Goal: Information Seeking & Learning: Learn about a topic

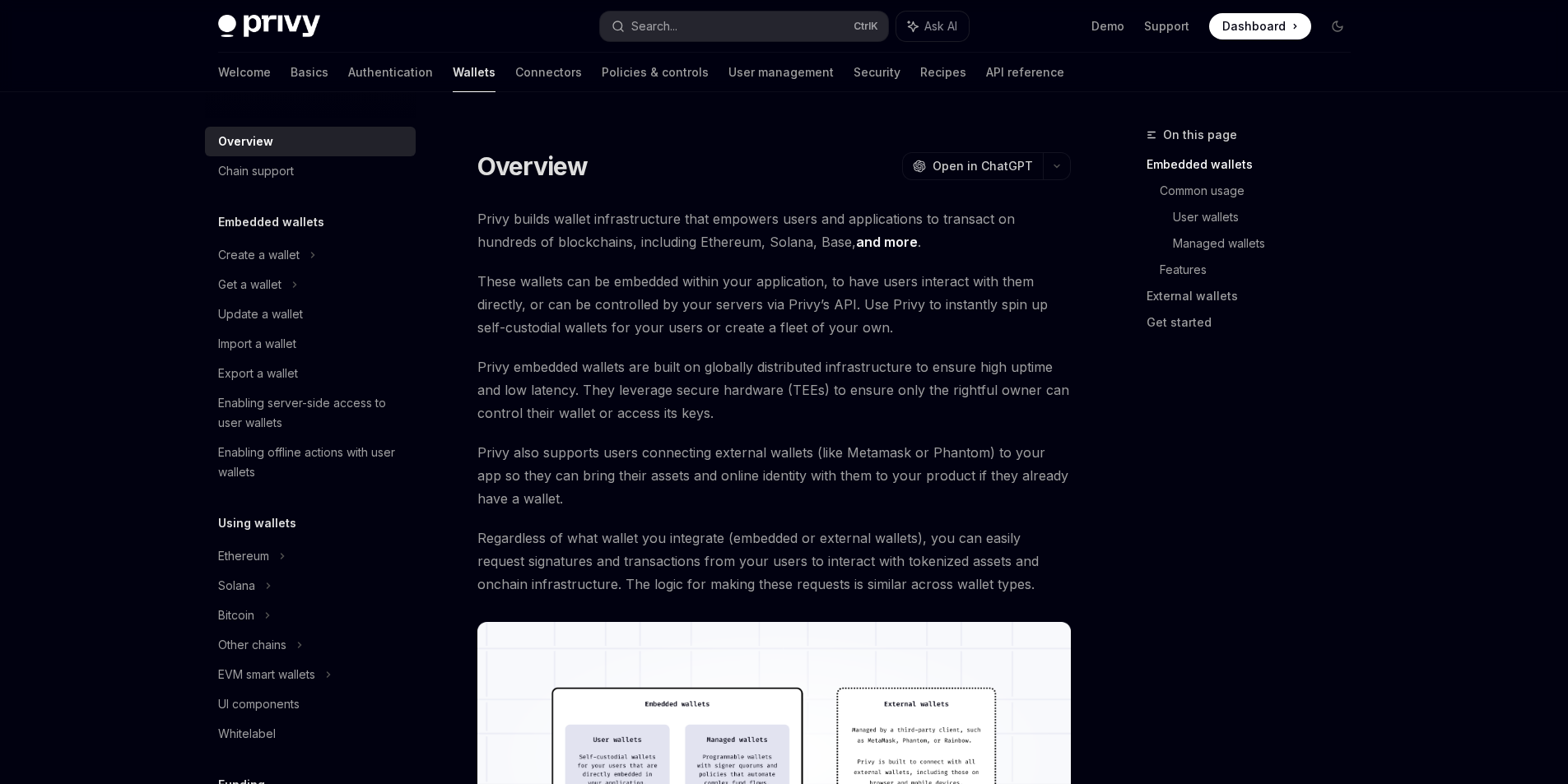
scroll to position [247, 0]
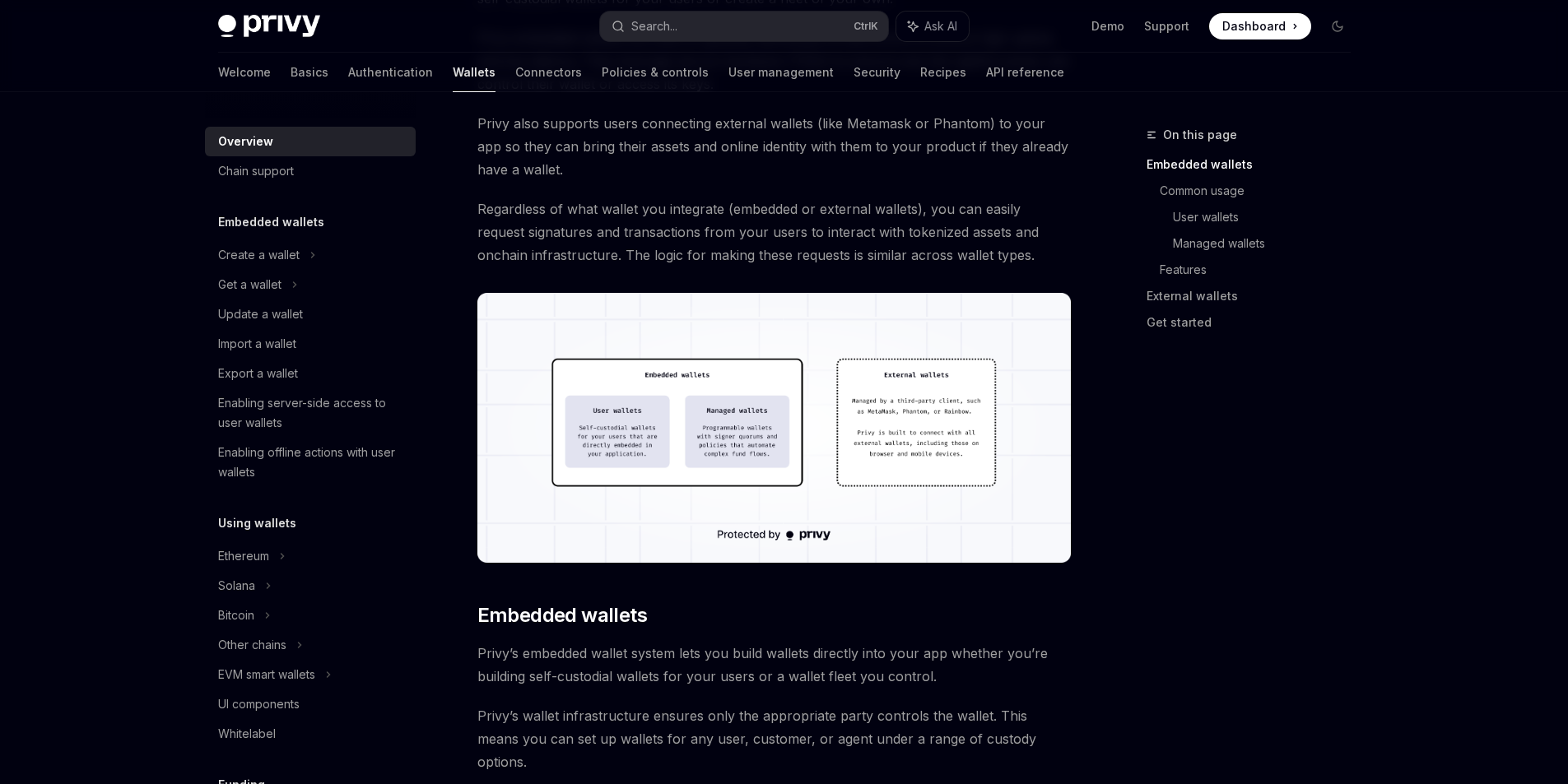
click at [263, 215] on h5 "Embedded wallets" at bounding box center [271, 223] width 106 height 20
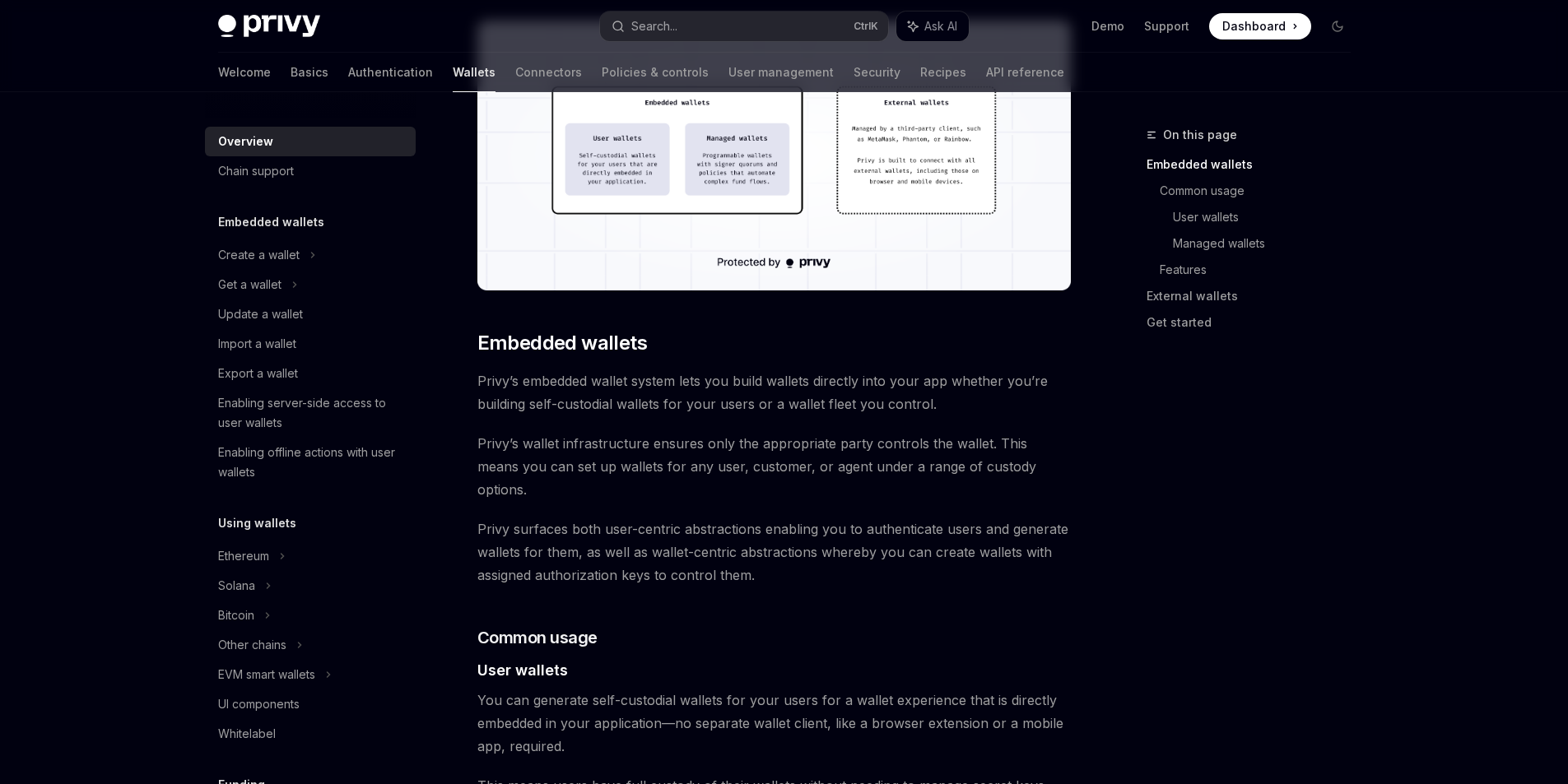
scroll to position [659, 0]
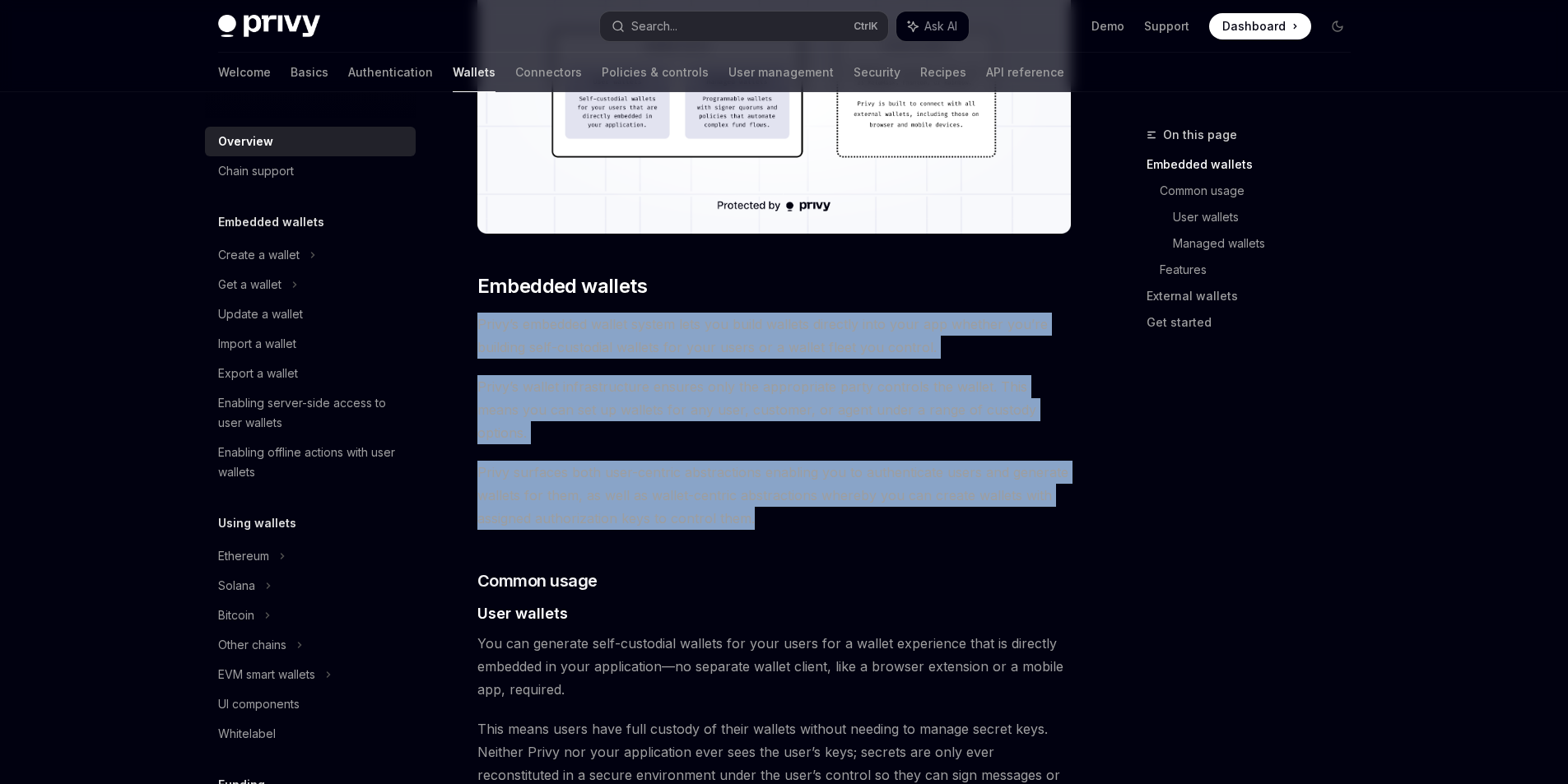
drag, startPoint x: 491, startPoint y: 321, endPoint x: 968, endPoint y: 490, distance: 506.1
click at [968, 490] on span "Privy surfaces both user-centric abstractions enabling you to authenticate user…" at bounding box center [773, 495] width 593 height 69
drag, startPoint x: 819, startPoint y: 488, endPoint x: 471, endPoint y: 278, distance: 406.5
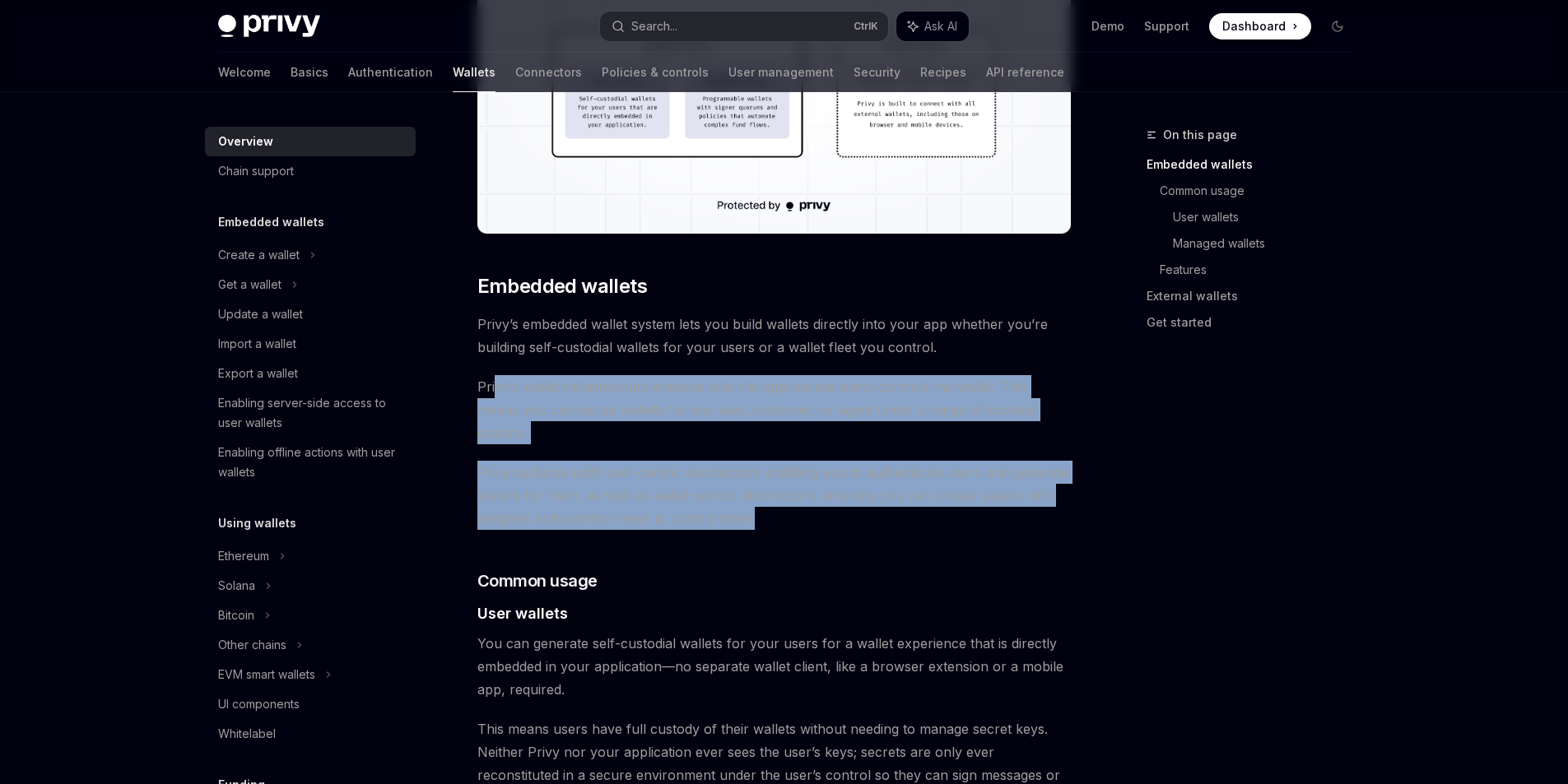
drag, startPoint x: 494, startPoint y: 387, endPoint x: 925, endPoint y: 491, distance: 443.4
click at [924, 491] on span "Privy surfaces both user-centric abstractions enabling you to authenticate user…" at bounding box center [773, 495] width 593 height 69
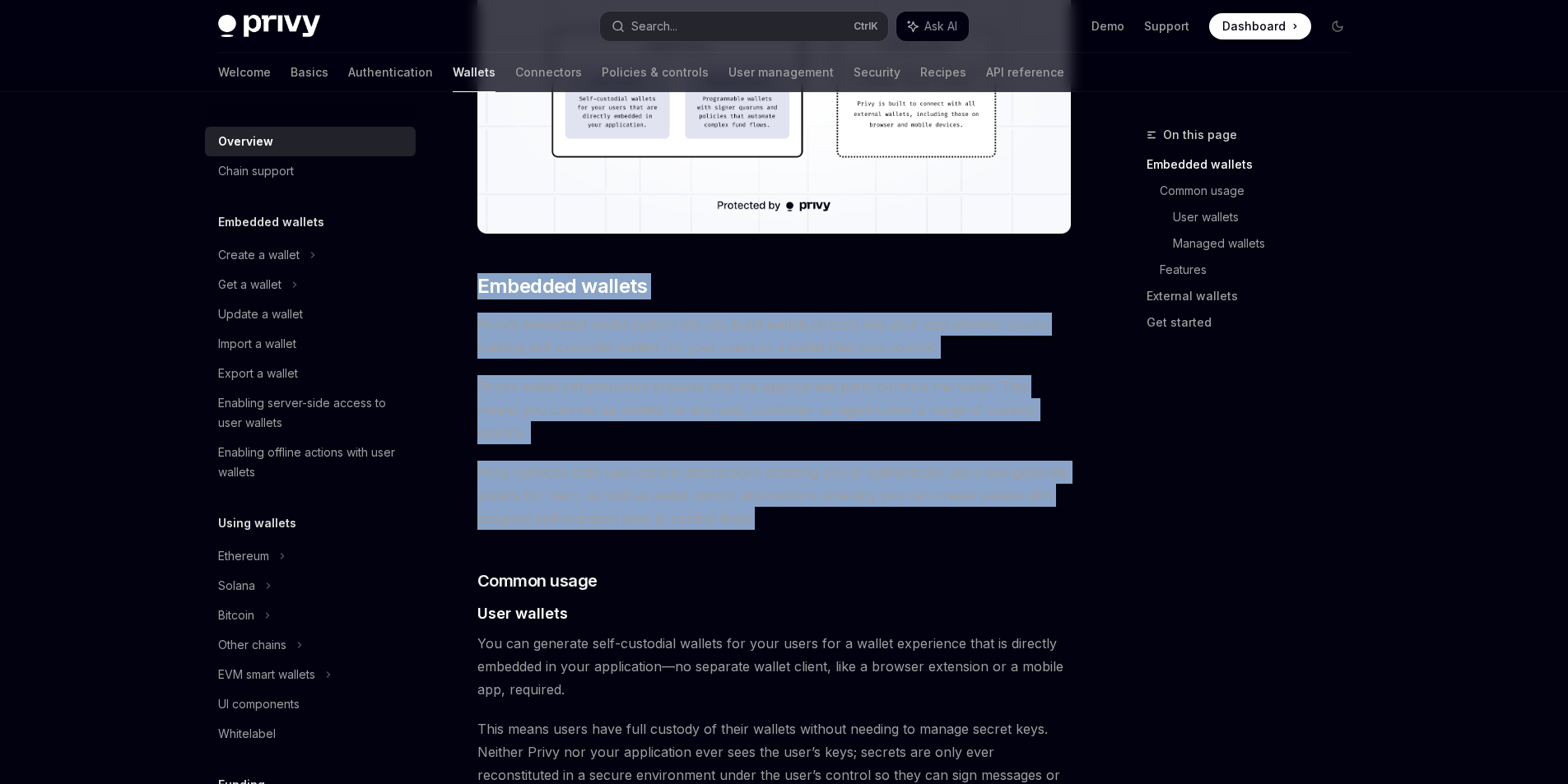
drag, startPoint x: 831, startPoint y: 489, endPoint x: 471, endPoint y: 263, distance: 425.1
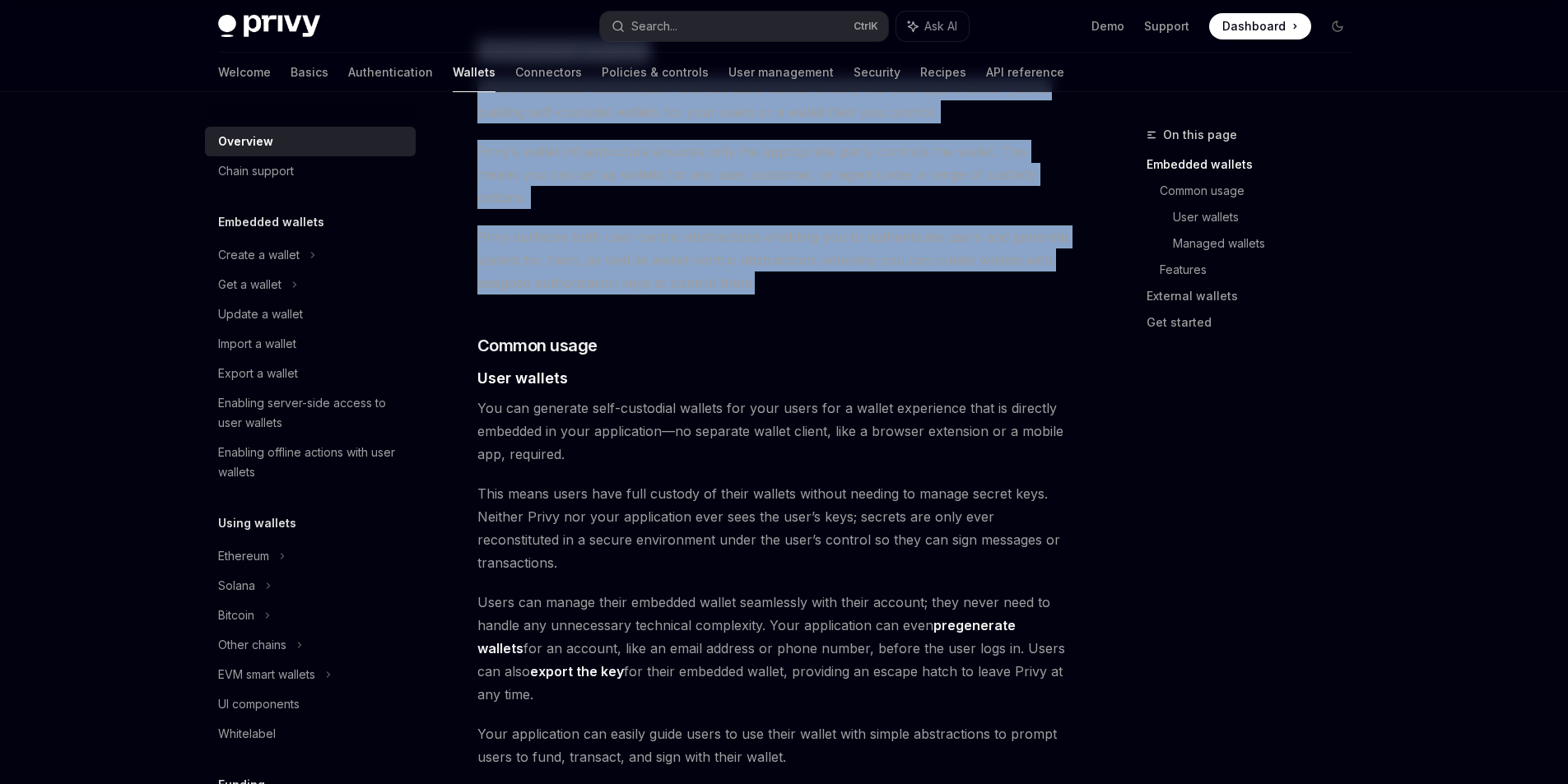
scroll to position [906, 0]
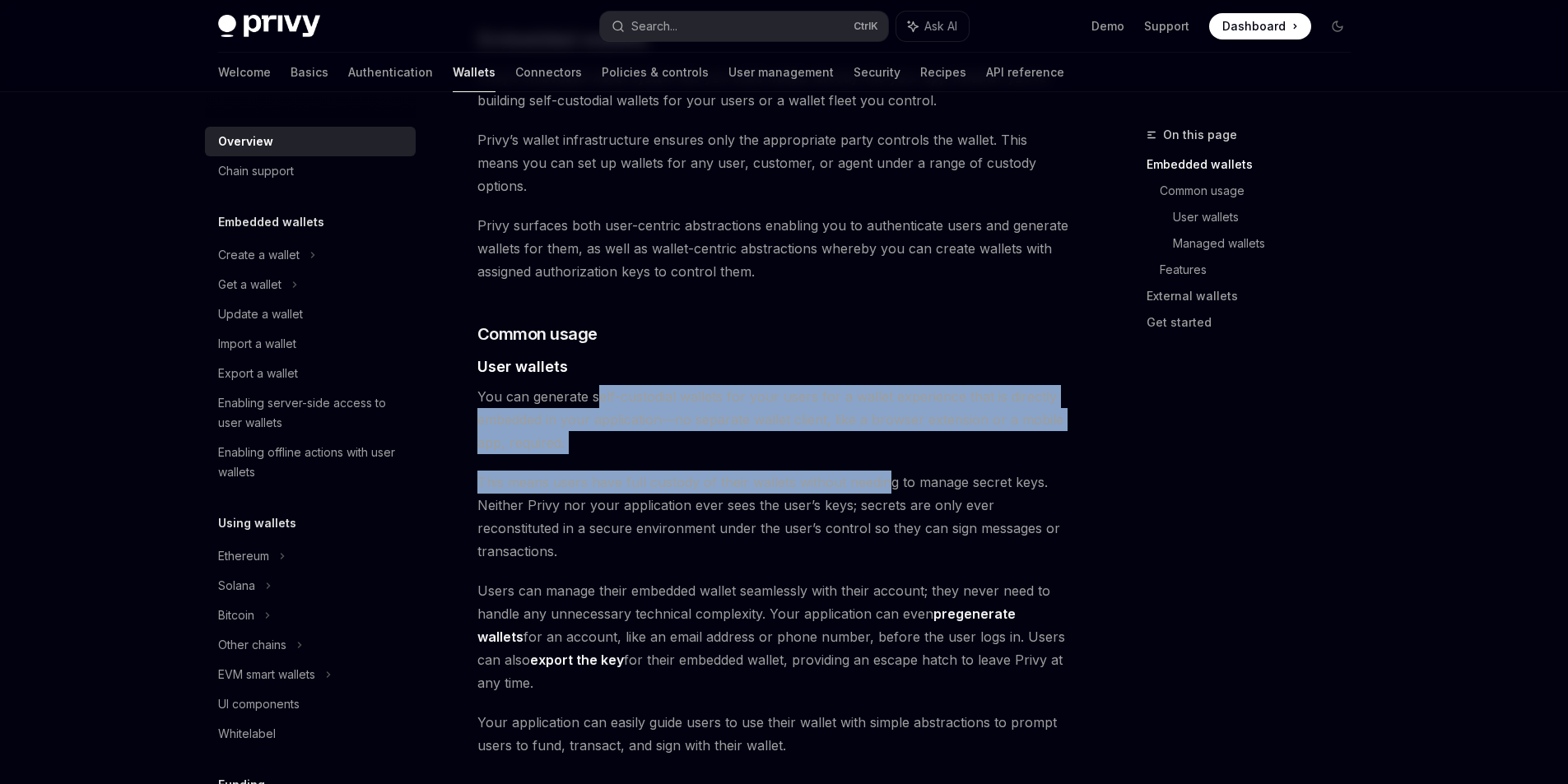
drag, startPoint x: 598, startPoint y: 372, endPoint x: 888, endPoint y: 432, distance: 296.1
click at [888, 432] on div "Privy builds wallet infrastructure that empowers users and applications to tran…" at bounding box center [773, 760] width 593 height 2917
click at [871, 419] on span "You can generate self-custodial wallets for your users for a wallet experience …" at bounding box center [773, 420] width 593 height 69
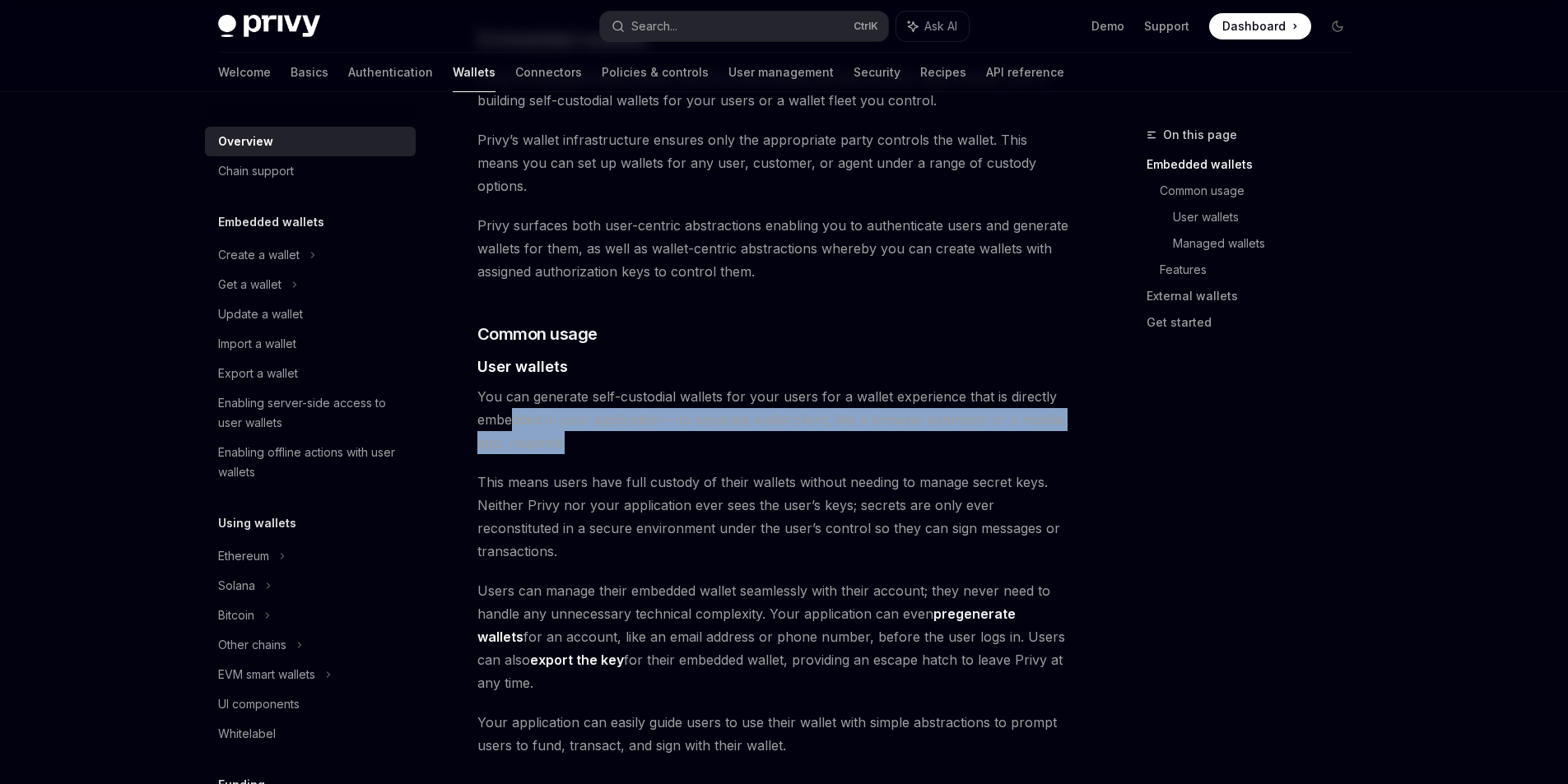
drag, startPoint x: 515, startPoint y: 395, endPoint x: 828, endPoint y: 415, distance: 313.6
click at [828, 415] on span "You can generate self-custodial wallets for your users for a wallet experience …" at bounding box center [773, 420] width 593 height 69
drag, startPoint x: 828, startPoint y: 415, endPoint x: 842, endPoint y: 416, distance: 14.0
click at [829, 415] on span "You can generate self-custodial wallets for your users for a wallet experience …" at bounding box center [773, 420] width 593 height 69
click at [758, 419] on span "You can generate self-custodial wallets for your users for a wallet experience …" at bounding box center [773, 420] width 593 height 69
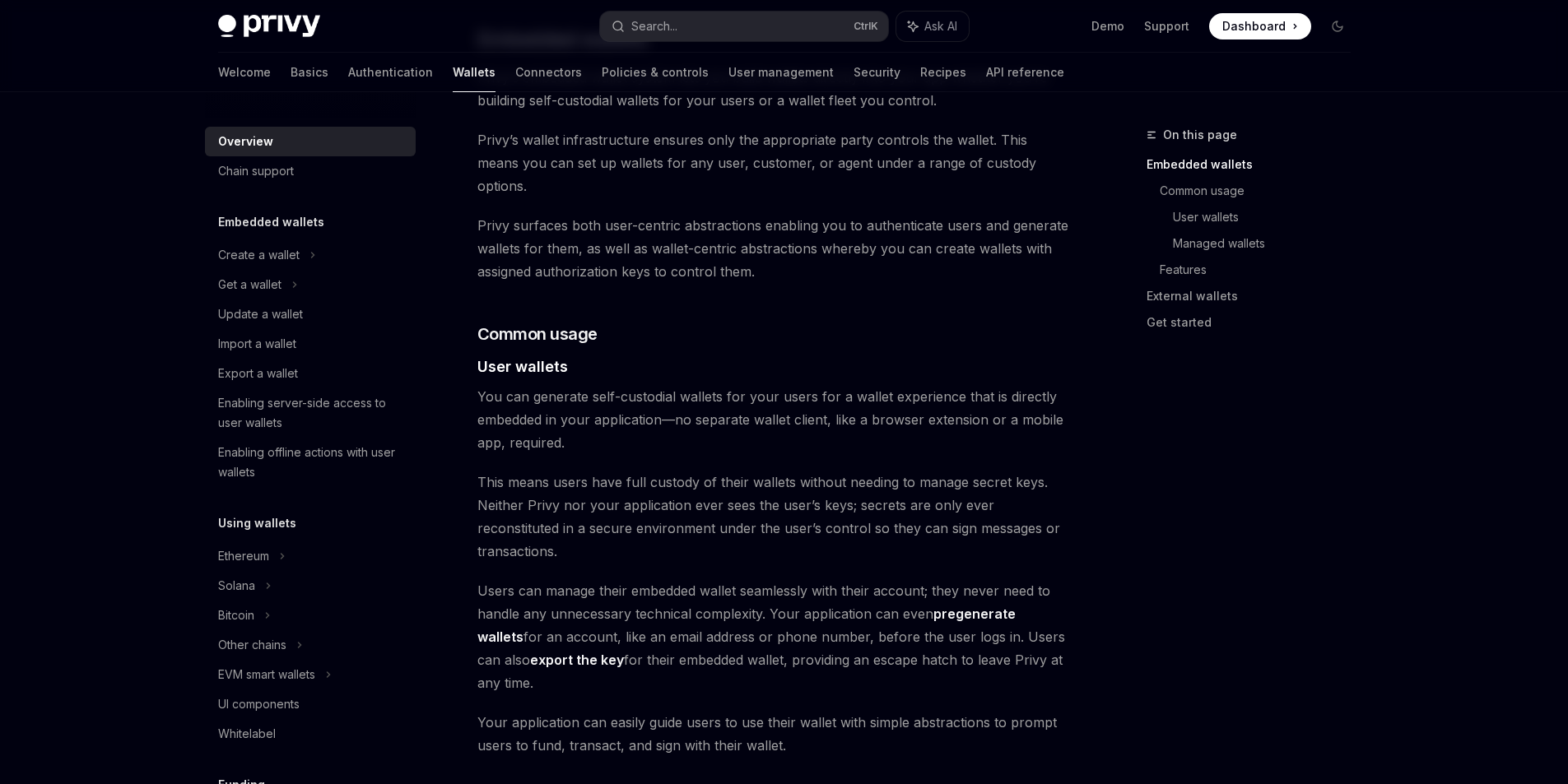
click at [636, 471] on span "This means users have full custody of their wallets without needing to manage s…" at bounding box center [773, 516] width 593 height 92
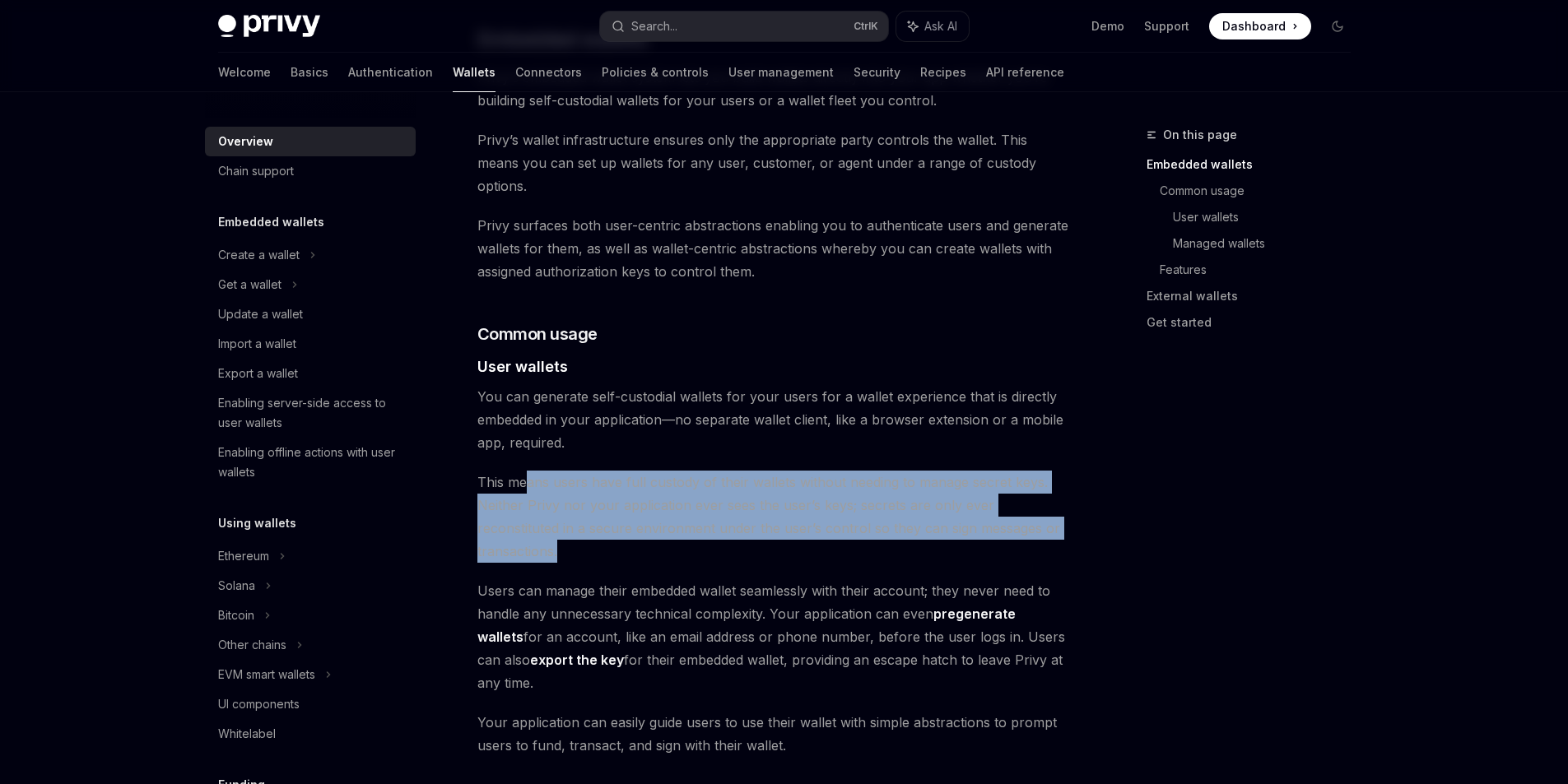
drag, startPoint x: 600, startPoint y: 459, endPoint x: 1079, endPoint y: 511, distance: 481.8
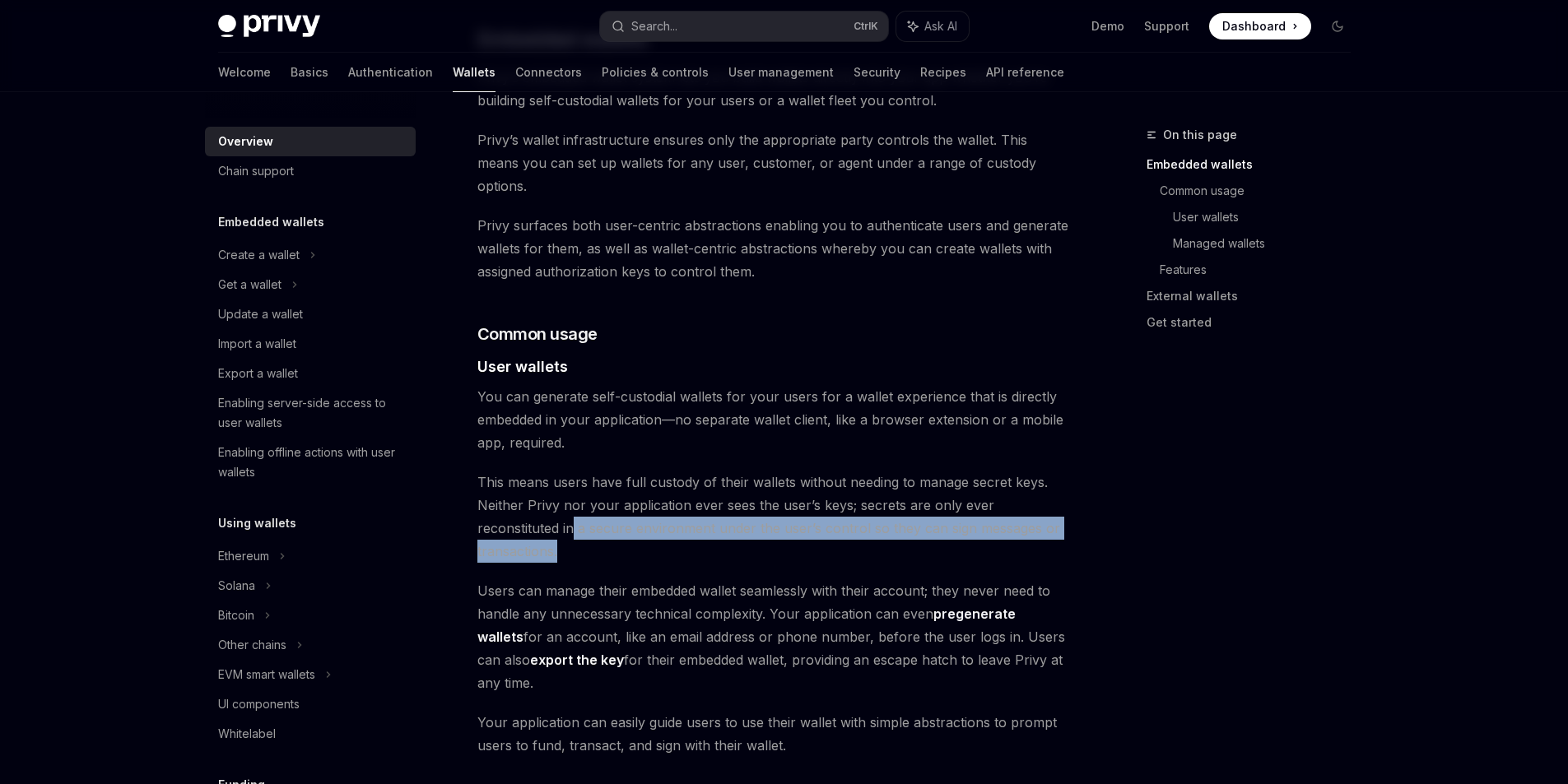
drag, startPoint x: 495, startPoint y: 498, endPoint x: 1079, endPoint y: 510, distance: 584.1
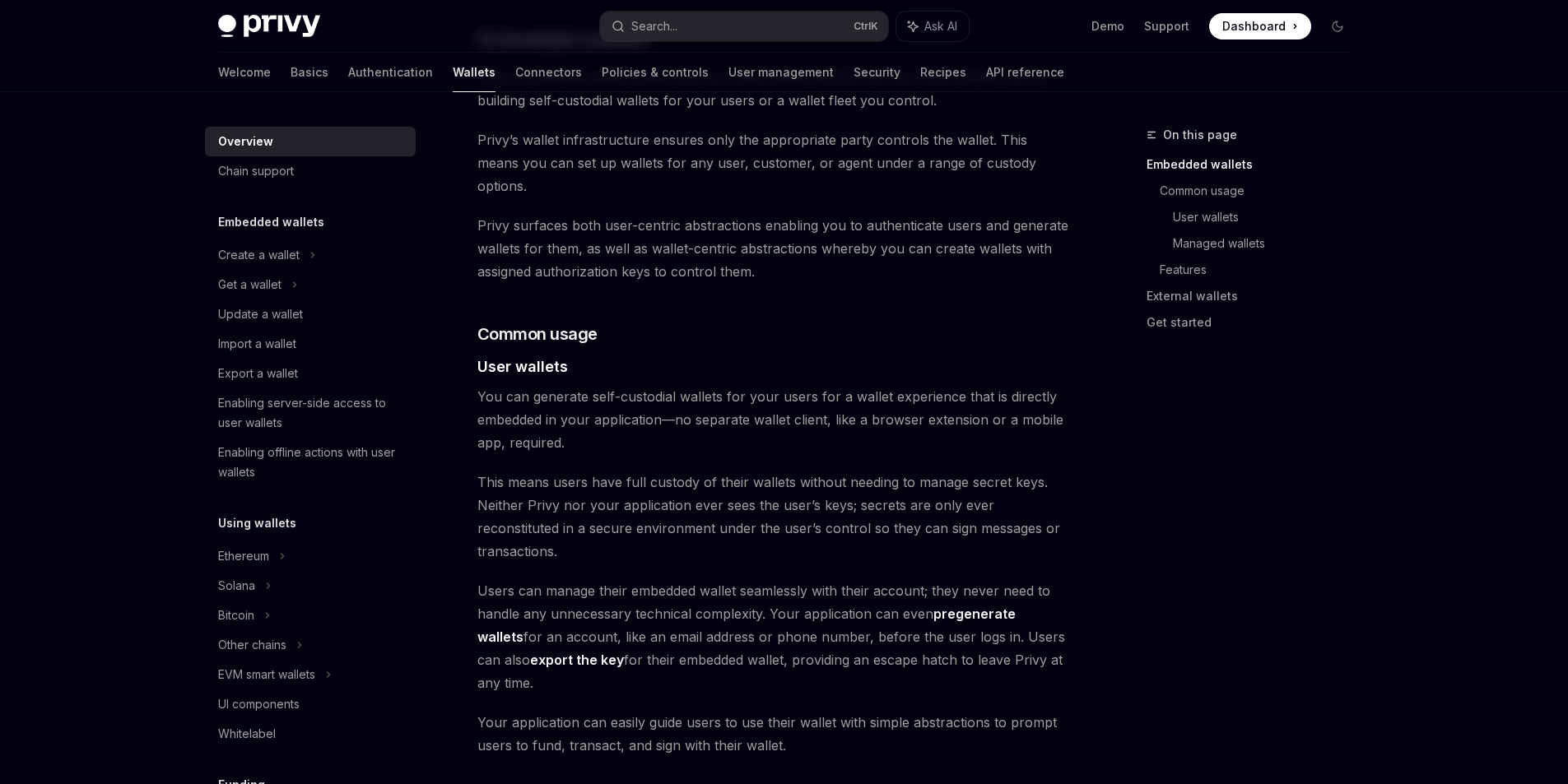
scroll to position [987, 0]
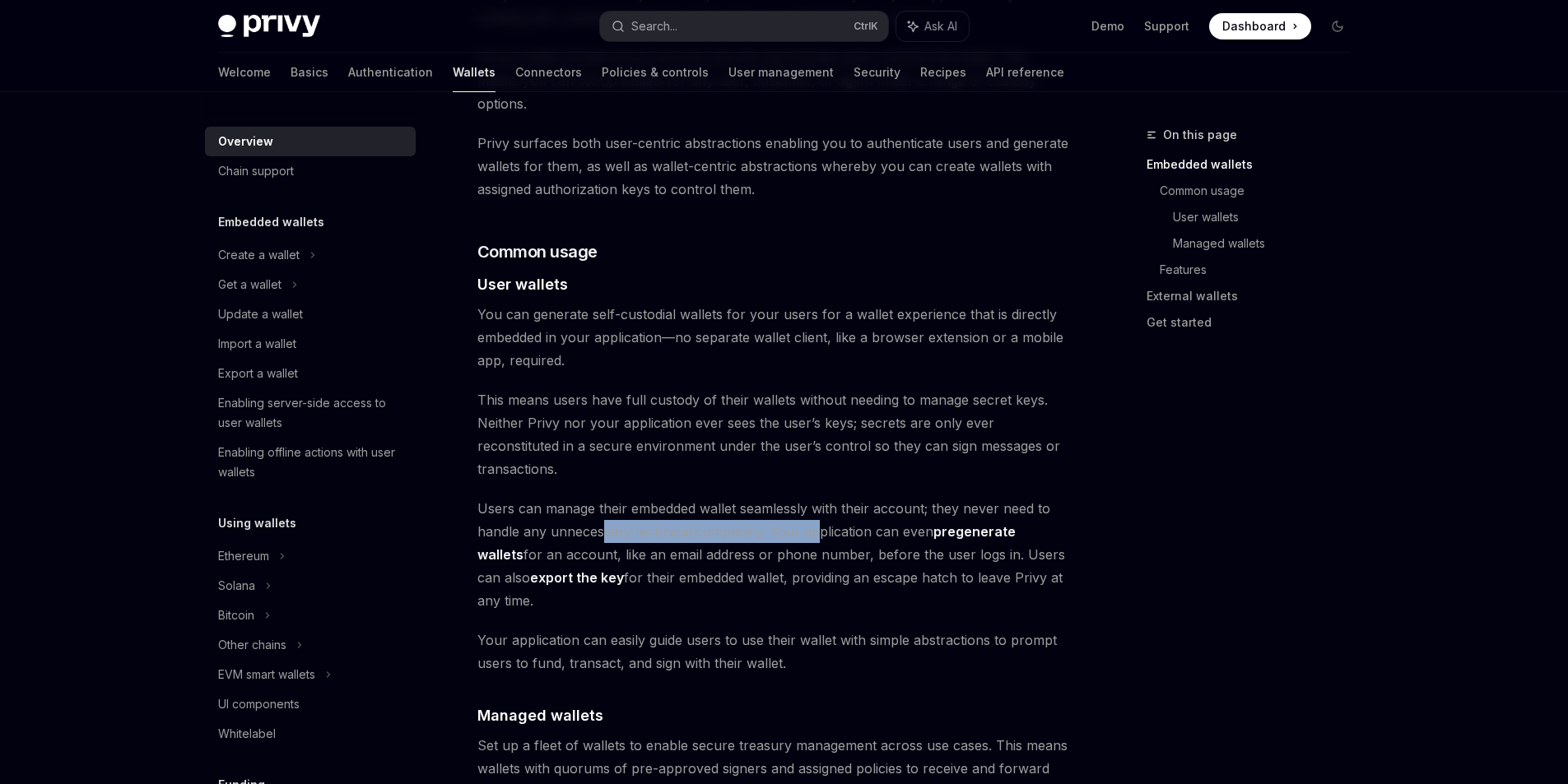
drag, startPoint x: 607, startPoint y: 475, endPoint x: 818, endPoint y: 485, distance: 211.2
click at [818, 497] on span "Users can manage their embedded wallet seamlessly with their account; they neve…" at bounding box center [773, 554] width 593 height 115
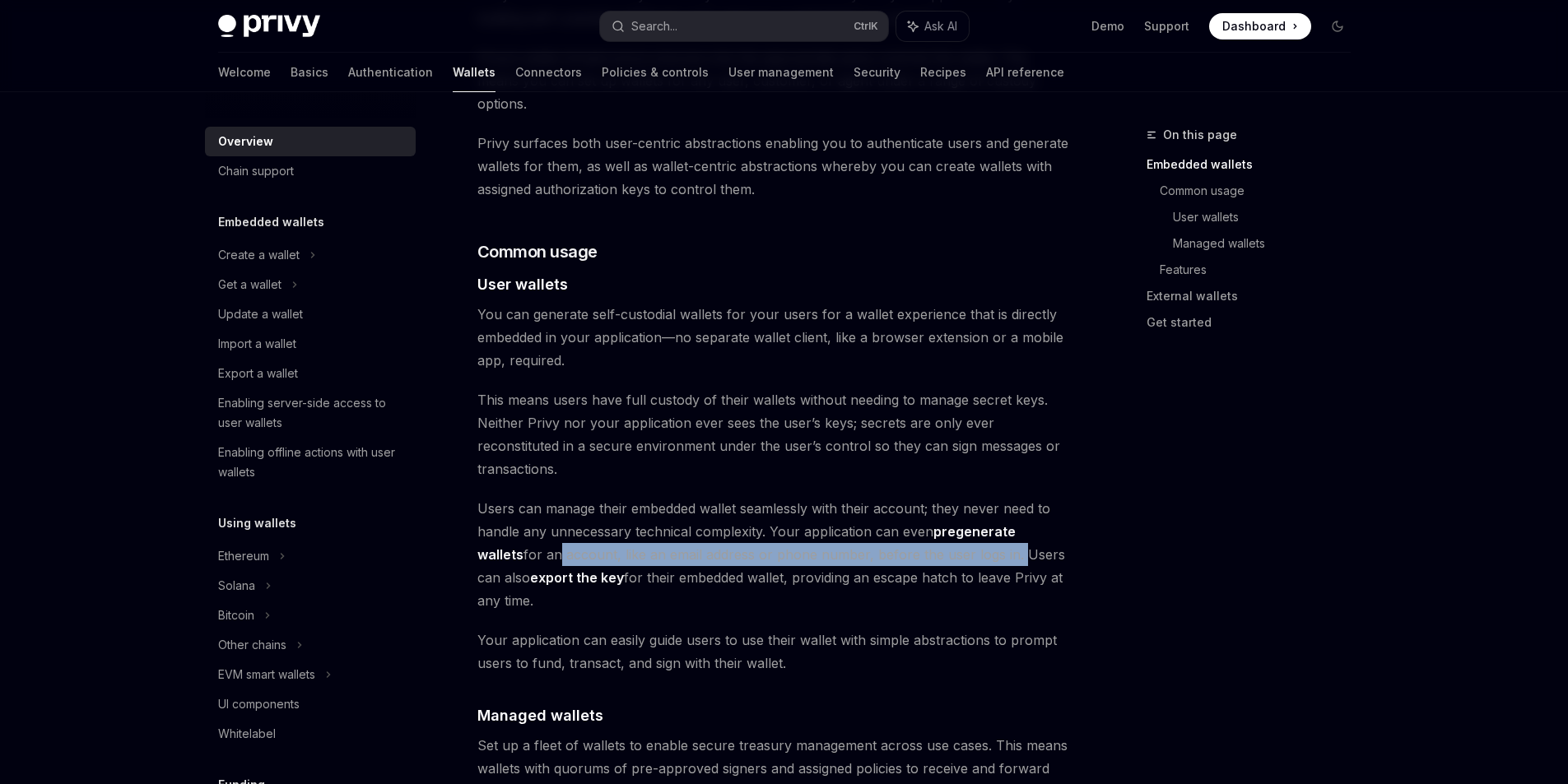
drag, startPoint x: 506, startPoint y: 506, endPoint x: 918, endPoint y: 506, distance: 412.0
click at [958, 512] on span "Users can manage their embedded wallet seamlessly with their account; they neve…" at bounding box center [773, 554] width 593 height 115
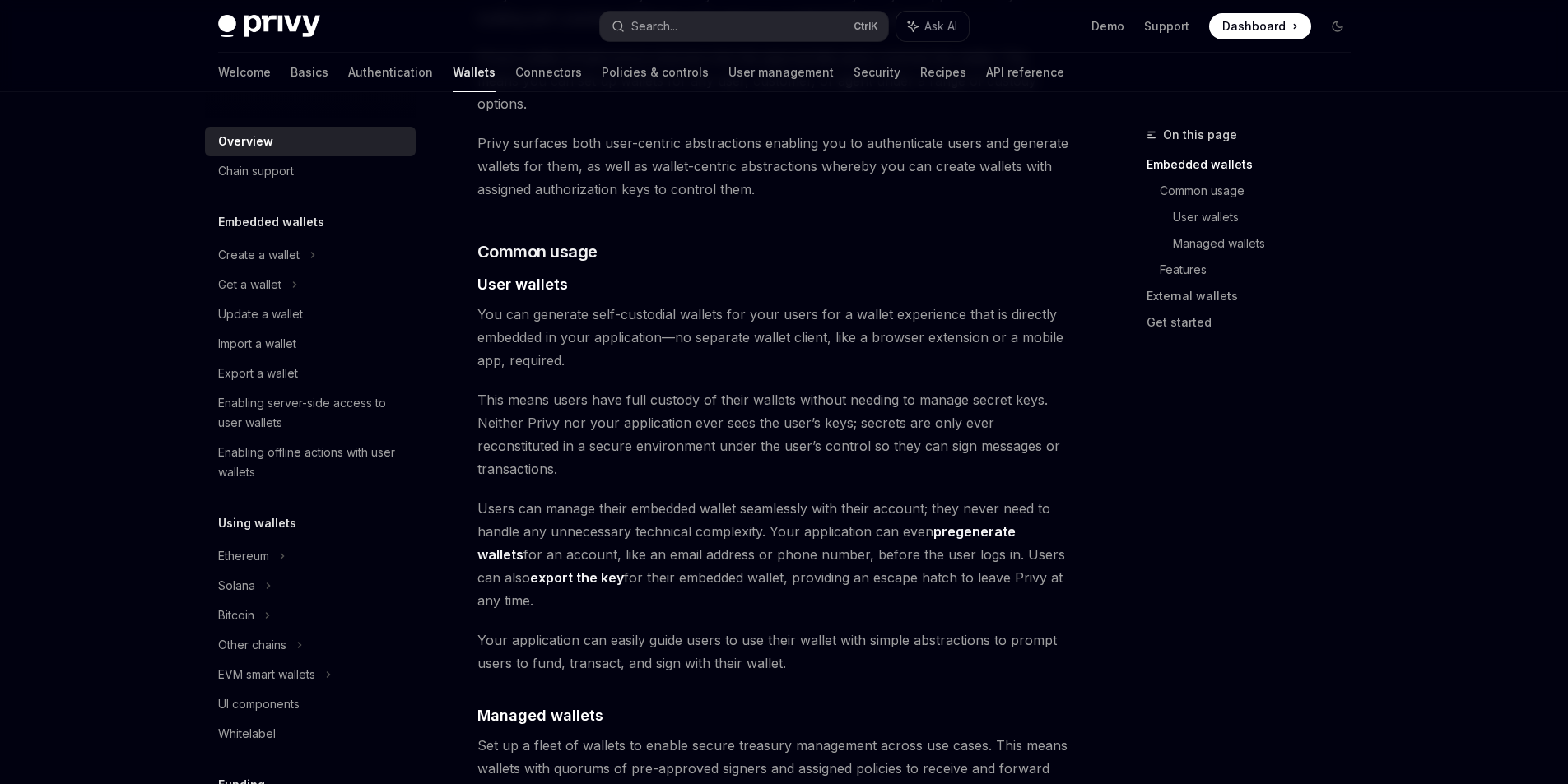
click at [828, 497] on span "Users can manage their embedded wallet seamlessly with their account; they neve…" at bounding box center [773, 554] width 593 height 115
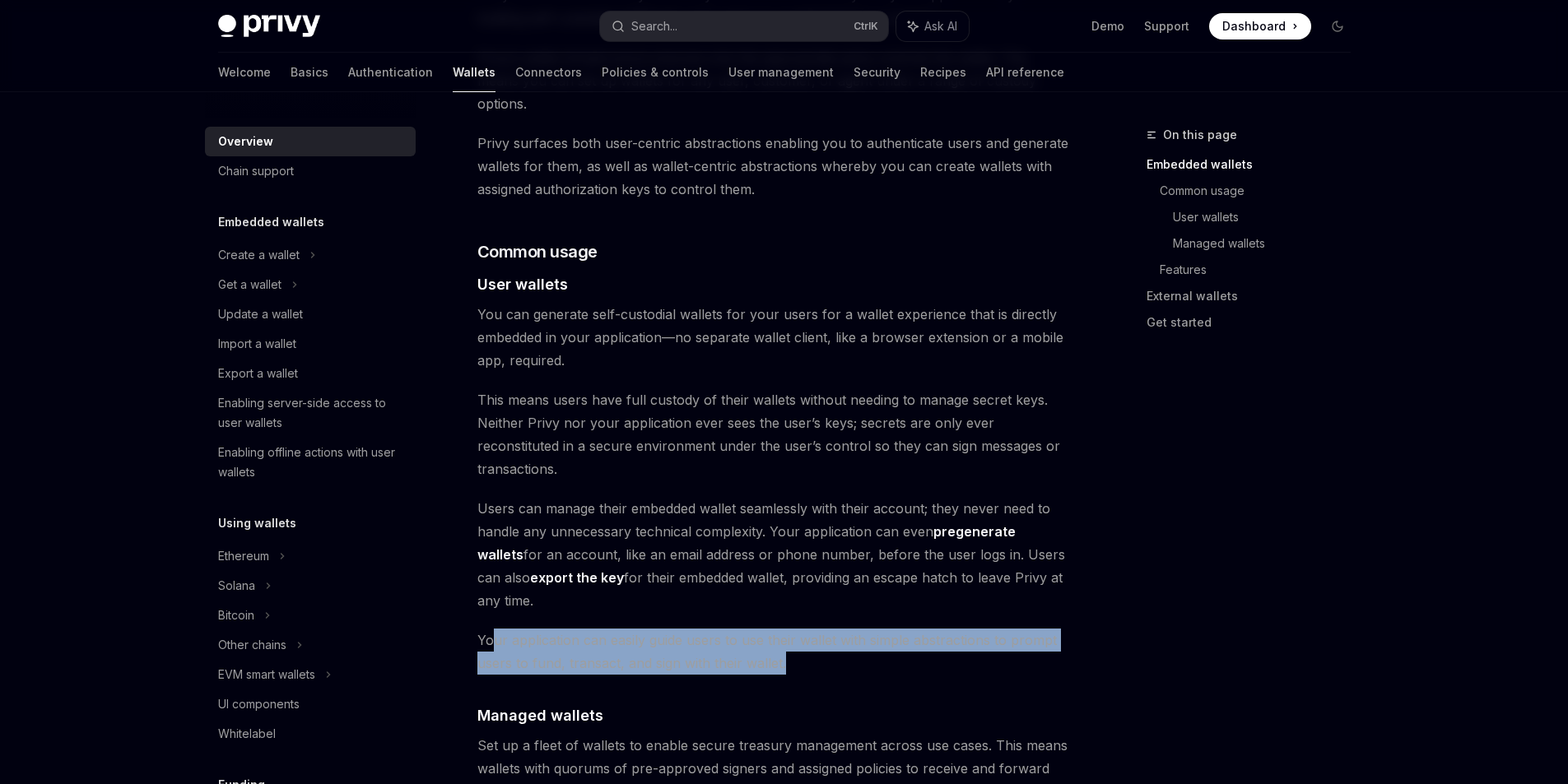
drag, startPoint x: 491, startPoint y: 571, endPoint x: 815, endPoint y: 590, distance: 324.6
click at [815, 629] on span "Your application can easily guide users to use their wallet with simple abstrac…" at bounding box center [773, 651] width 593 height 46
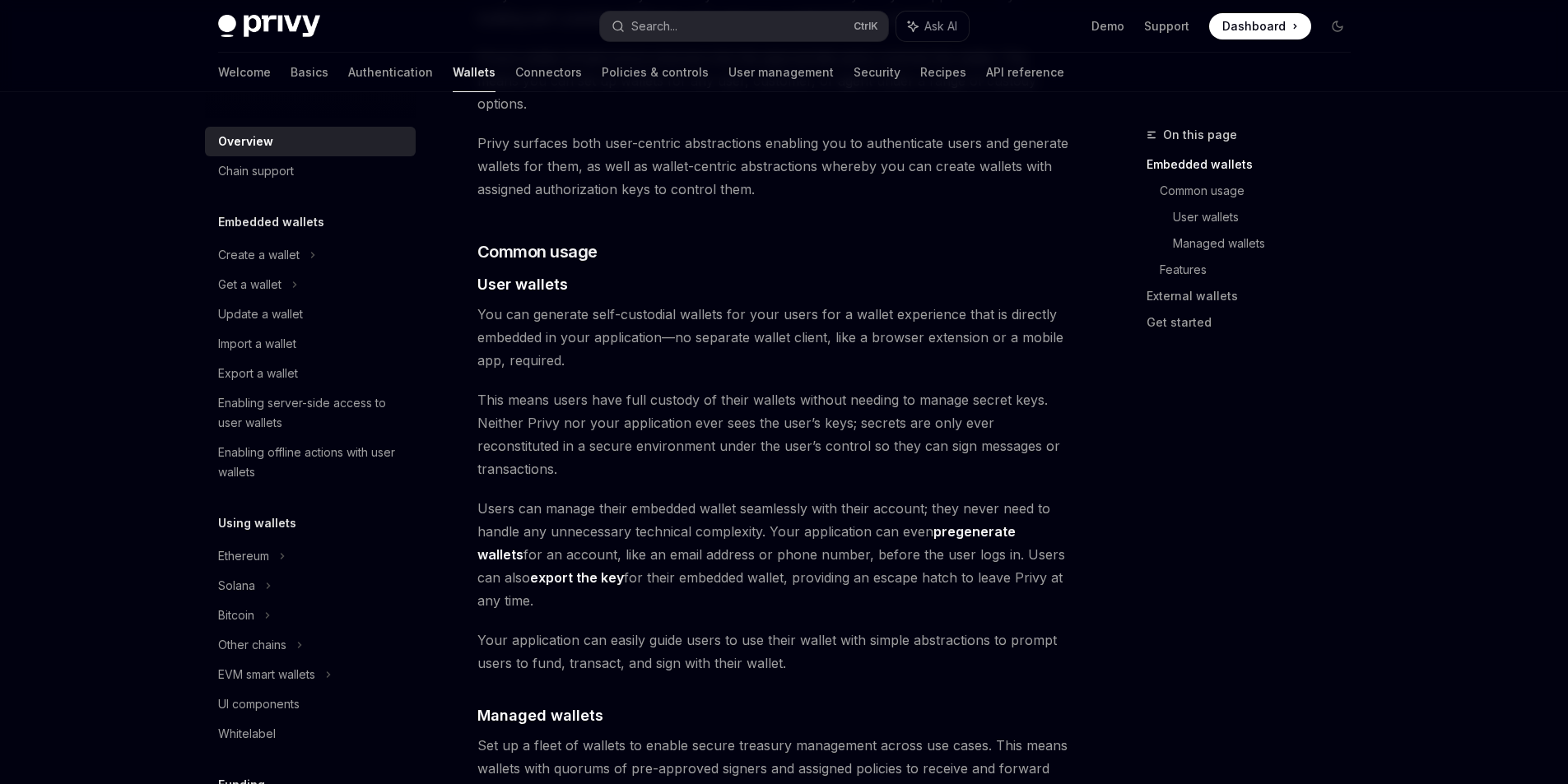
click at [811, 629] on span "Your application can easily guide users to use their wallet with simple abstrac…" at bounding box center [773, 651] width 593 height 46
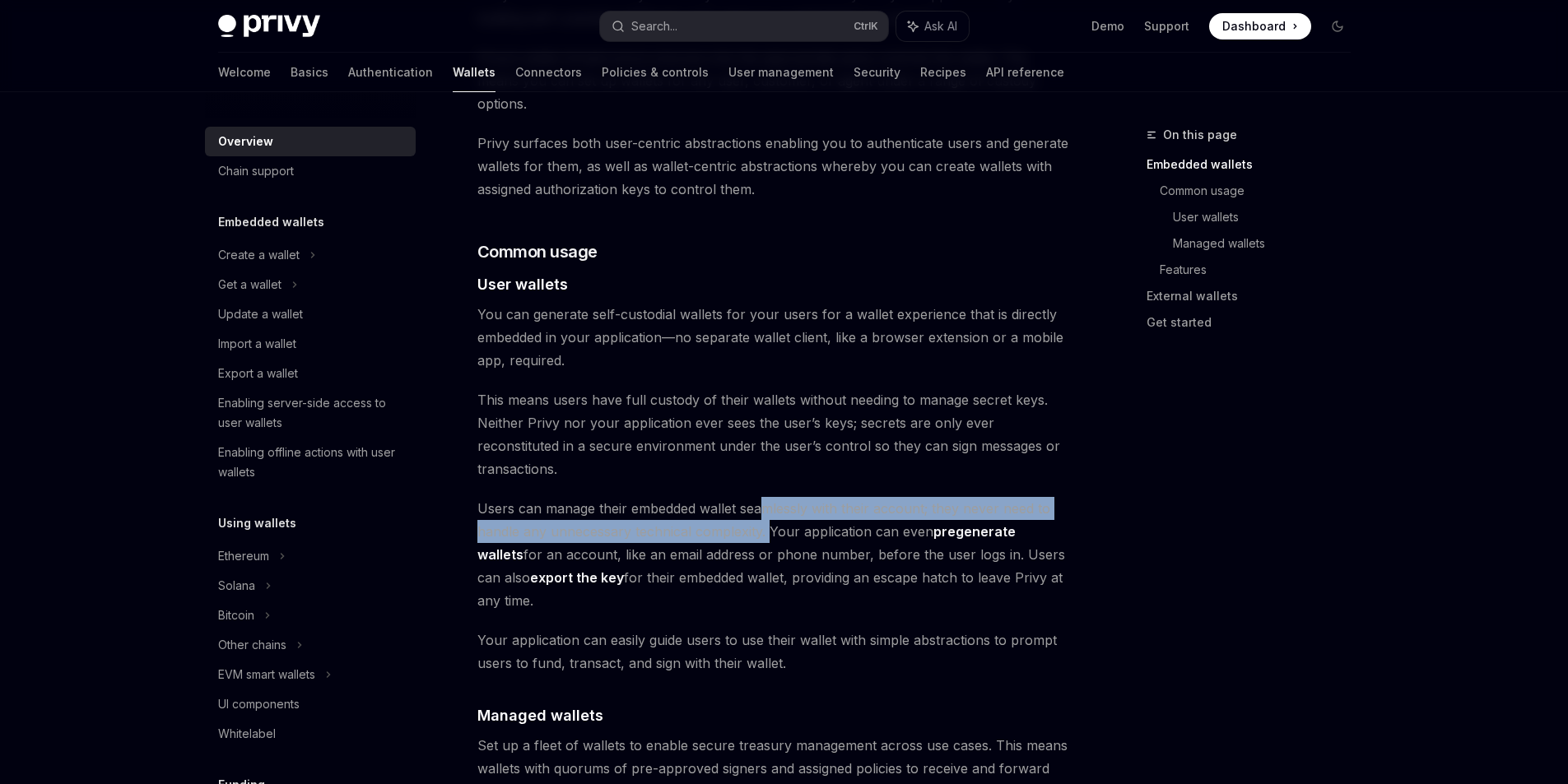
drag, startPoint x: 781, startPoint y: 486, endPoint x: 766, endPoint y: 467, distance: 24.2
click at [766, 497] on span "Users can manage their embedded wallet seamlessly with their account; they neve…" at bounding box center [773, 554] width 593 height 115
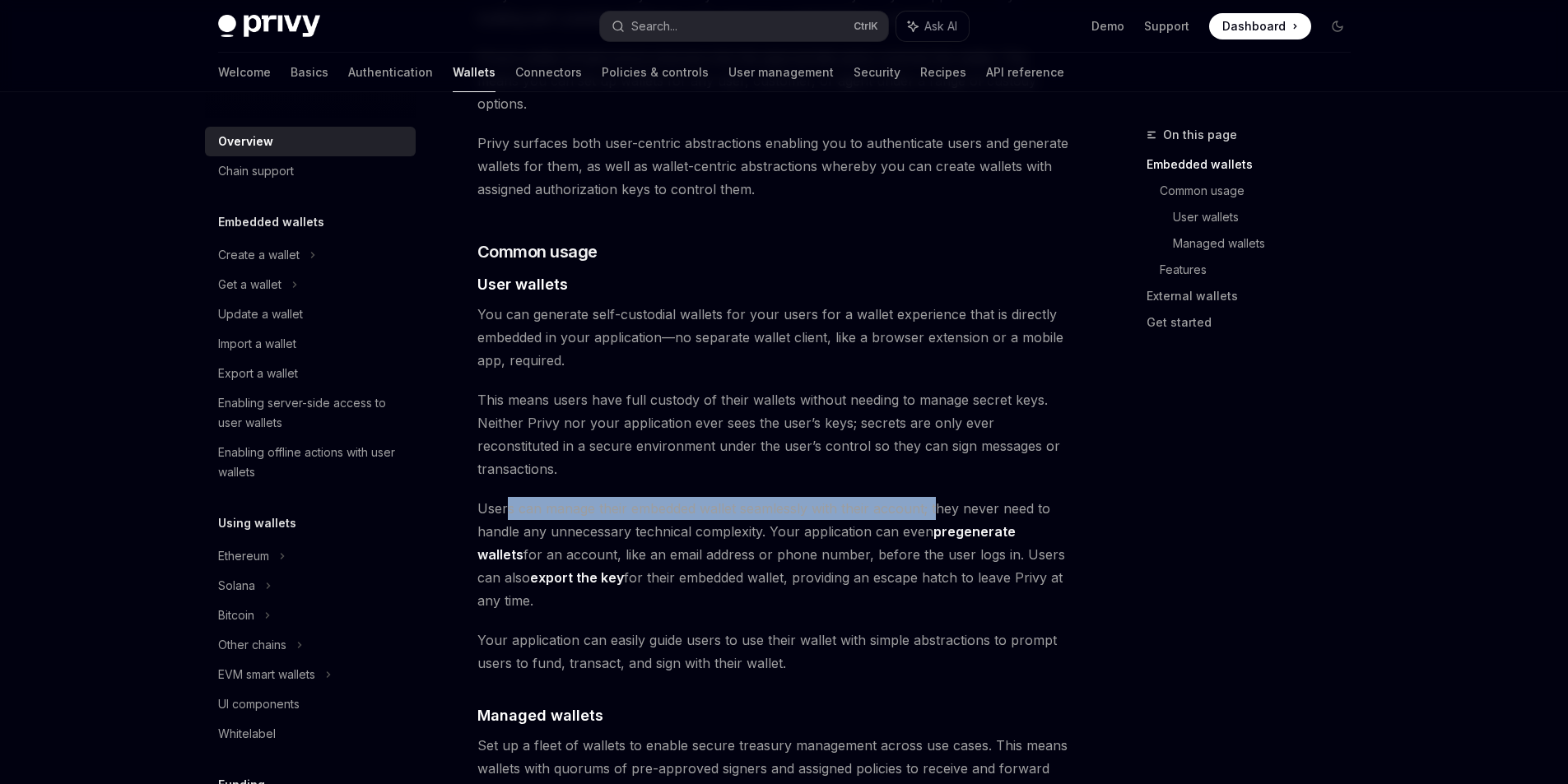
drag, startPoint x: 505, startPoint y: 460, endPoint x: 936, endPoint y: 461, distance: 431.0
click at [936, 497] on span "Users can manage their embedded wallet seamlessly with their account; they neve…" at bounding box center [773, 554] width 593 height 115
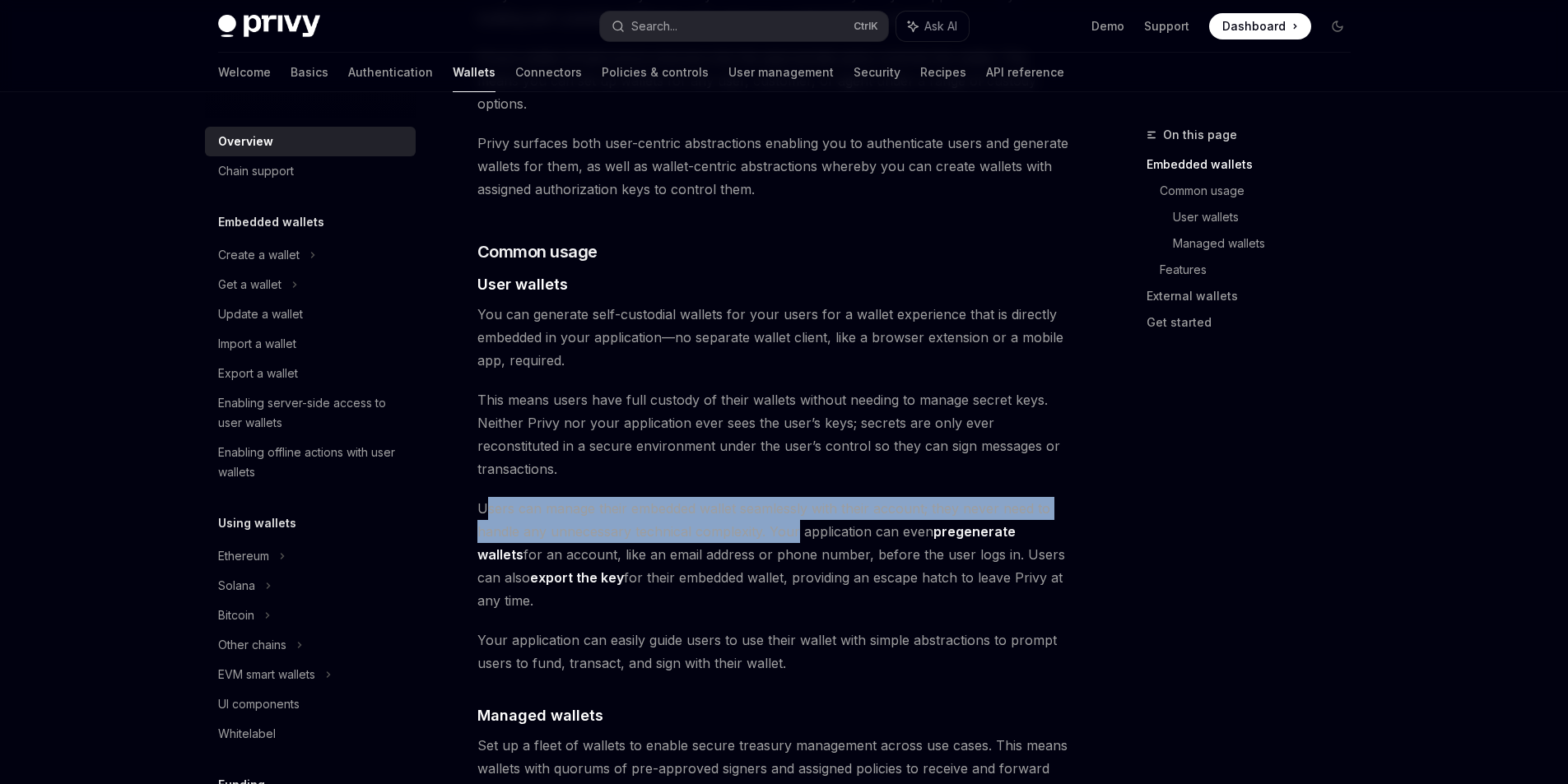
drag, startPoint x: 530, startPoint y: 476, endPoint x: 797, endPoint y: 486, distance: 267.2
click at [797, 497] on span "Users can manage their embedded wallet seamlessly with their account; they neve…" at bounding box center [773, 554] width 593 height 115
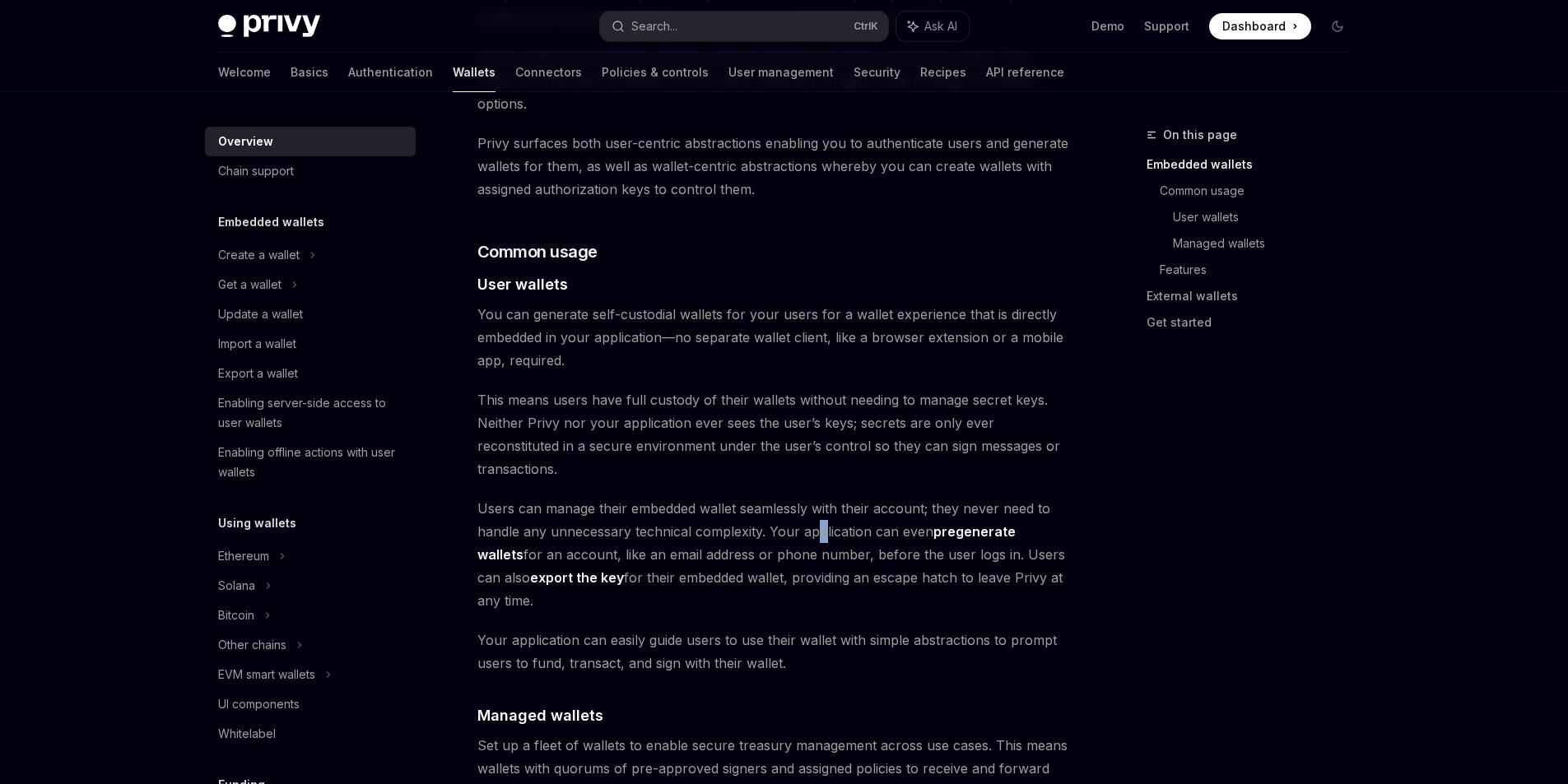
click at [820, 497] on span "Users can manage their embedded wallet seamlessly with their account; they neve…" at bounding box center [773, 554] width 593 height 115
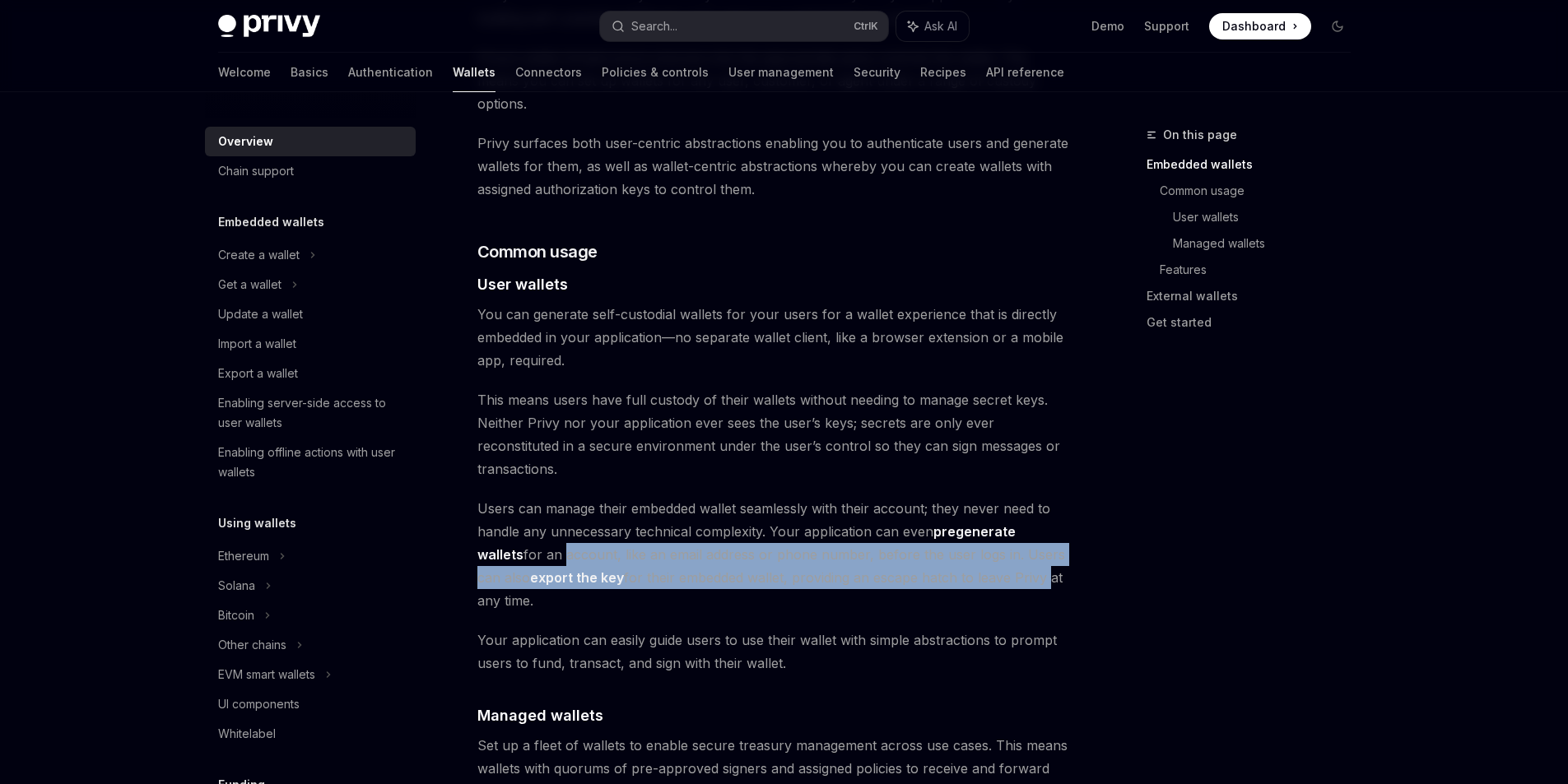
drag, startPoint x: 512, startPoint y: 509, endPoint x: 991, endPoint y: 539, distance: 479.9
click at [991, 539] on span "Users can manage their embedded wallet seamlessly with their account; they neve…" at bounding box center [773, 554] width 593 height 115
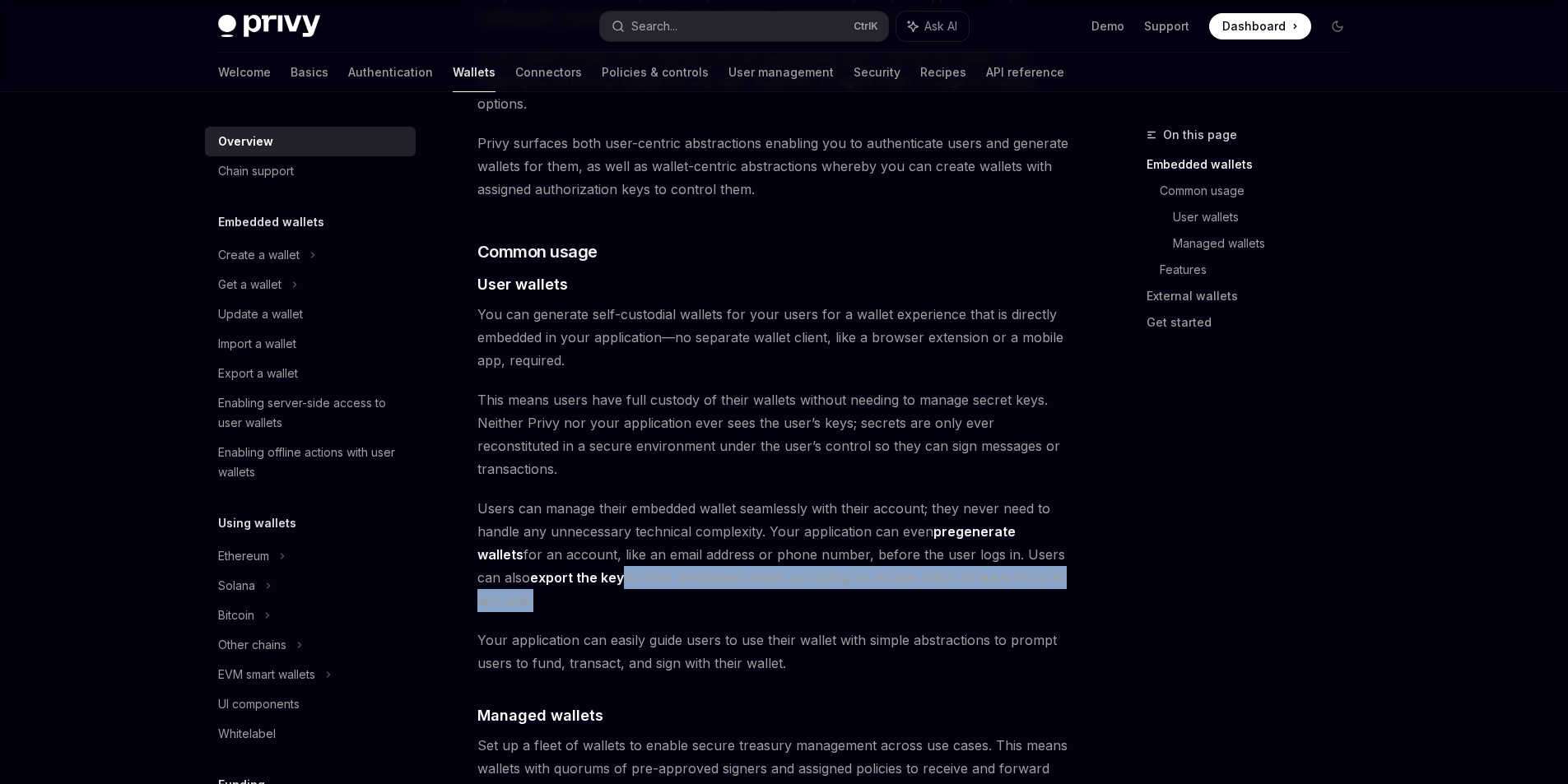
drag, startPoint x: 572, startPoint y: 536, endPoint x: 1064, endPoint y: 538, distance: 492.0
click at [1064, 538] on span "Users can manage their embedded wallet seamlessly with their account; they neve…" at bounding box center [773, 554] width 593 height 115
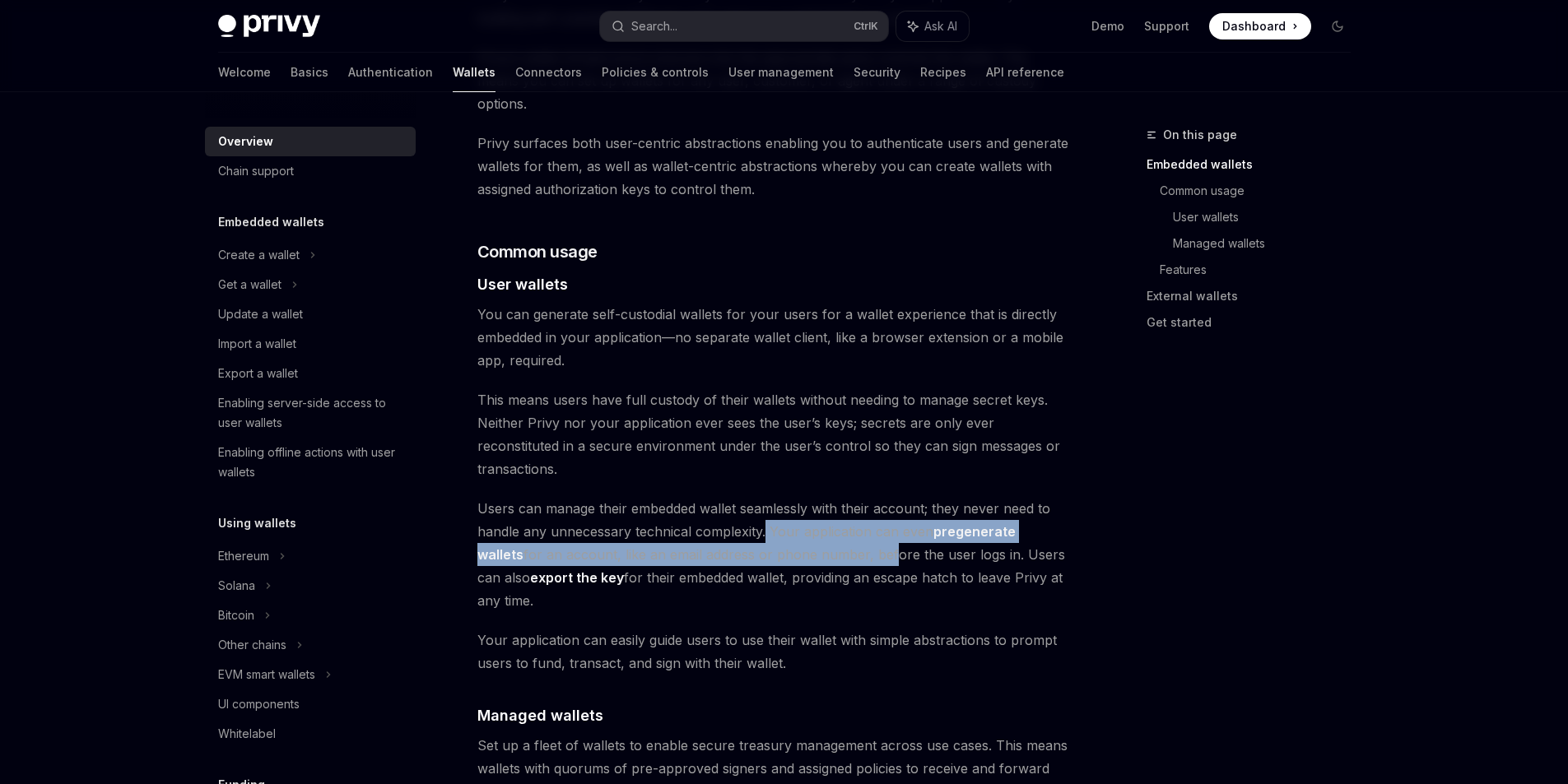
drag, startPoint x: 764, startPoint y: 483, endPoint x: 840, endPoint y: 501, distance: 78.1
click at [840, 501] on span "Users can manage their embedded wallet seamlessly with their account; they neve…" at bounding box center [773, 554] width 593 height 115
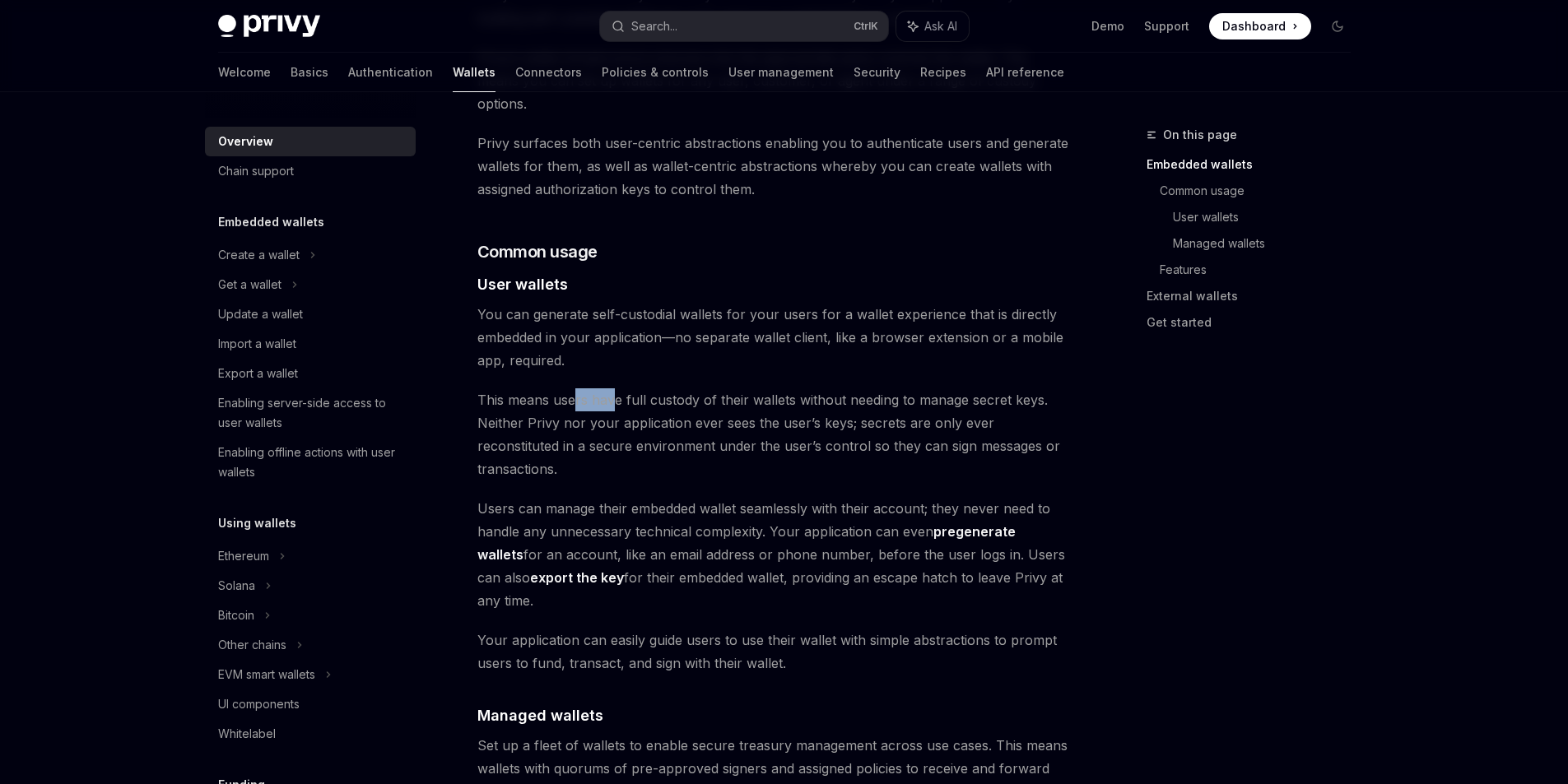
drag, startPoint x: 577, startPoint y: 372, endPoint x: 613, endPoint y: 372, distance: 36.0
click at [613, 389] on span "This means users have full custody of their wallets without needing to manage s…" at bounding box center [773, 434] width 593 height 92
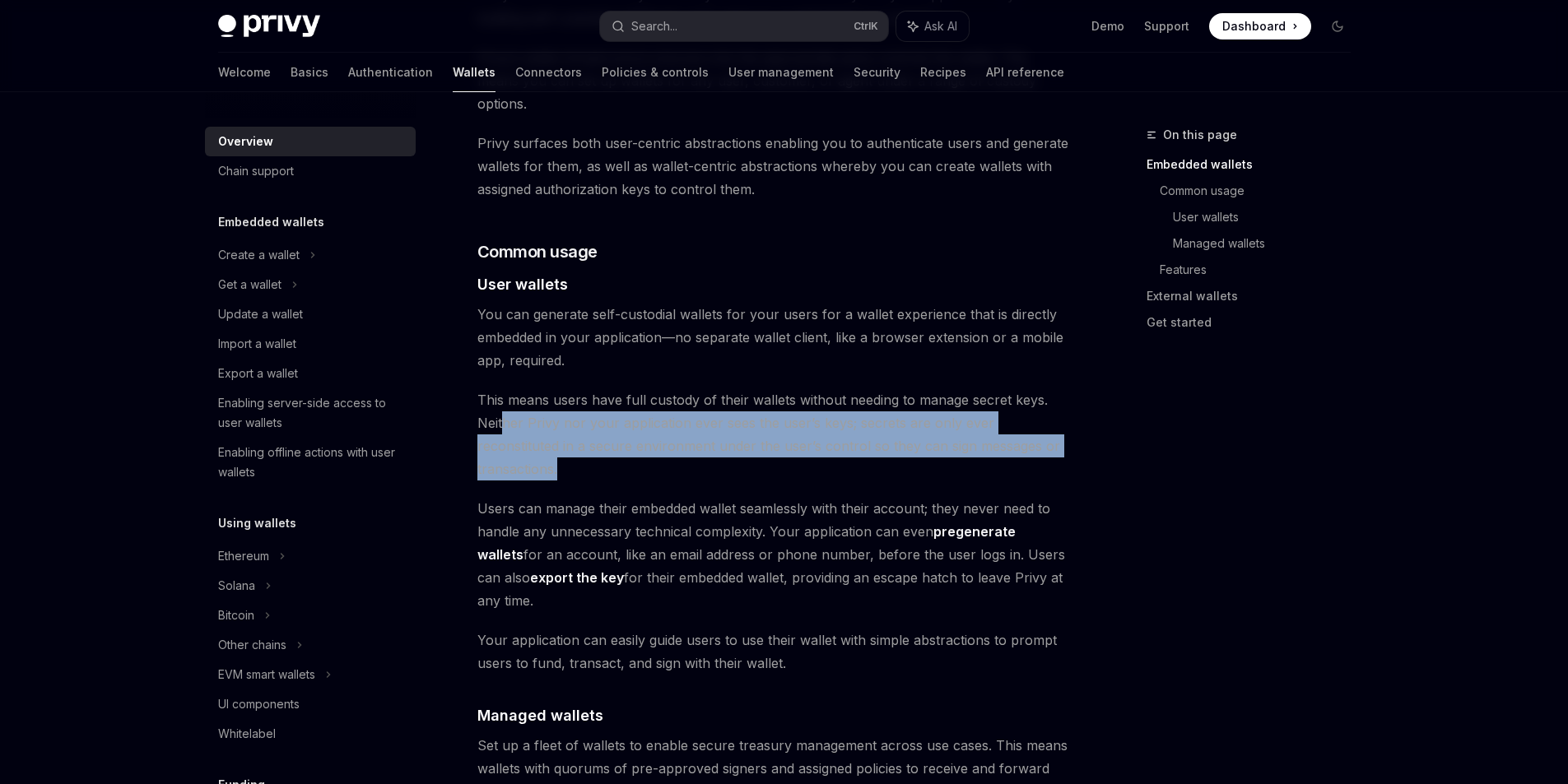
drag, startPoint x: 501, startPoint y: 399, endPoint x: 1076, endPoint y: 430, distance: 575.8
click at [1076, 430] on div "On this page Embedded wallets Common usage User wallets Managed wallets Feature…" at bounding box center [785, 742] width 1159 height 3277
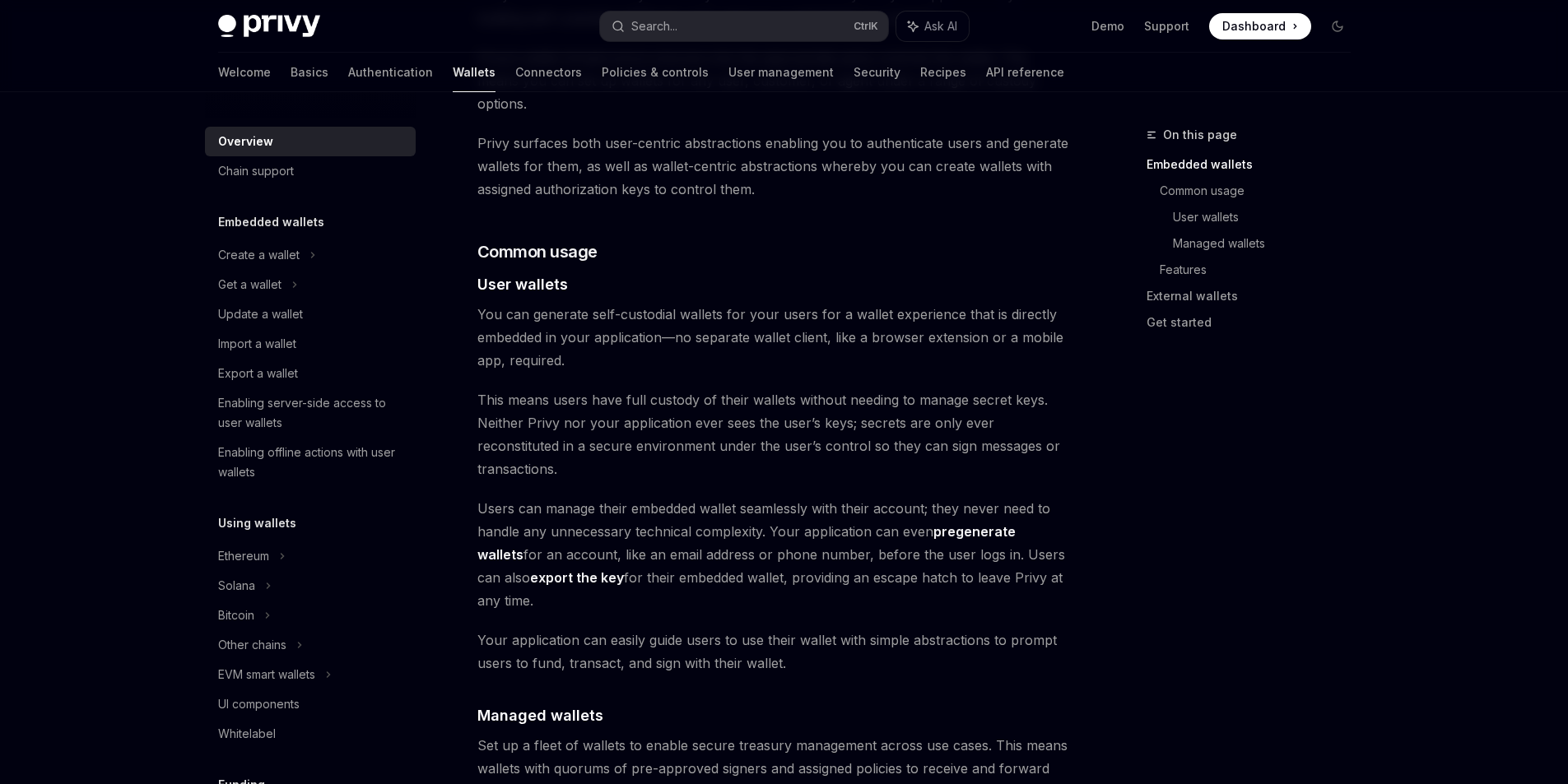
drag, startPoint x: 497, startPoint y: 449, endPoint x: 1081, endPoint y: 532, distance: 589.9
click at [1081, 532] on div "On this page Embedded wallets Common usage User wallets Managed wallets Feature…" at bounding box center [785, 742] width 1159 height 3277
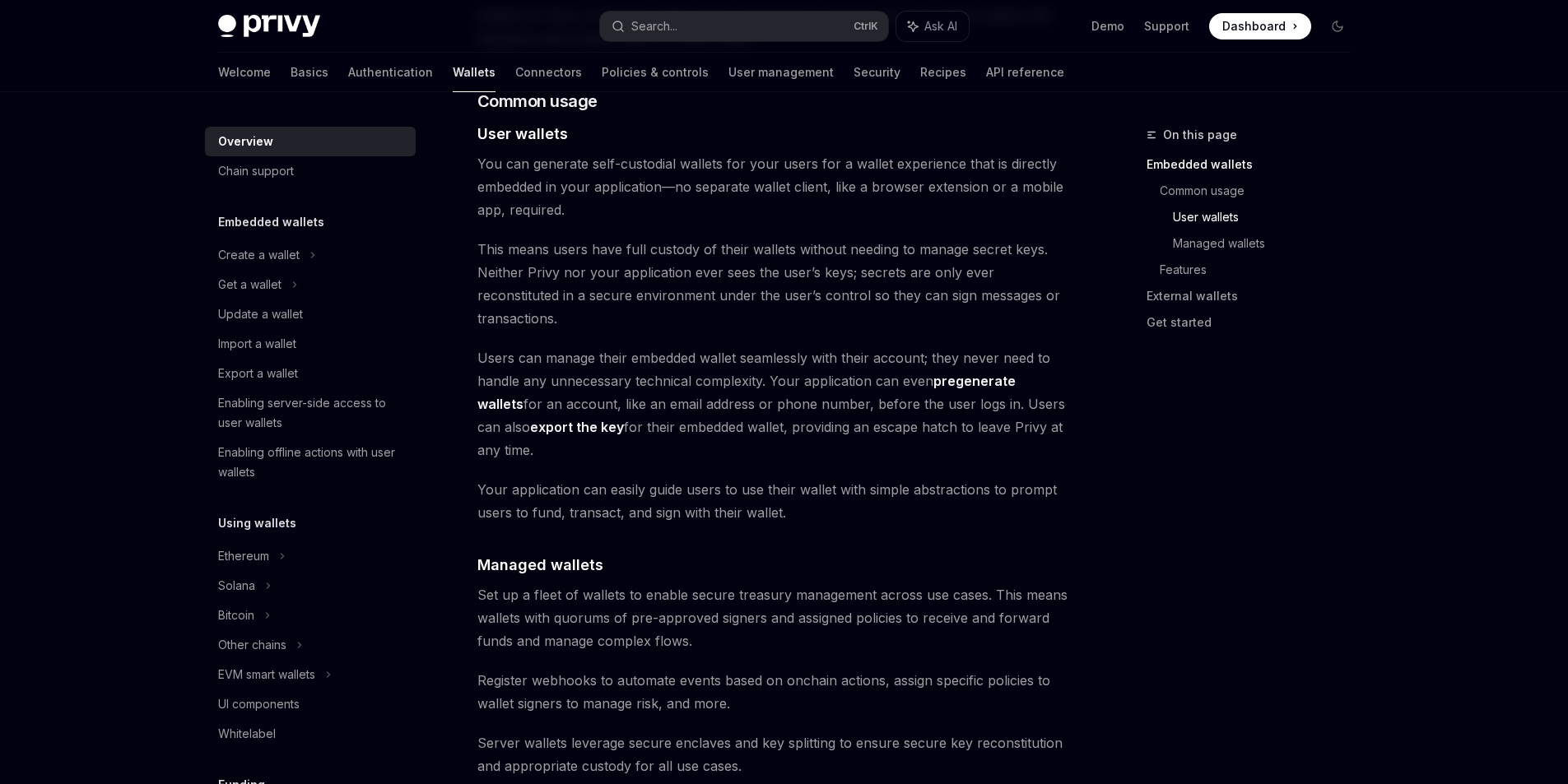
scroll to position [1152, 0]
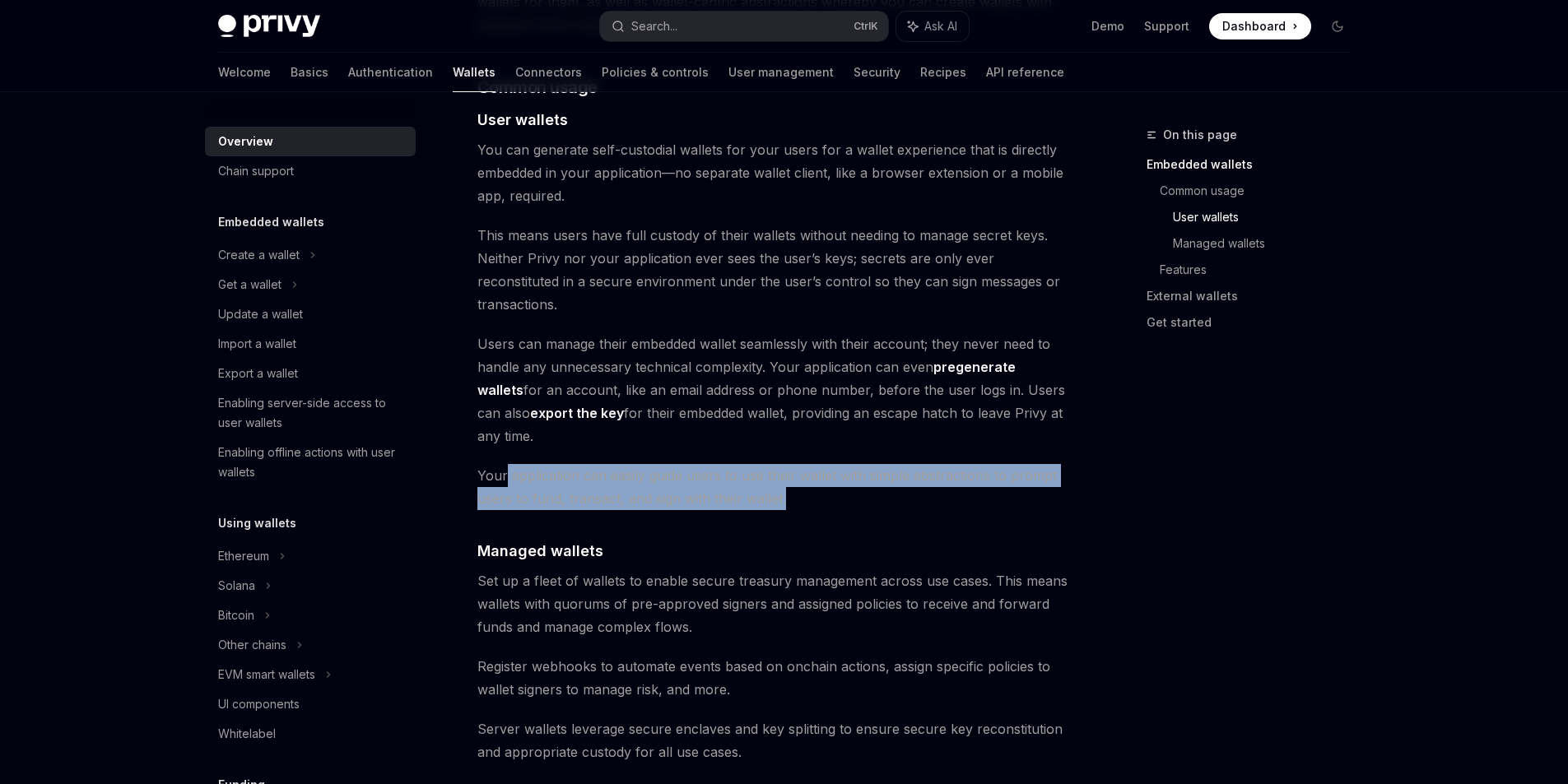
drag, startPoint x: 505, startPoint y: 404, endPoint x: 898, endPoint y: 429, distance: 393.8
click at [898, 464] on span "Your application can easily guide users to use their wallet with simple abstrac…" at bounding box center [773, 487] width 593 height 46
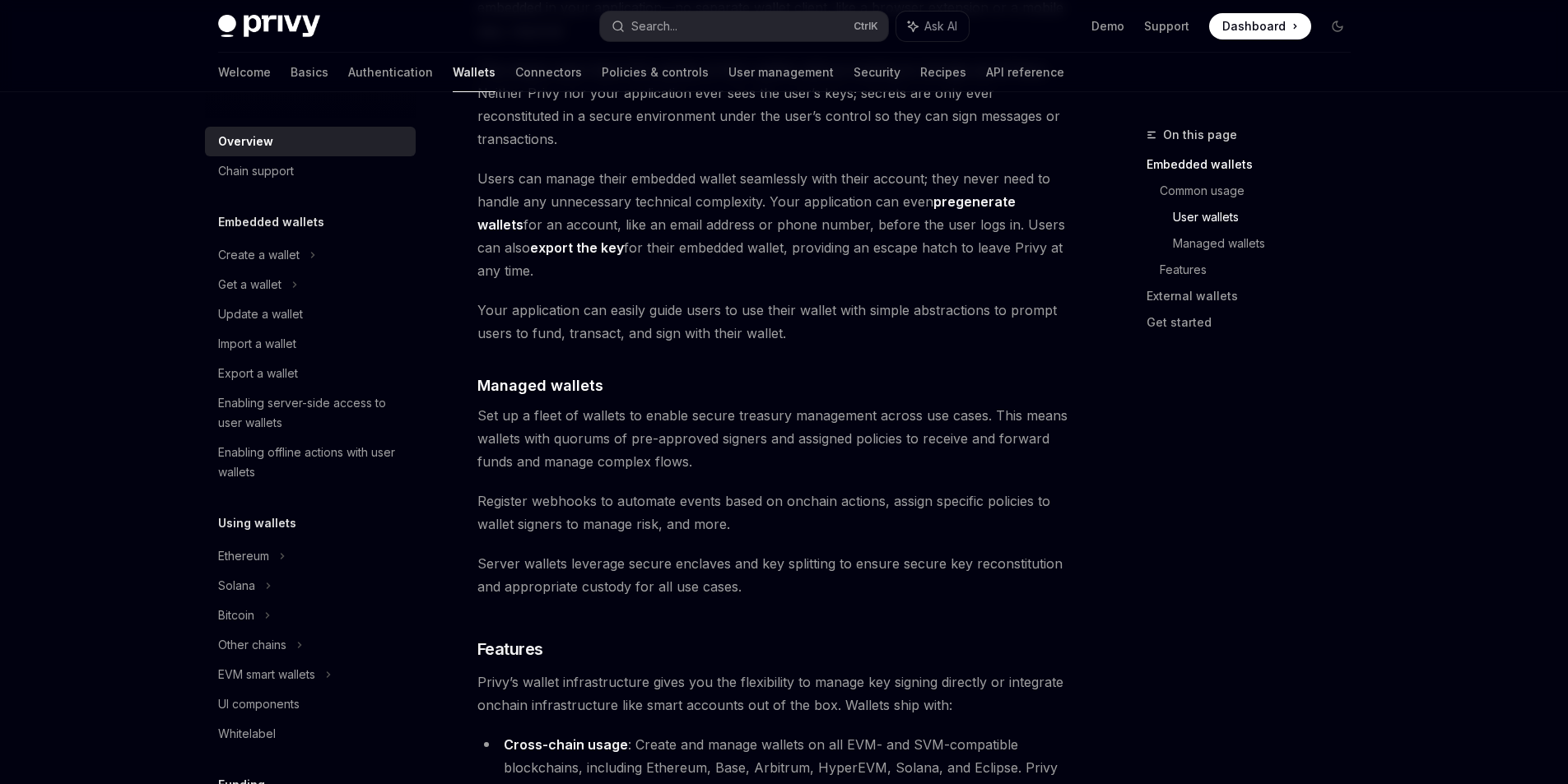
scroll to position [1399, 0]
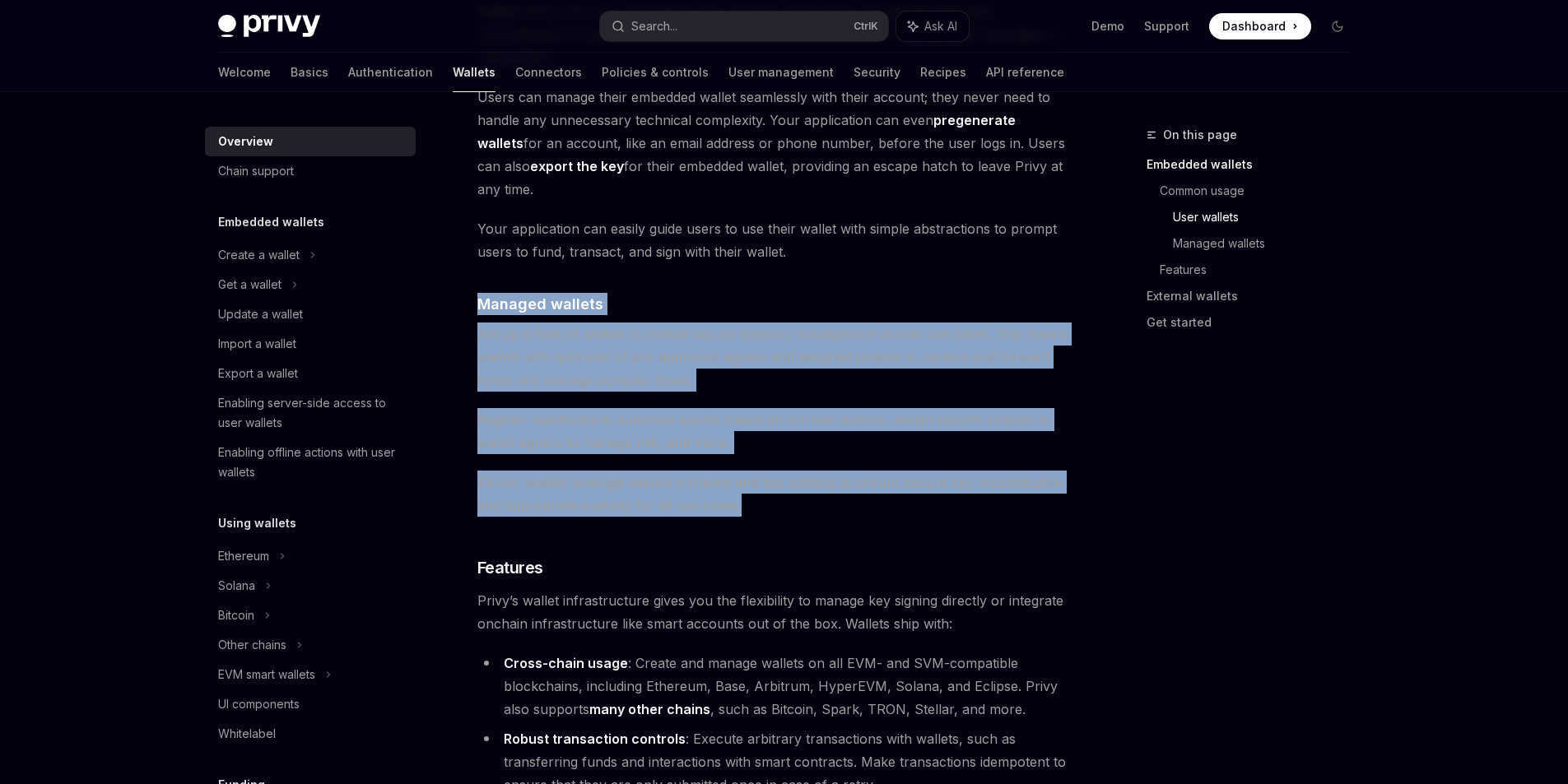
drag, startPoint x: 476, startPoint y: 219, endPoint x: 892, endPoint y: 446, distance: 473.9
click at [892, 446] on div "Overview OpenAI Open in ChatGPT OpenAI Open in ChatGPT Privy builds wallet infr…" at bounding box center [620, 348] width 908 height 3243
click at [892, 471] on span "Server wallets leverage secure enclaves and key splitting to ensure secure key …" at bounding box center [773, 493] width 593 height 46
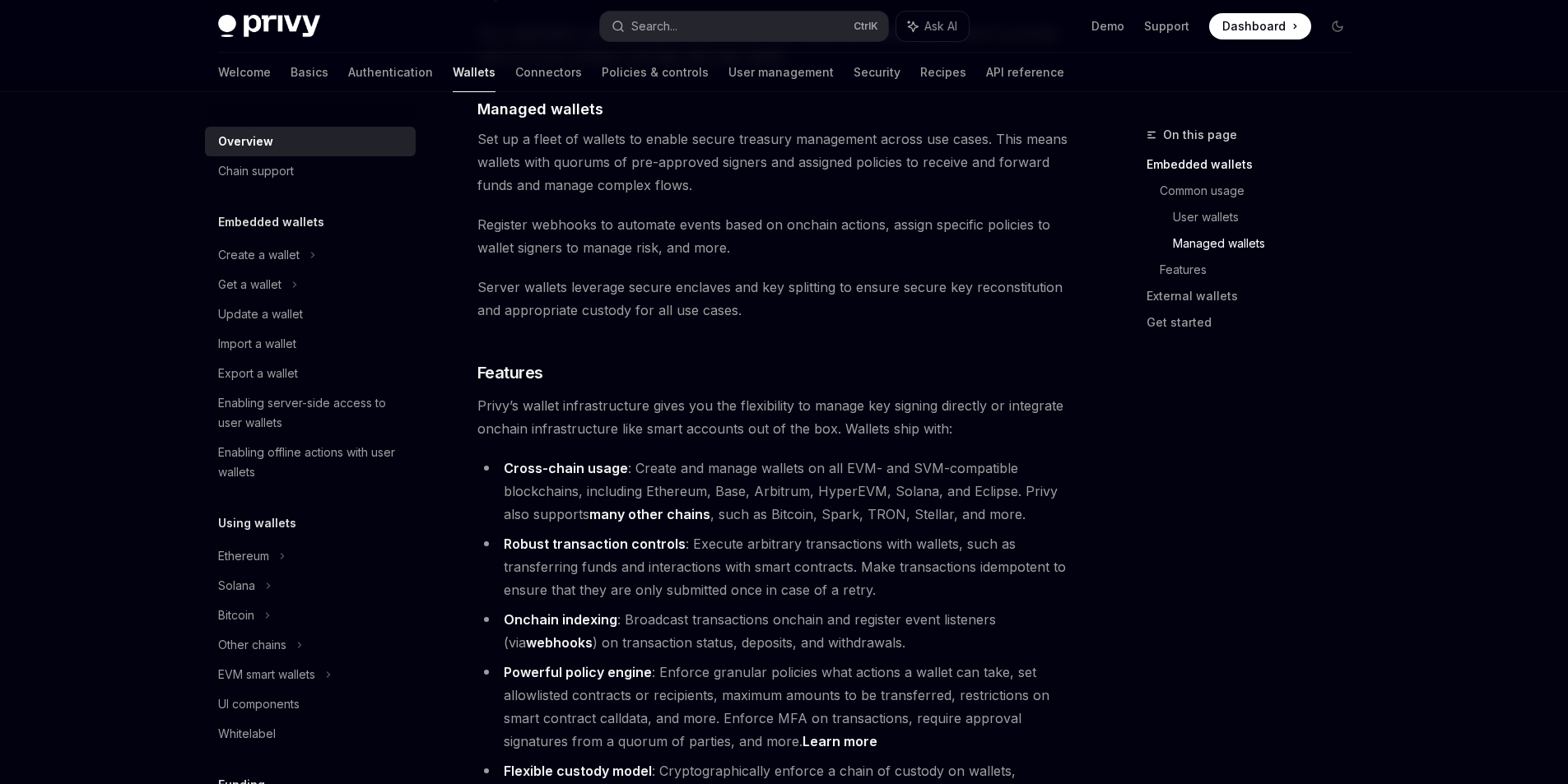
scroll to position [1587, 0]
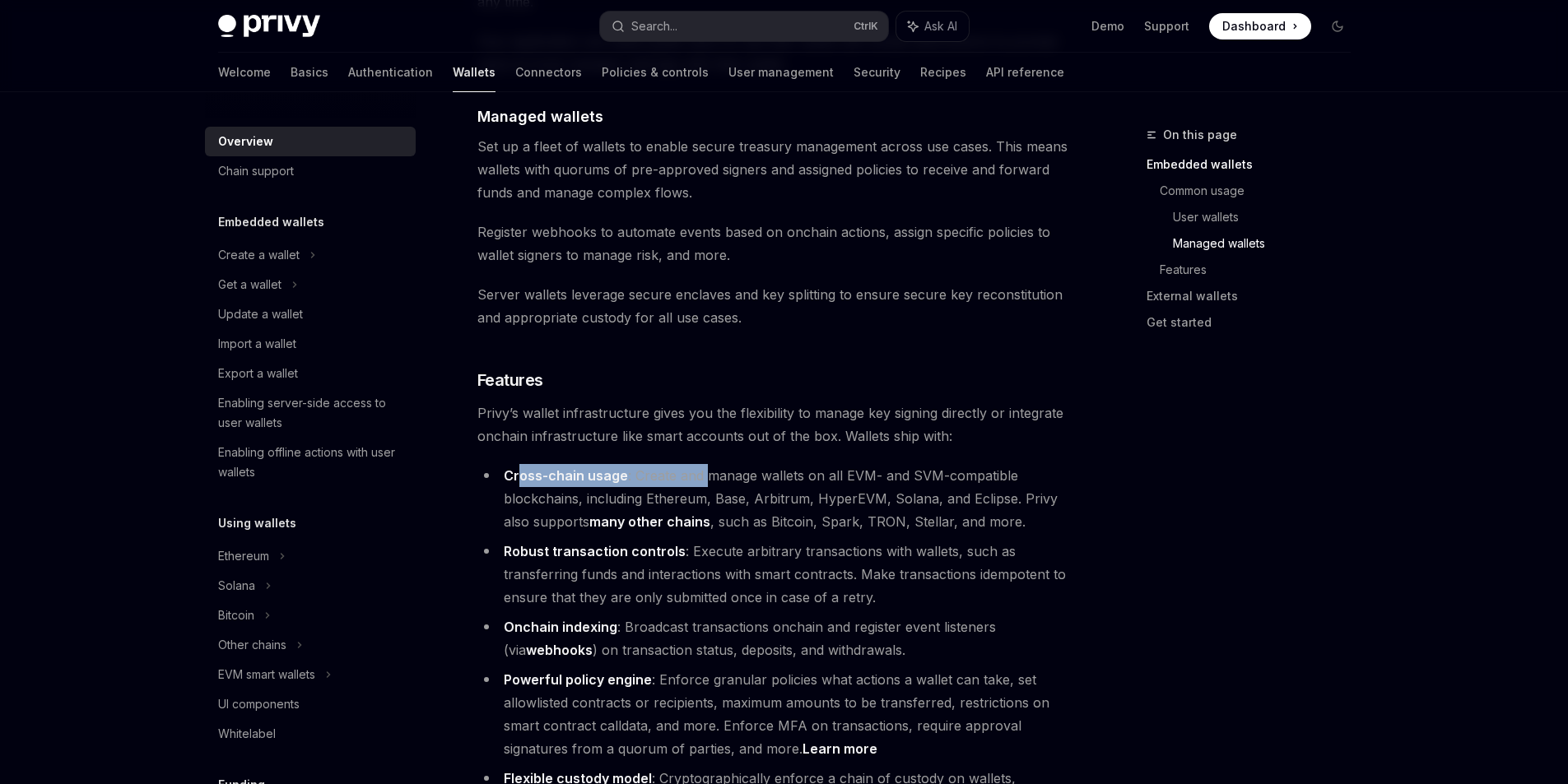
drag, startPoint x: 520, startPoint y: 404, endPoint x: 708, endPoint y: 411, distance: 188.1
click at [708, 464] on li "Cross-chain usage : Create and manage wallets on all EVM- and SVM-compatible bl…" at bounding box center [773, 499] width 593 height 69
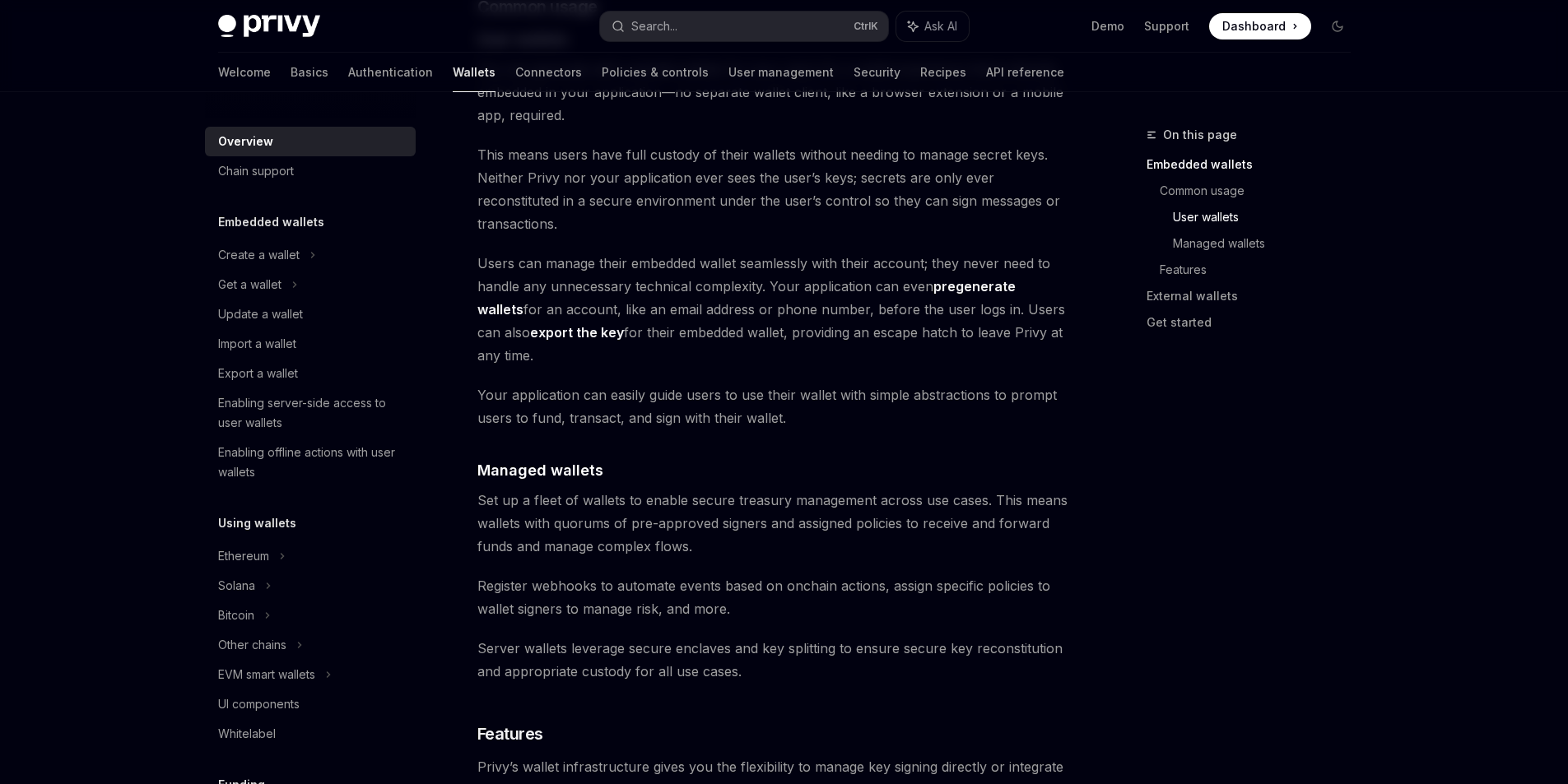
scroll to position [1176, 0]
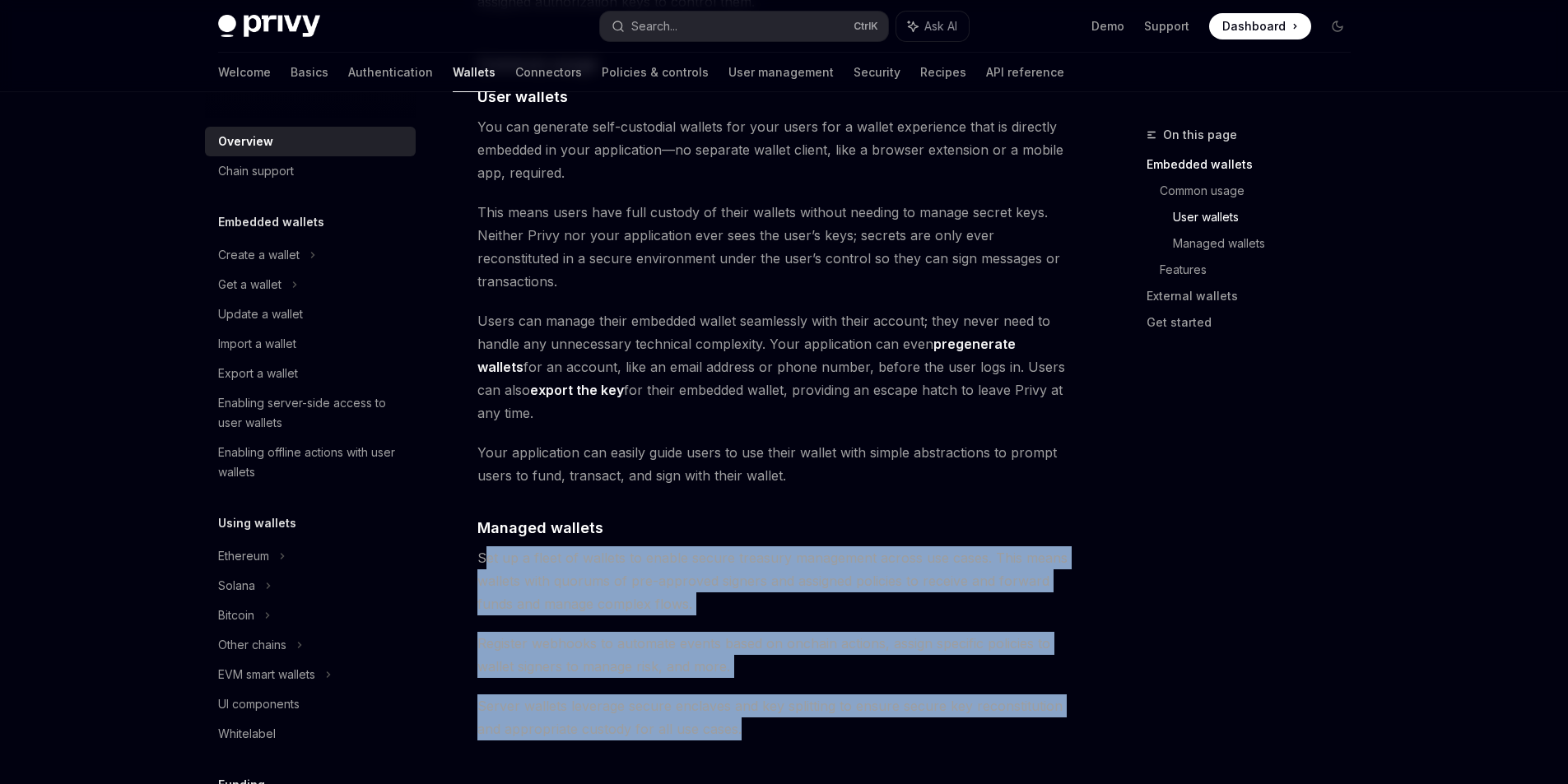
drag, startPoint x: 481, startPoint y: 487, endPoint x: 898, endPoint y: 653, distance: 448.8
click at [898, 653] on div "Privy builds wallet infrastructure that empowers users and applications to tran…" at bounding box center [773, 491] width 593 height 2917
click at [898, 695] on span "Server wallets leverage secure enclaves and key splitting to ensure secure key …" at bounding box center [773, 718] width 593 height 46
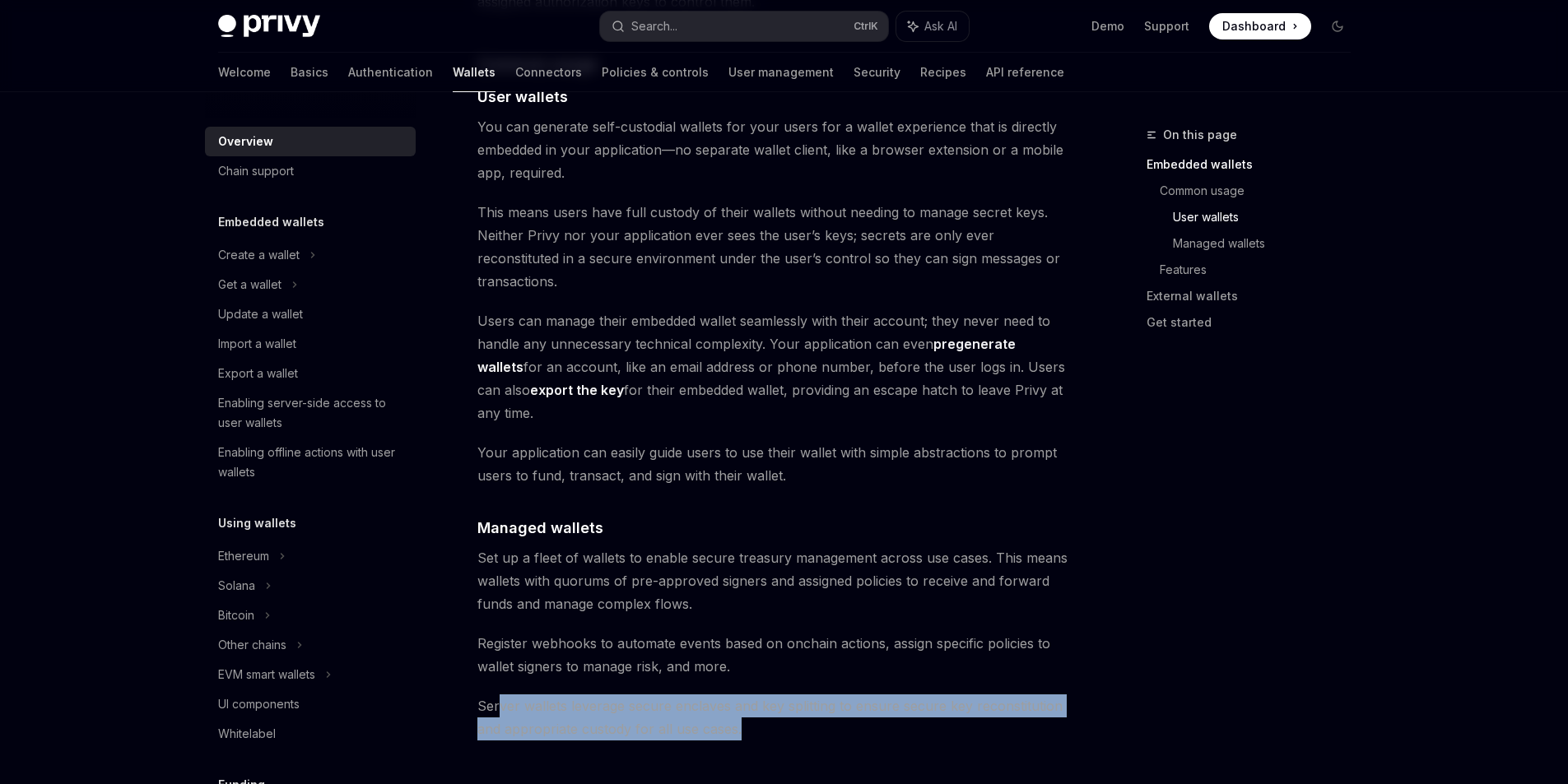
drag, startPoint x: 501, startPoint y: 623, endPoint x: 849, endPoint y: 657, distance: 349.7
click at [849, 657] on div "Privy builds wallet infrastructure that empowers users and applications to tran…" at bounding box center [773, 491] width 593 height 2917
click at [849, 695] on span "Server wallets leverage secure enclaves and key splitting to ensure secure key …" at bounding box center [773, 718] width 593 height 46
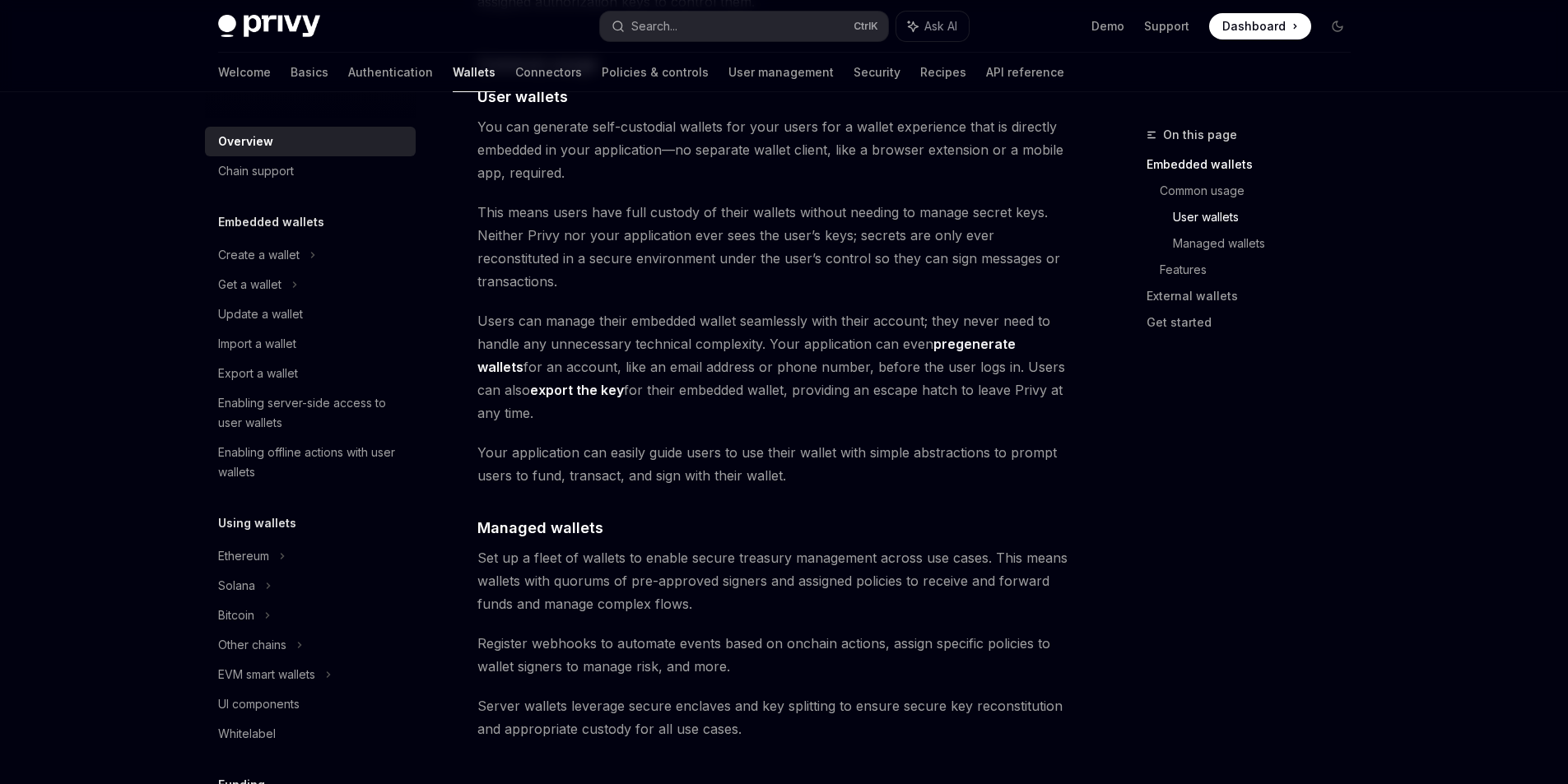
click at [837, 632] on span "Register webhooks to automate events based on onchain actions, assign specific …" at bounding box center [773, 655] width 593 height 46
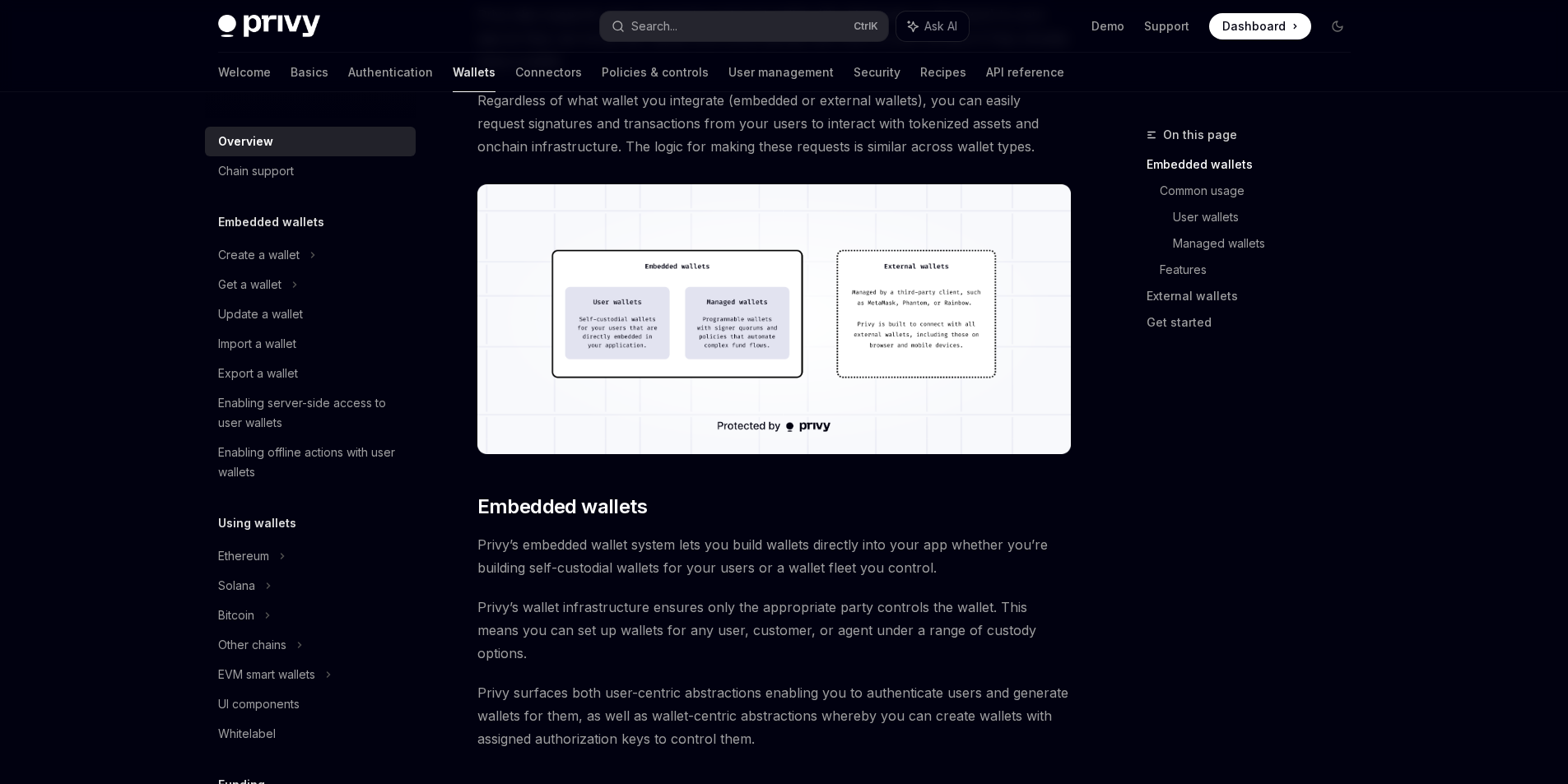
scroll to position [434, 0]
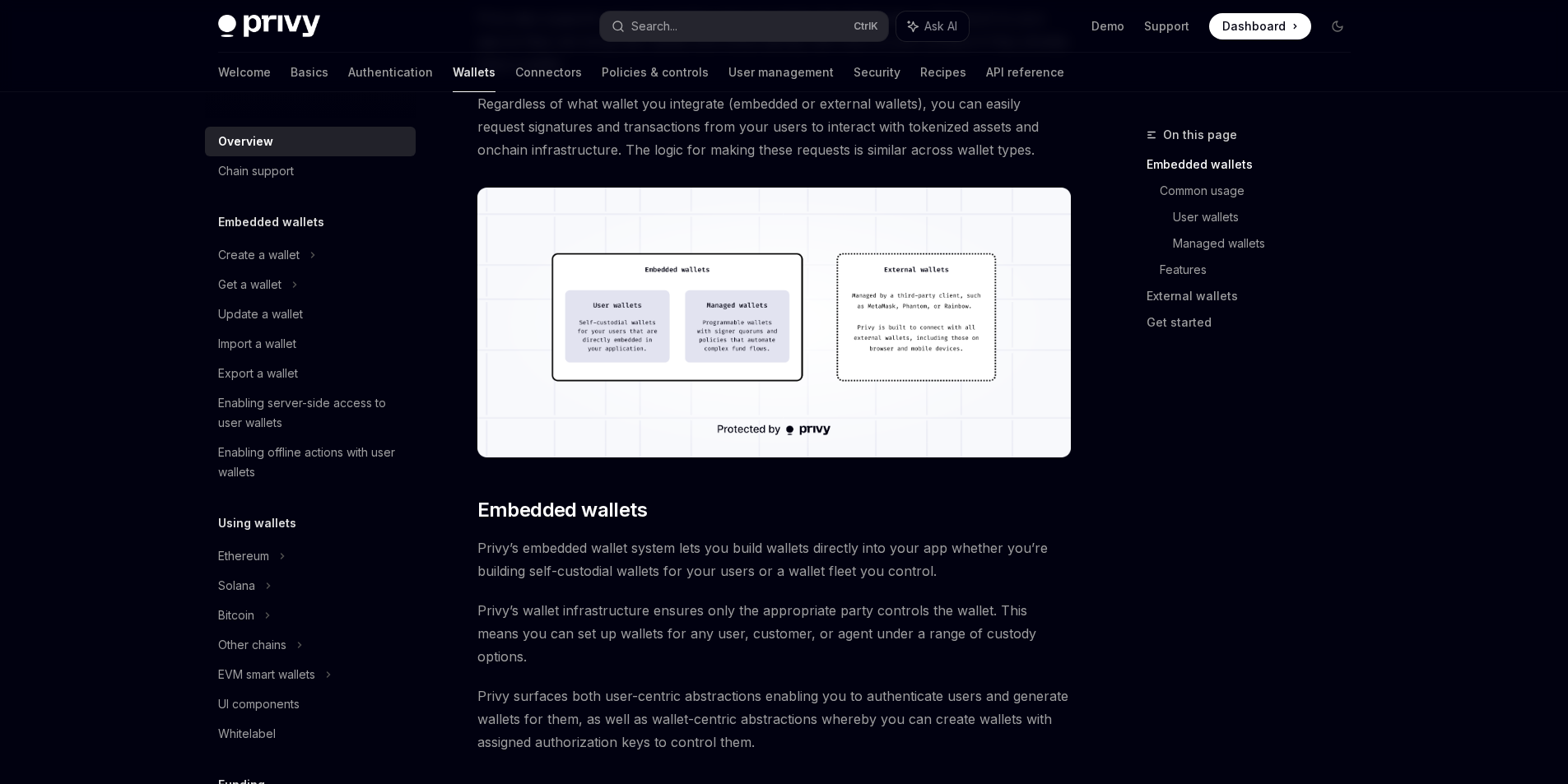
click at [718, 310] on img at bounding box center [773, 323] width 593 height 270
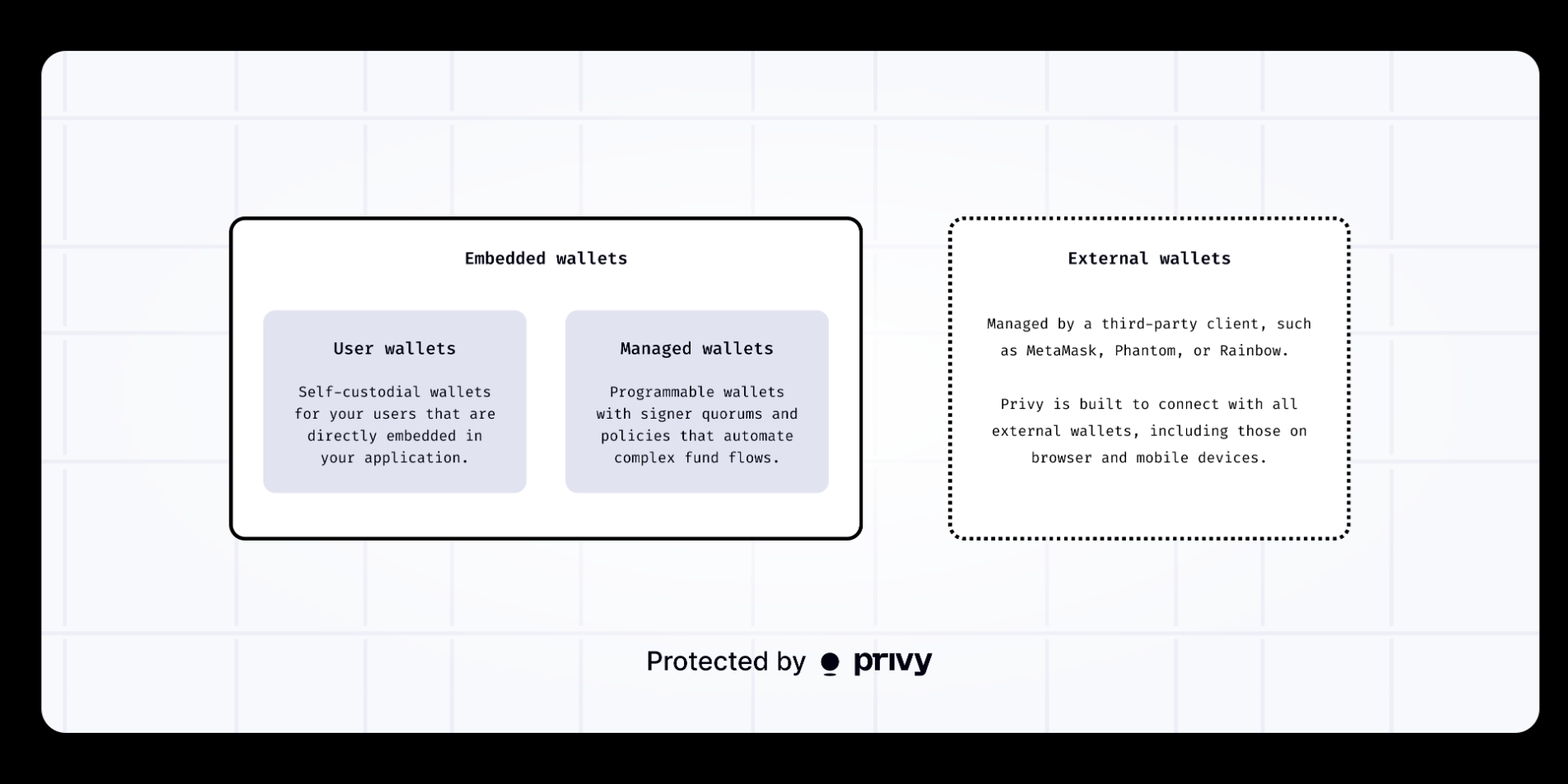
click at [718, 310] on img at bounding box center [789, 392] width 1498 height 682
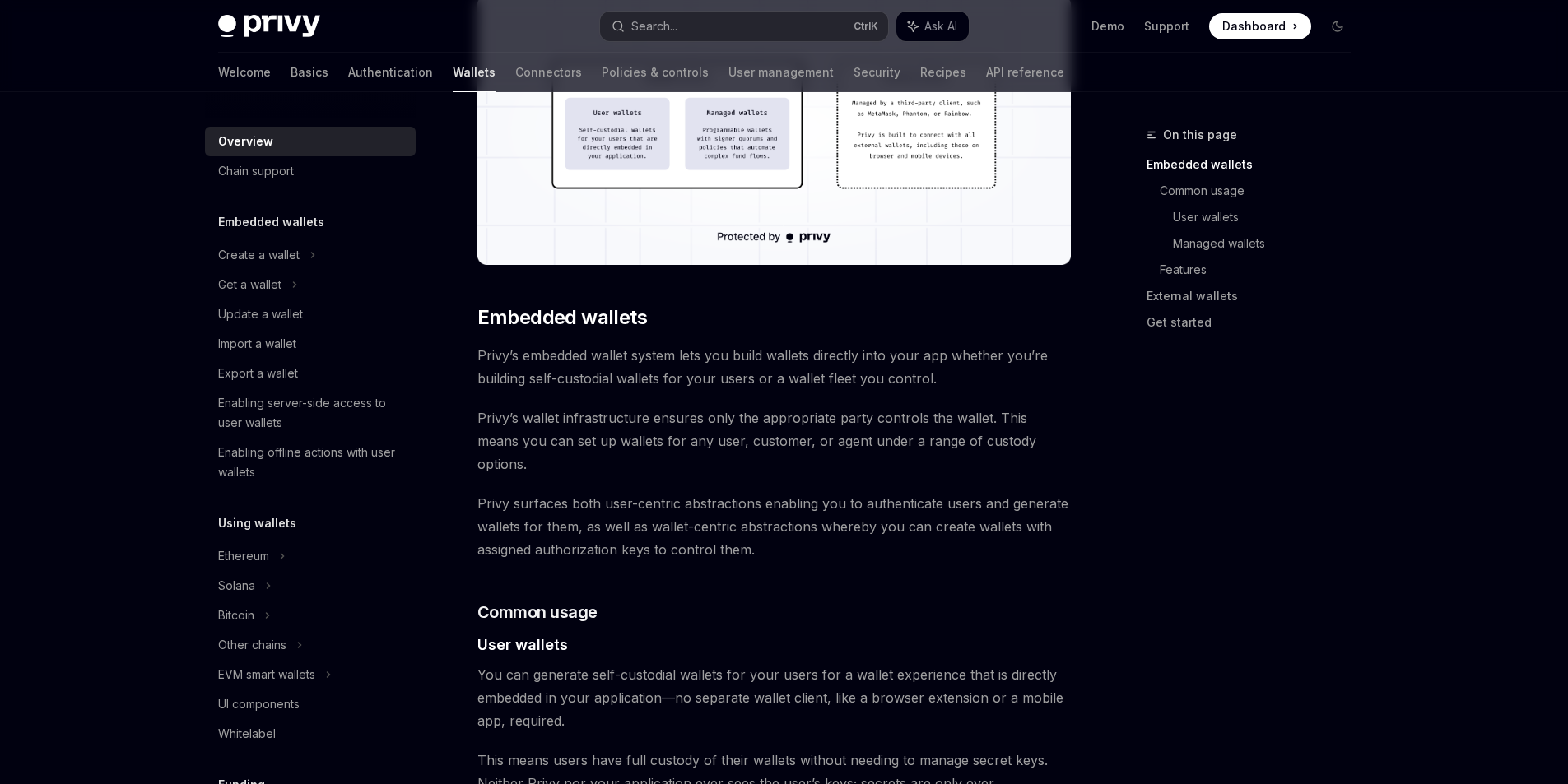
scroll to position [681, 0]
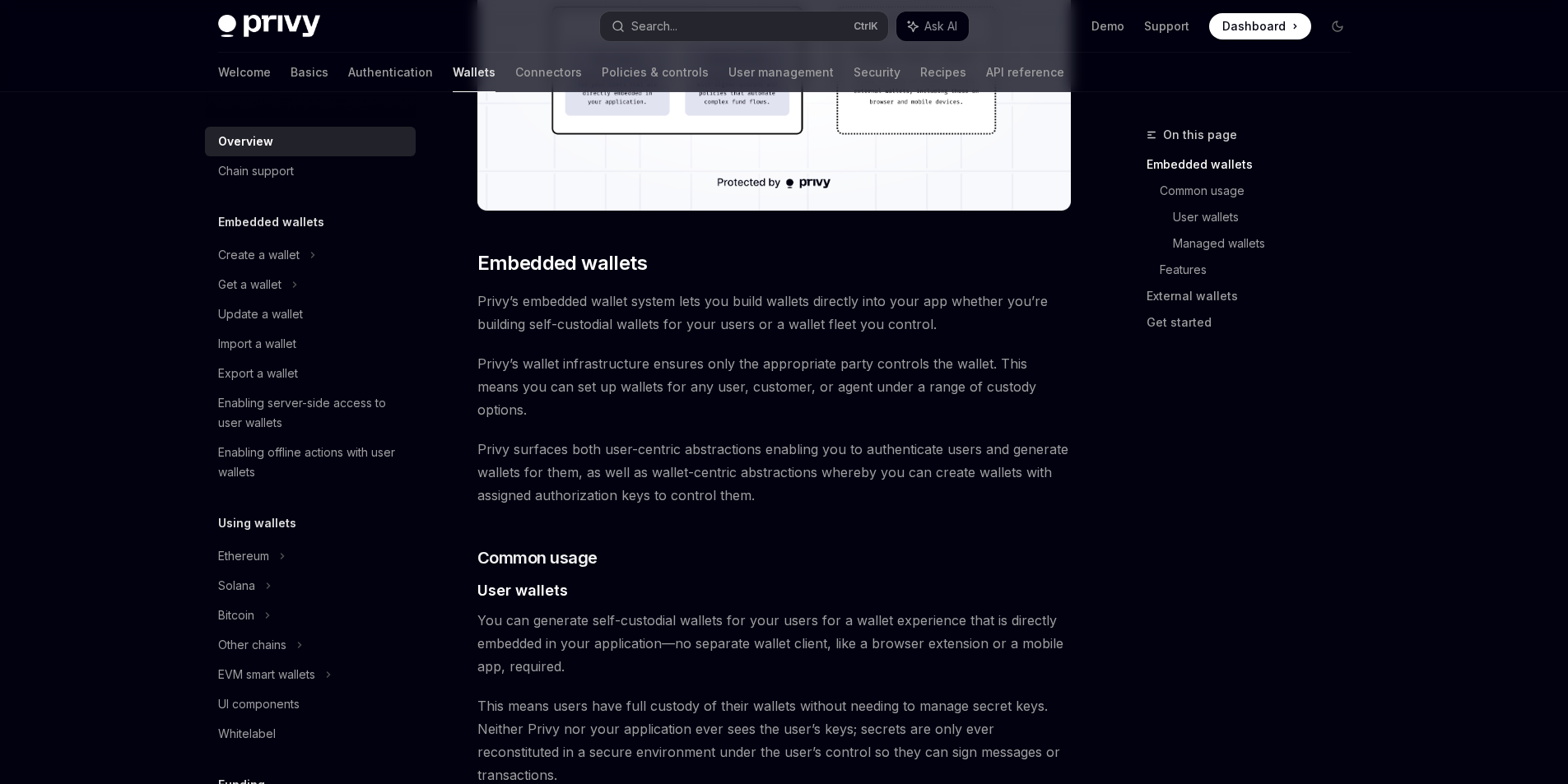
drag, startPoint x: 528, startPoint y: 302, endPoint x: 898, endPoint y: 487, distance: 413.7
drag, startPoint x: 834, startPoint y: 464, endPoint x: 571, endPoint y: 302, distance: 308.9
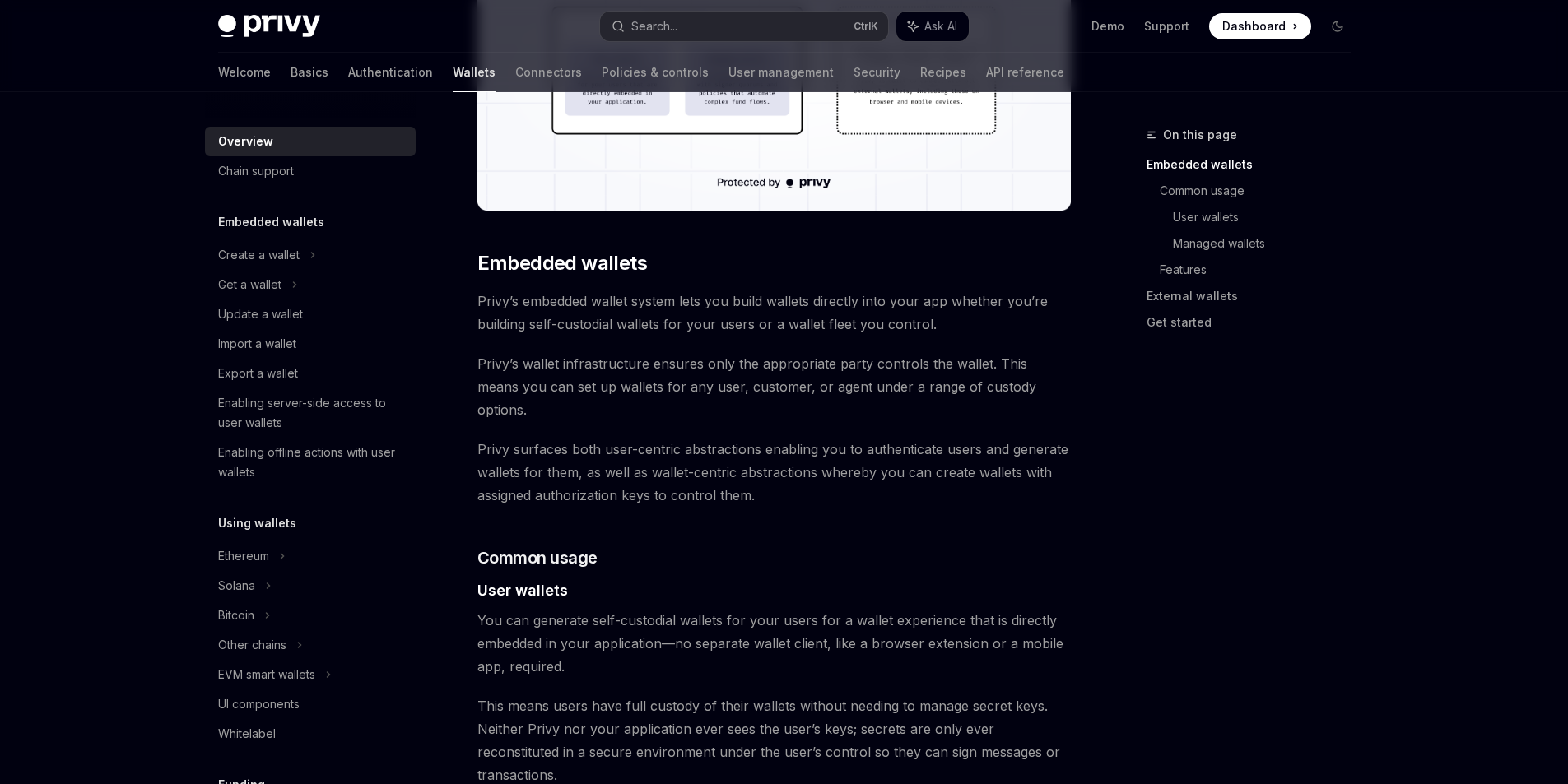
click at [571, 302] on span "Privy’s embedded wallet system lets you build wallets directly into your app wh…" at bounding box center [773, 313] width 593 height 46
drag, startPoint x: 534, startPoint y: 385, endPoint x: 892, endPoint y: 390, distance: 358.0
click at [892, 390] on span "Privy’s wallet infrastructure ensures only the appropriate party controls the w…" at bounding box center [773, 387] width 593 height 69
click at [822, 471] on span "Privy surfaces both user-centric abstractions enabling you to authenticate user…" at bounding box center [773, 472] width 593 height 69
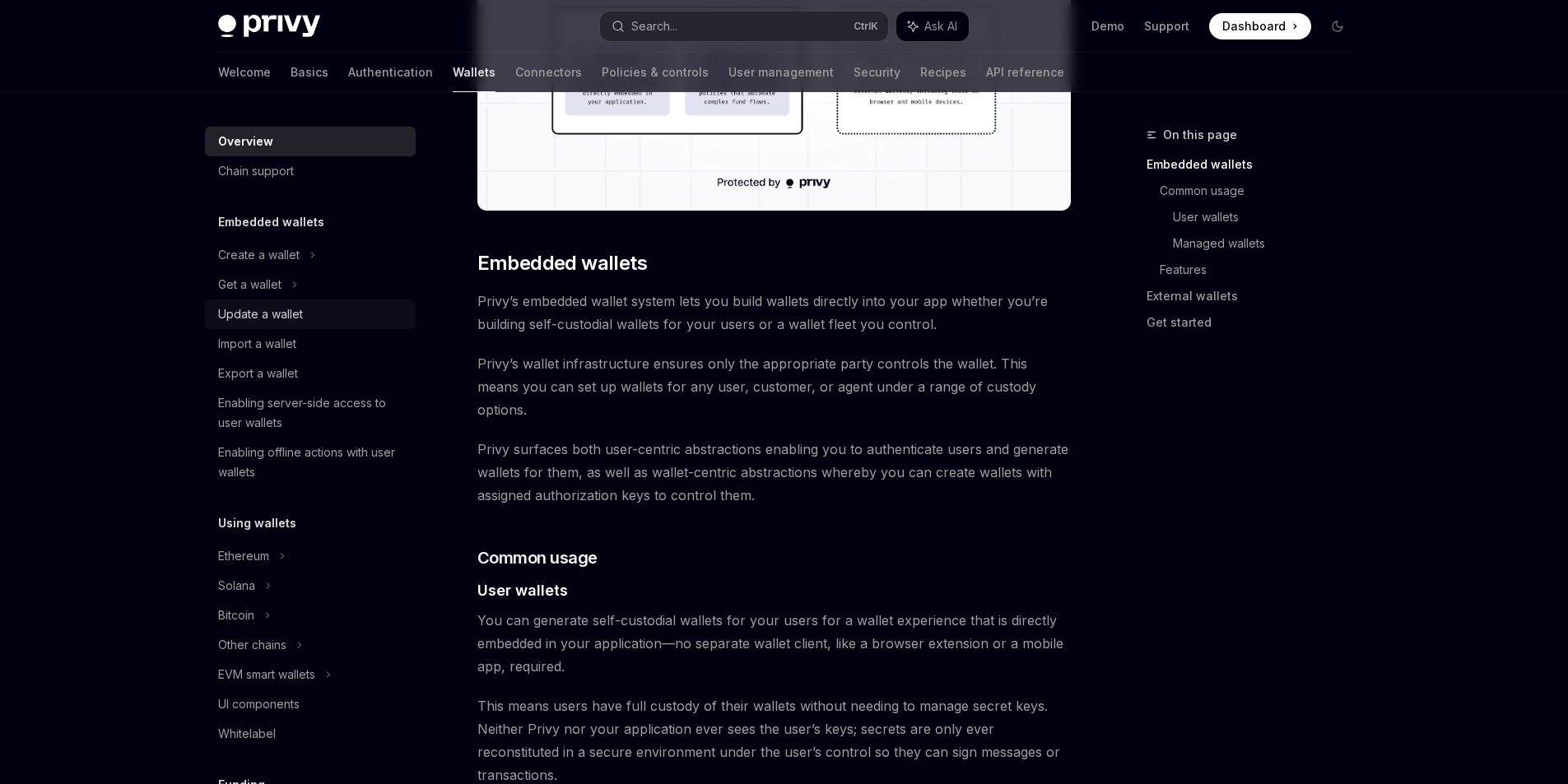
click at [283, 320] on div "Update a wallet" at bounding box center [260, 314] width 84 height 20
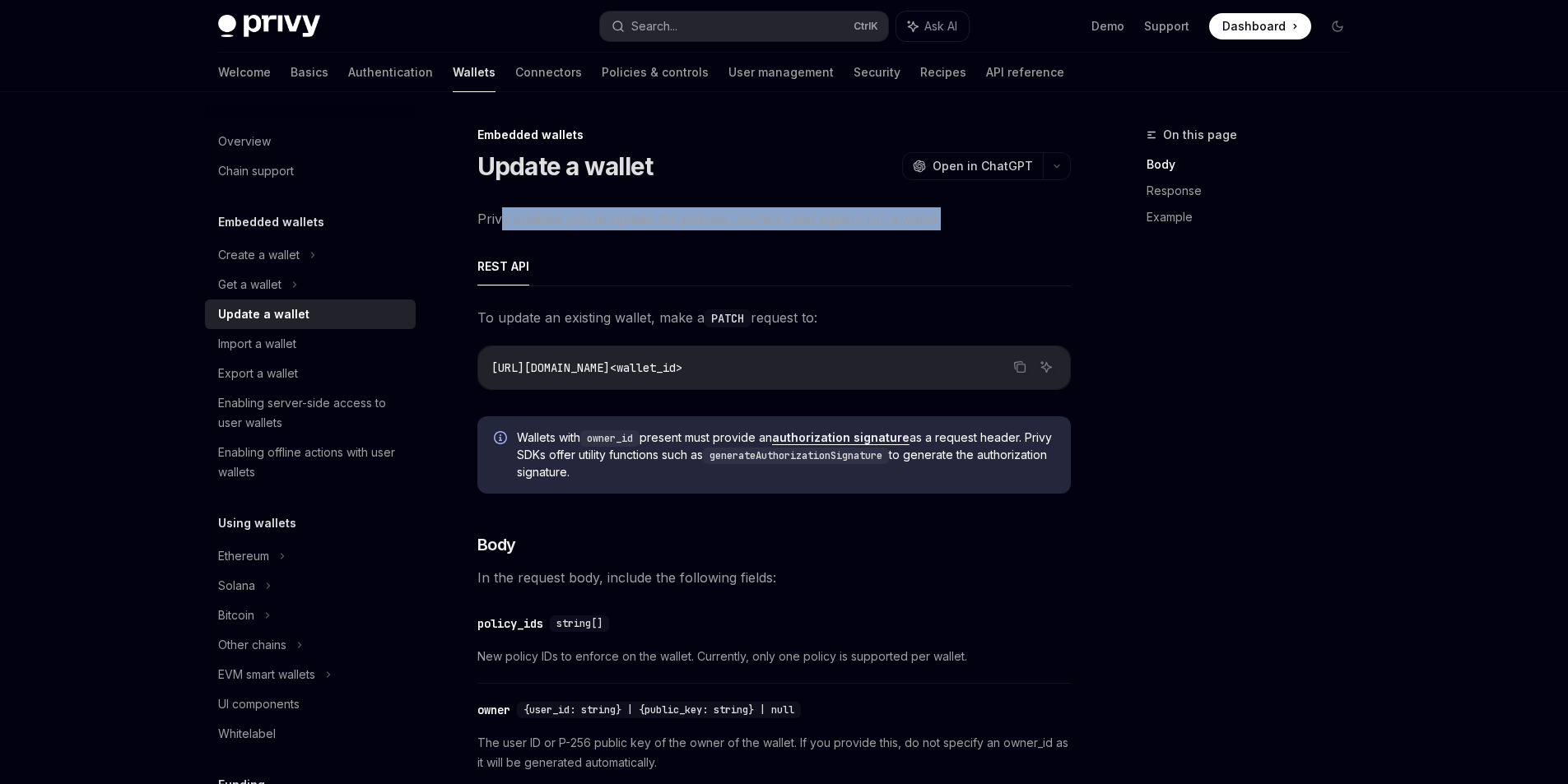
drag, startPoint x: 501, startPoint y: 219, endPoint x: 959, endPoint y: 218, distance: 458.0
click at [959, 218] on span "Privy enables you to update the policies, owners, and signers for a wallet." at bounding box center [773, 218] width 593 height 23
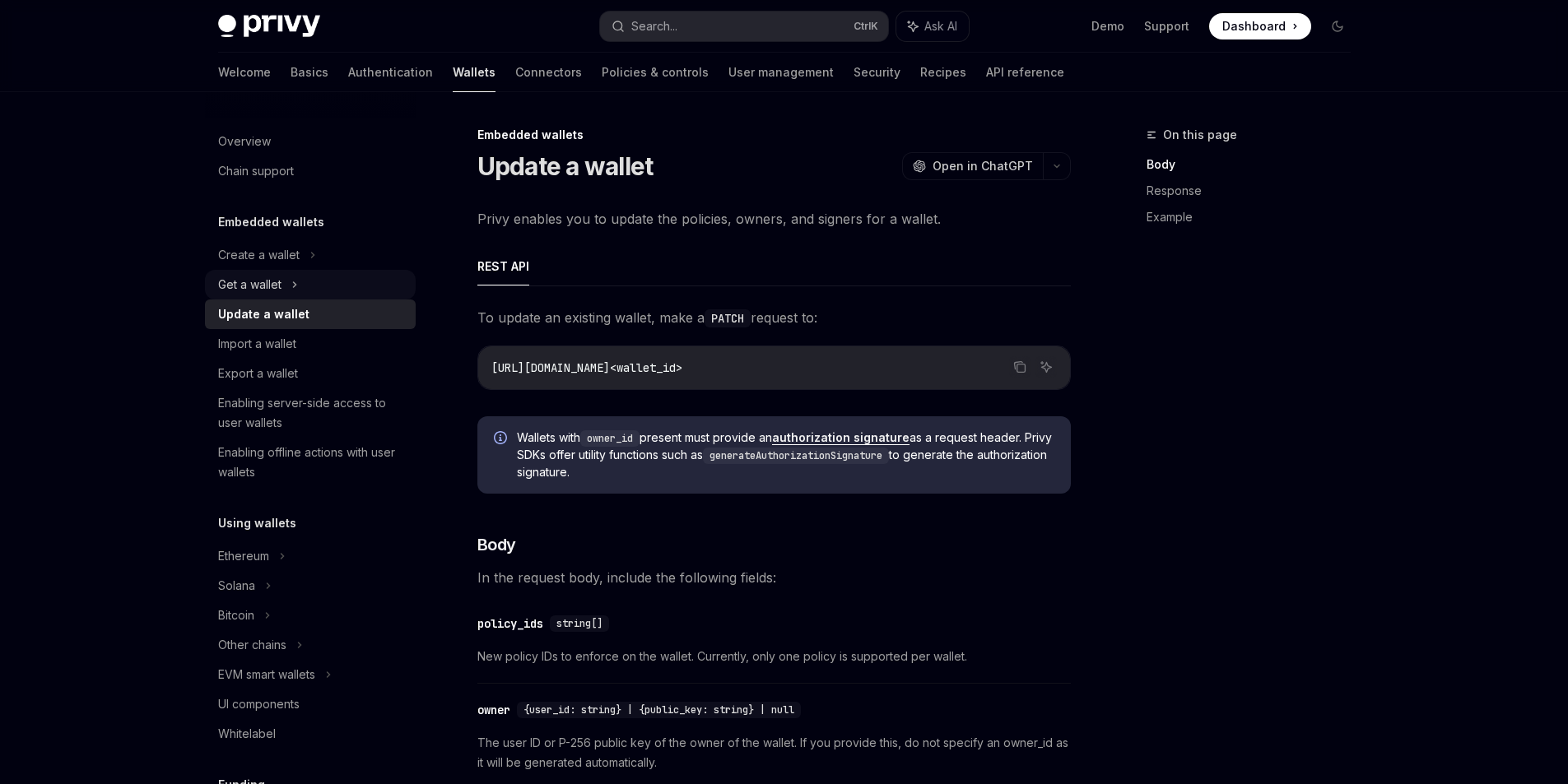
click at [255, 283] on div "Get a wallet" at bounding box center [250, 285] width 64 height 20
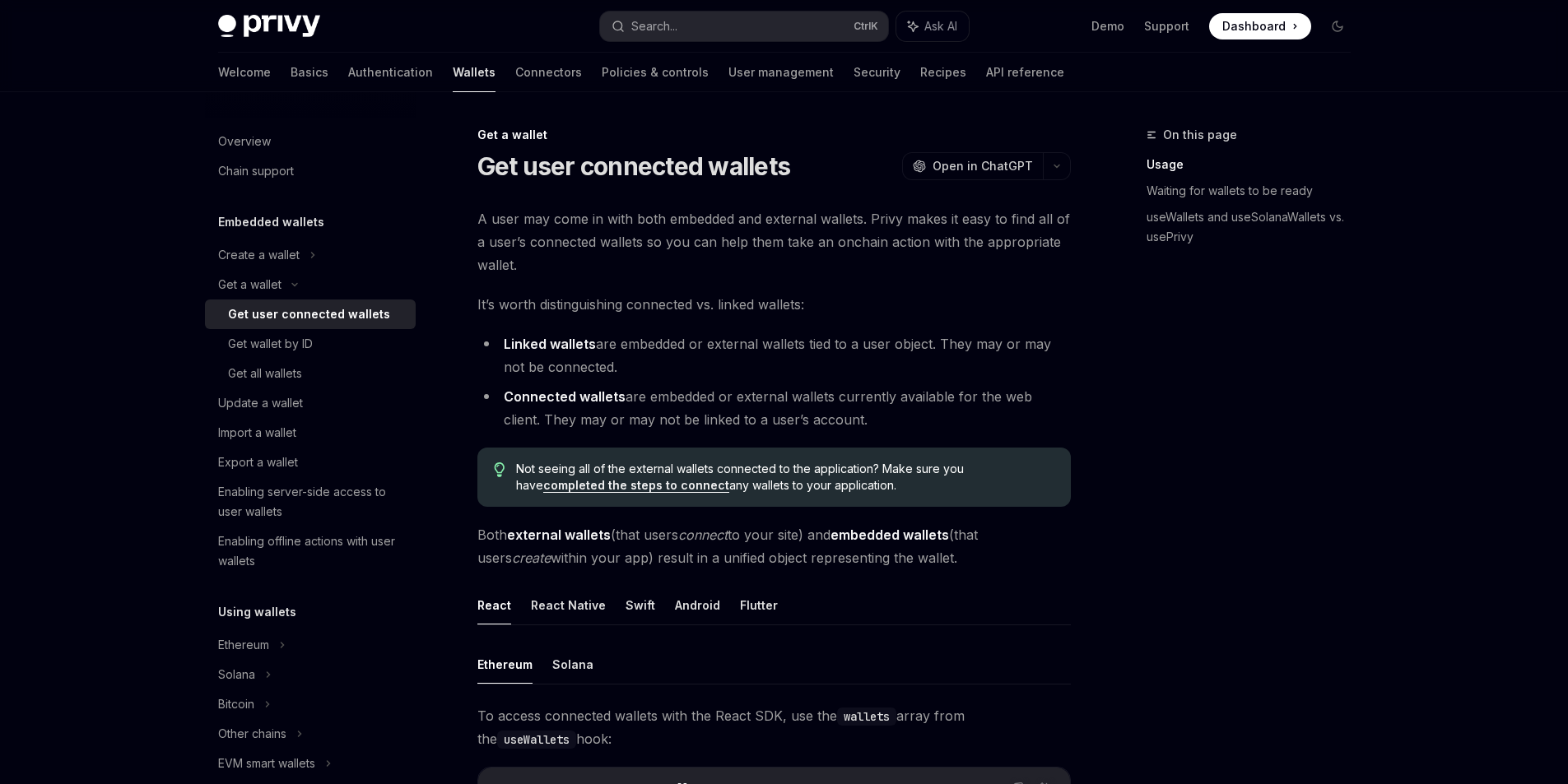
drag, startPoint x: 607, startPoint y: 343, endPoint x: 930, endPoint y: 362, distance: 323.6
click at [930, 362] on li "Linked wallets are embedded or external wallets tied to a user object. They may…" at bounding box center [773, 355] width 593 height 46
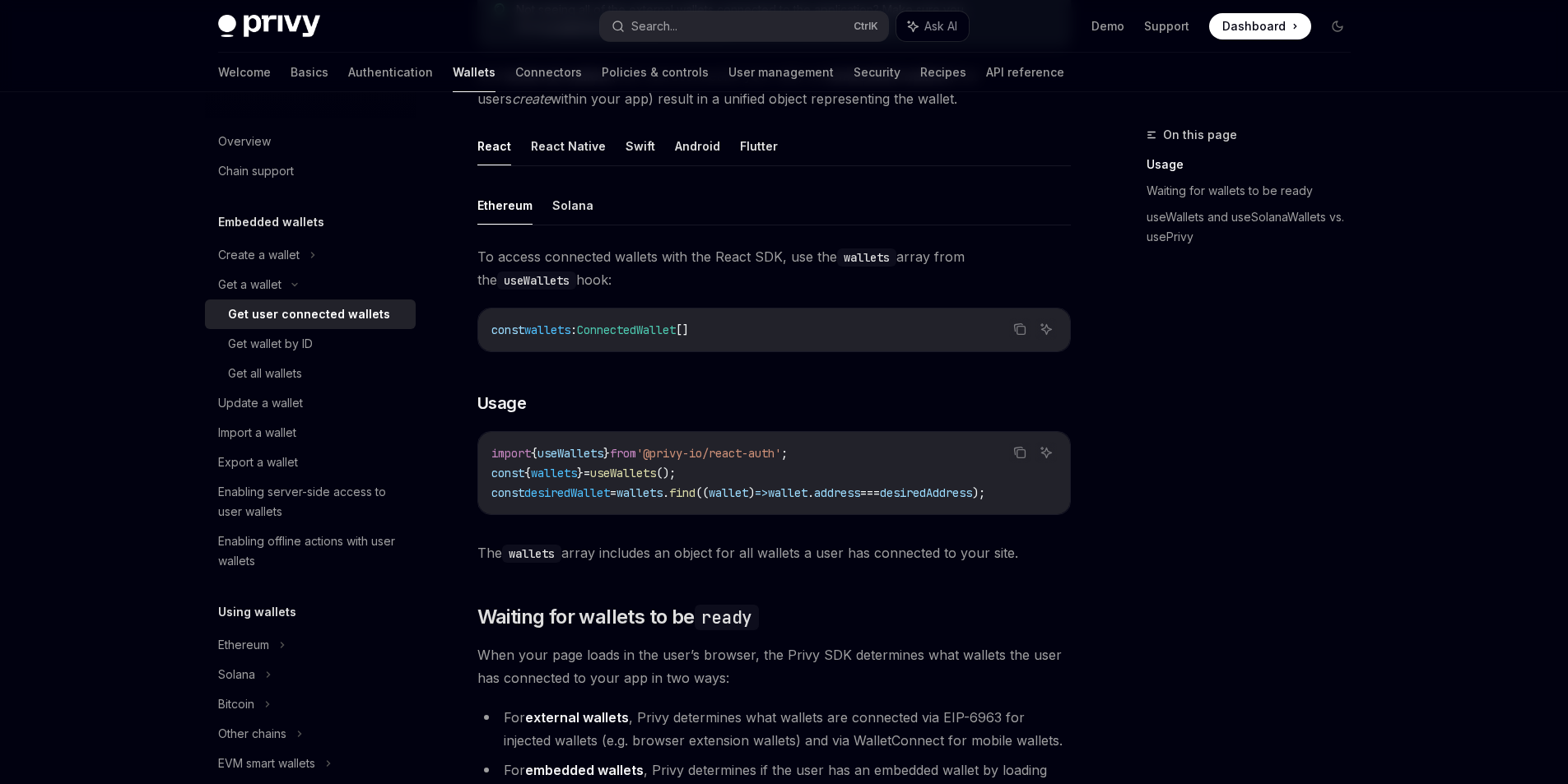
scroll to position [494, 0]
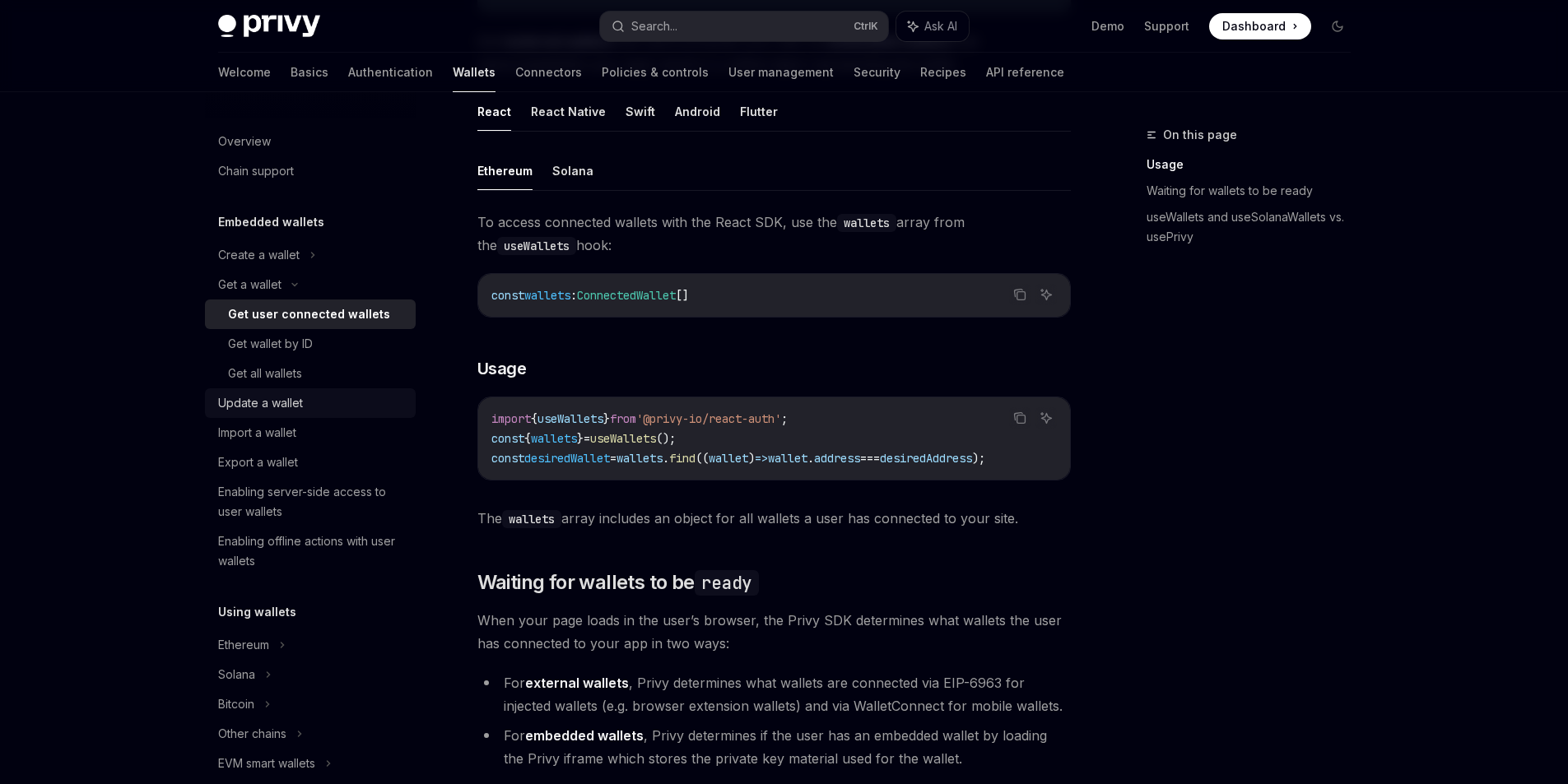
click at [256, 406] on div "Update a wallet" at bounding box center [260, 403] width 84 height 20
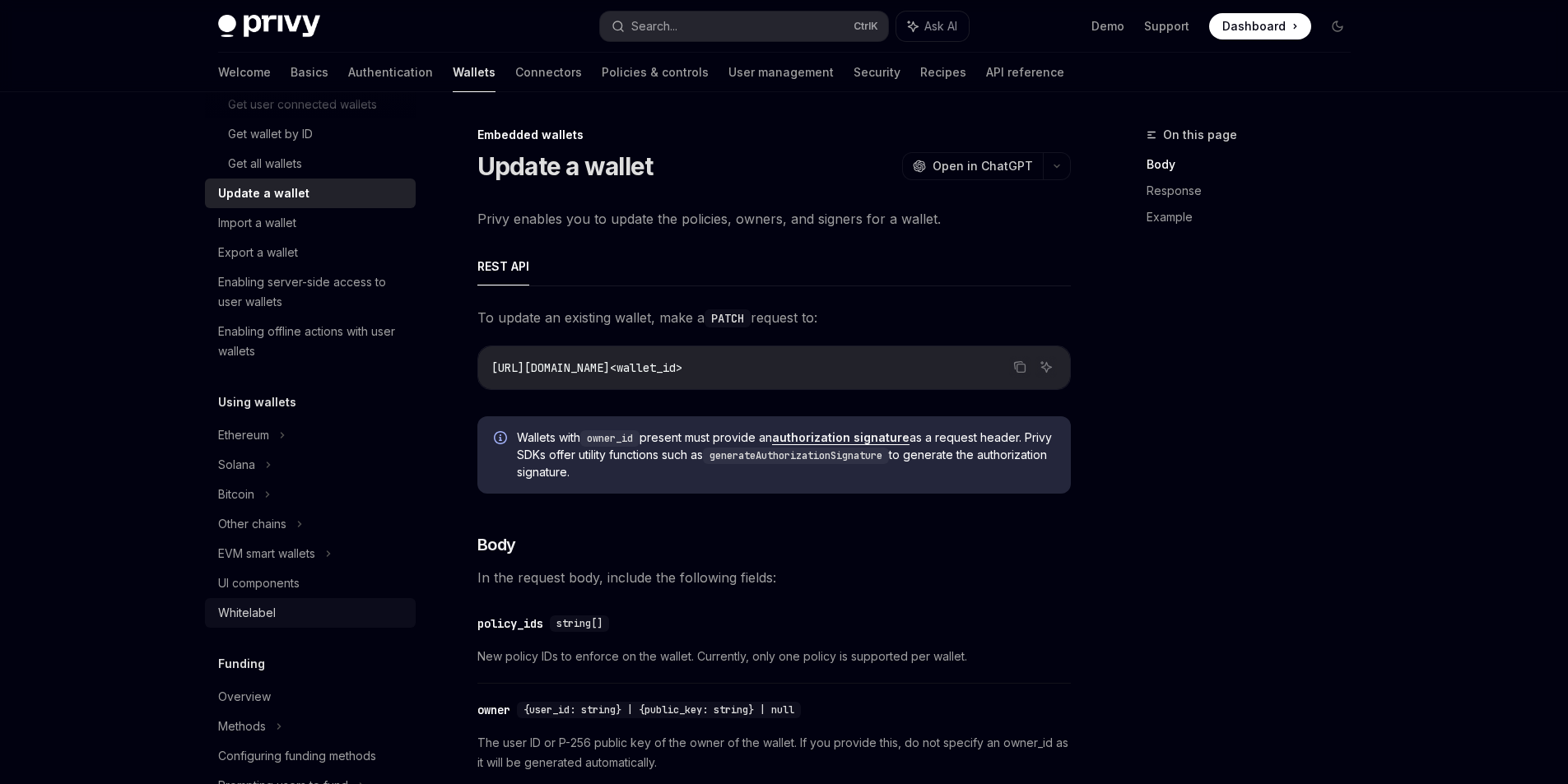
scroll to position [412, 0]
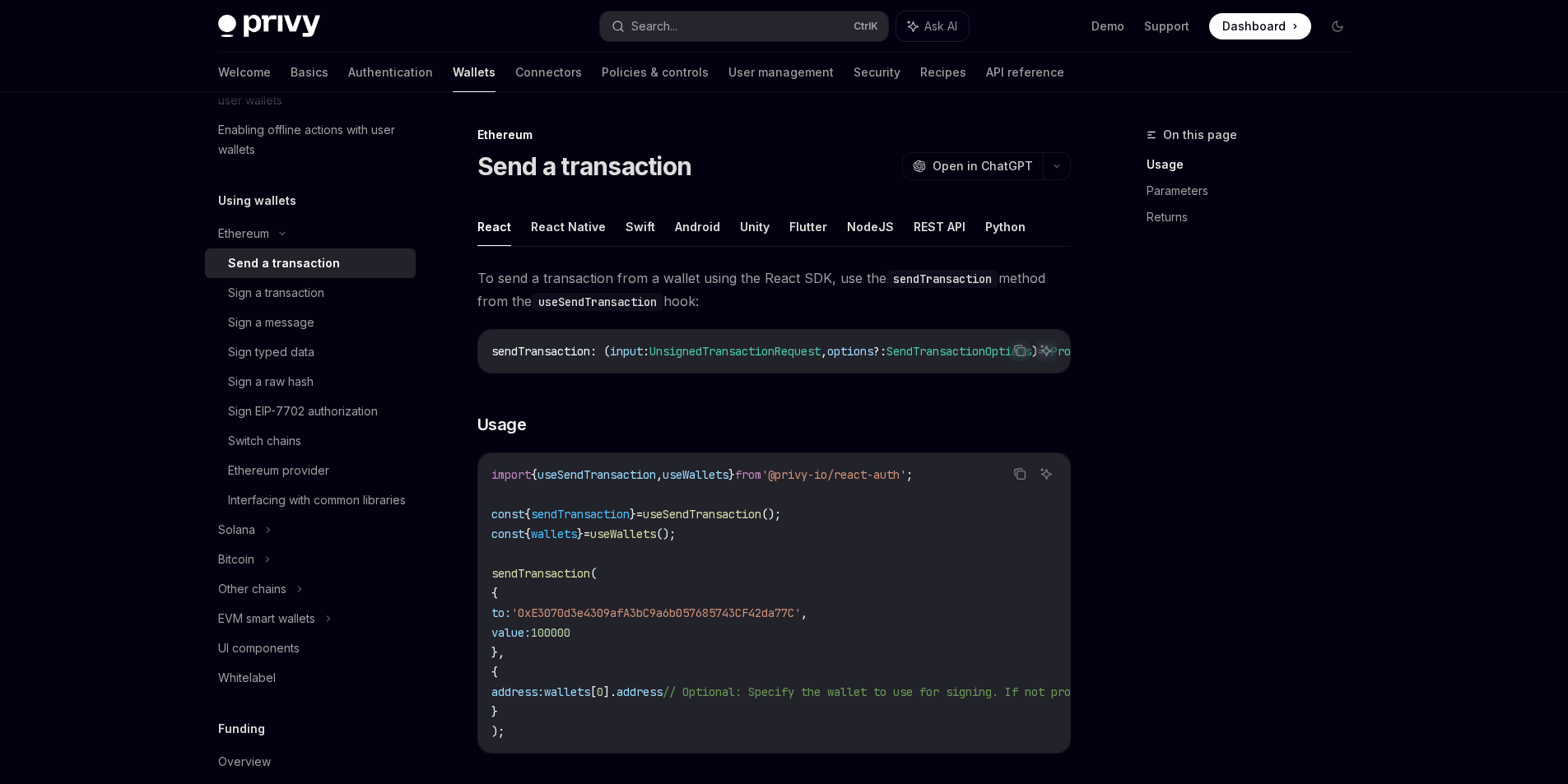
click at [320, 263] on div "Send a transaction" at bounding box center [283, 263] width 112 height 20
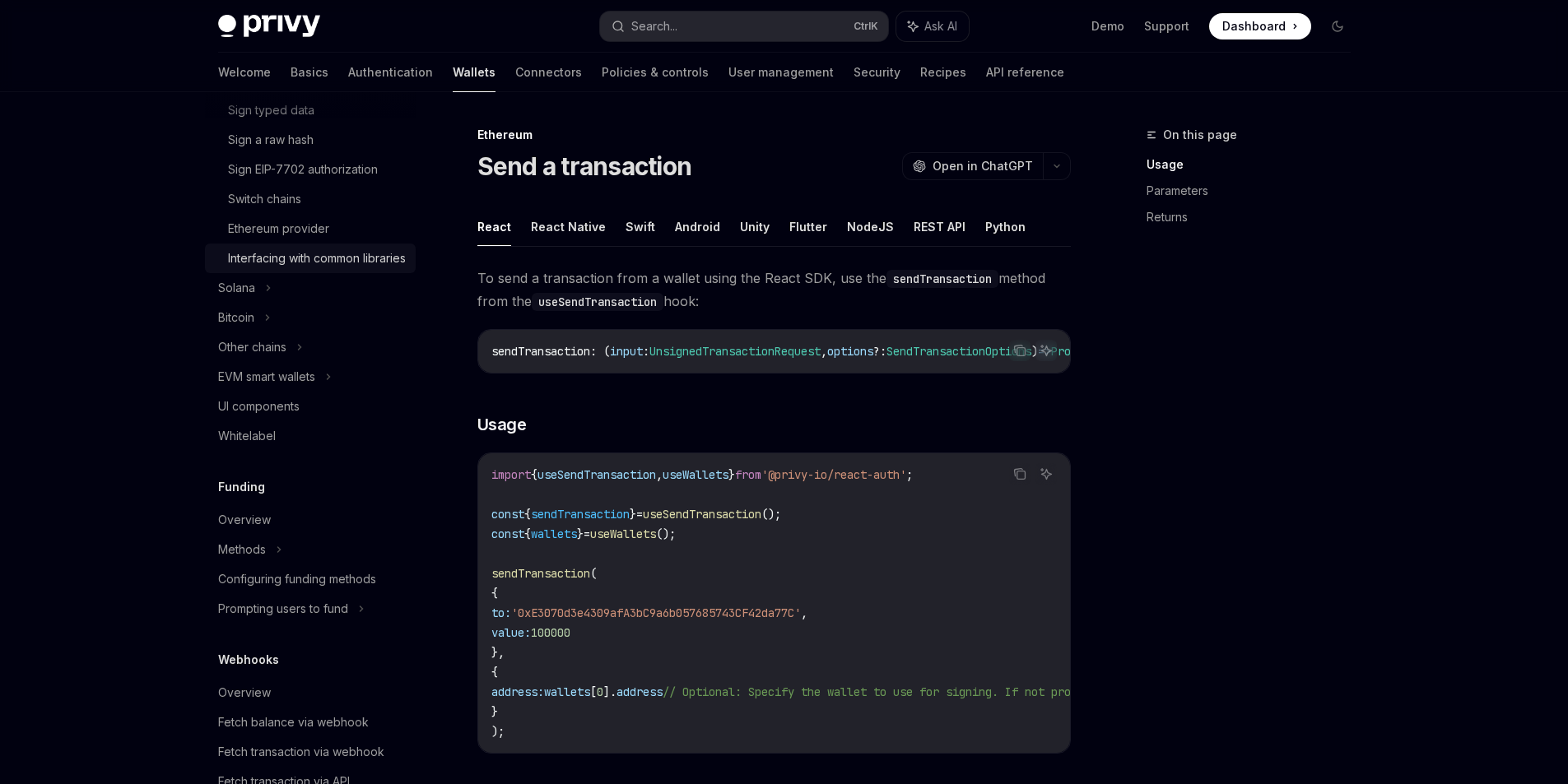
scroll to position [659, 0]
click at [248, 525] on div "Overview" at bounding box center [244, 515] width 53 height 20
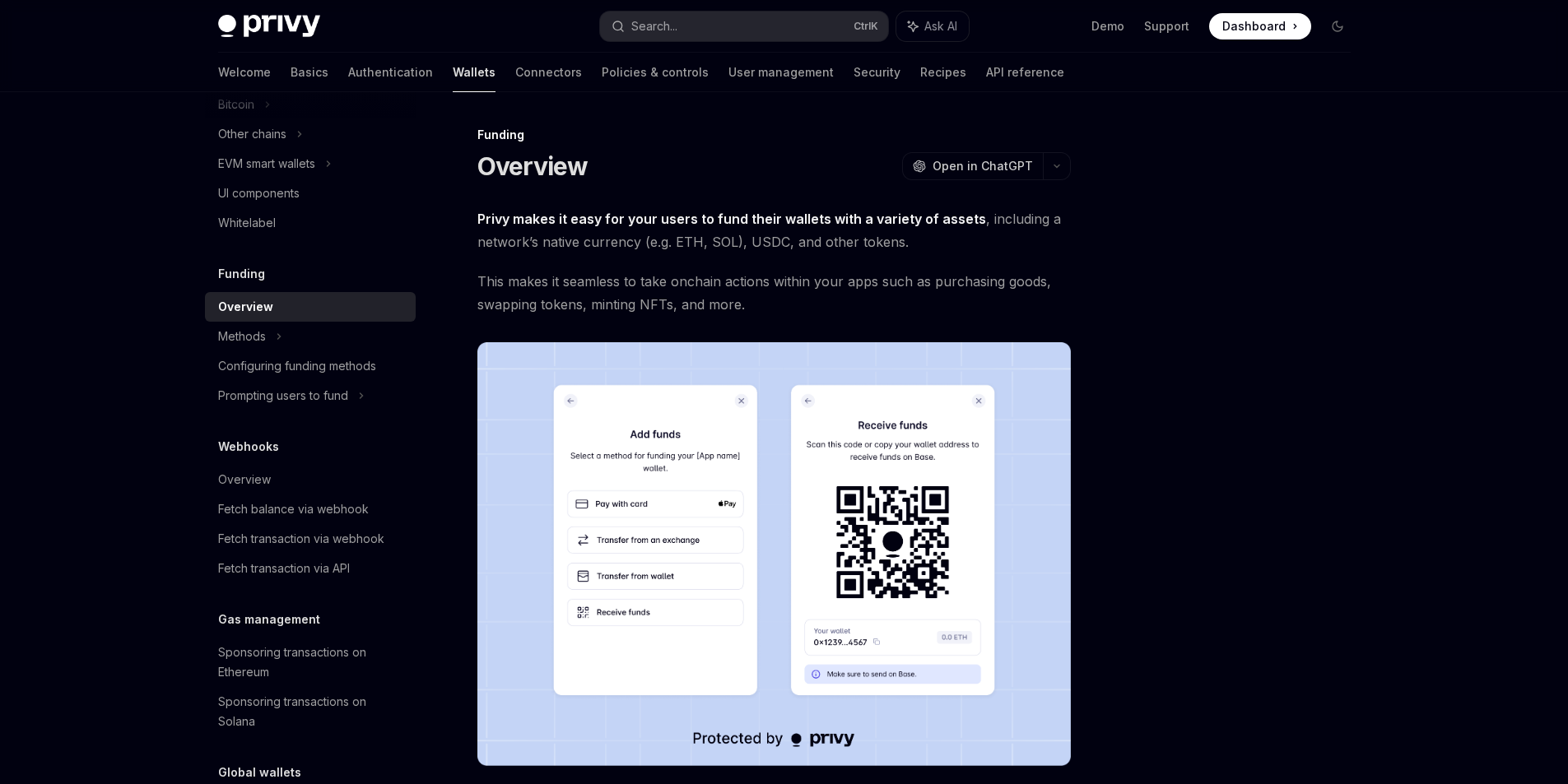
scroll to position [906, 0]
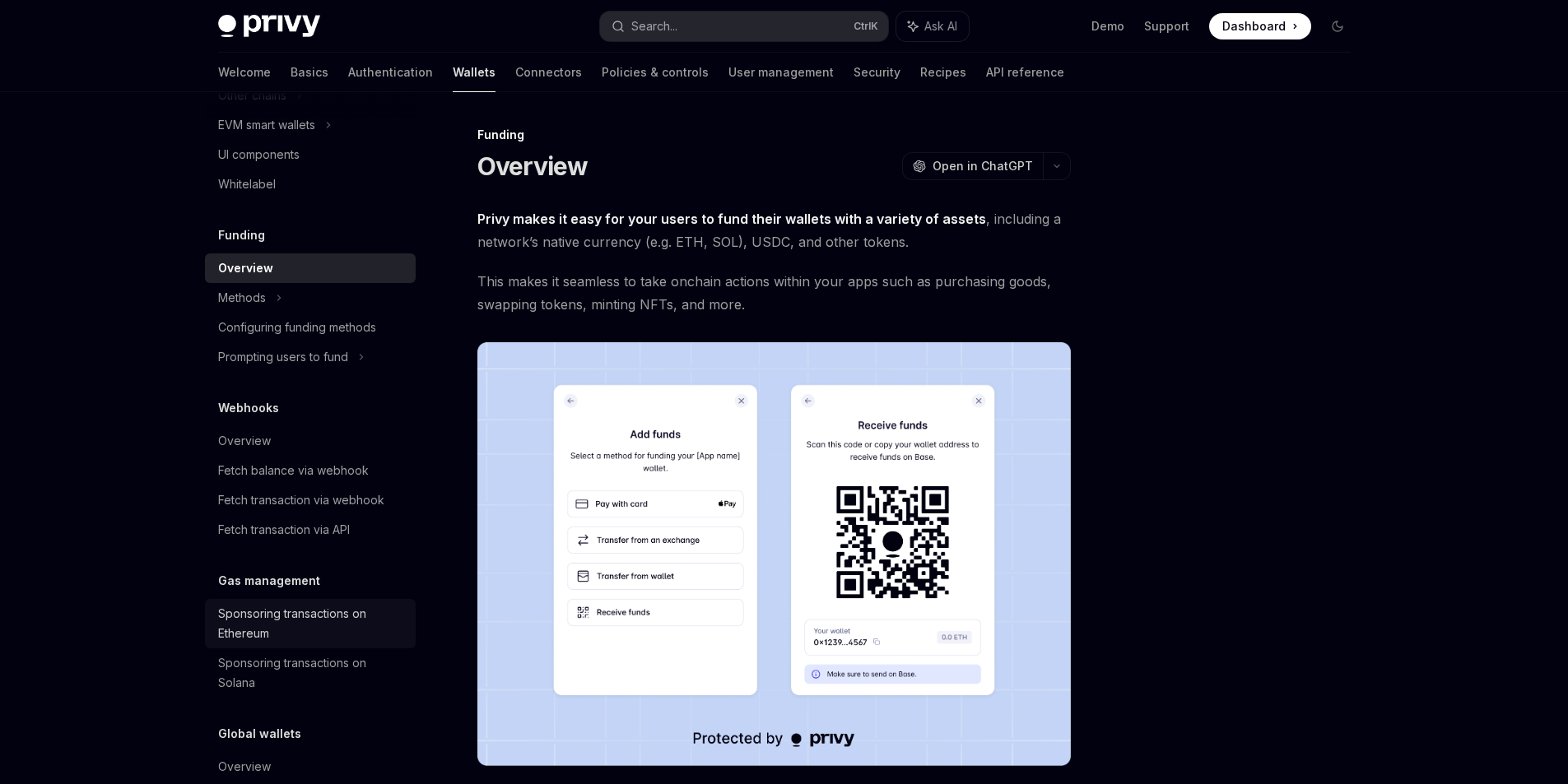
click at [322, 626] on div "Sponsoring transactions on Ethereum" at bounding box center [312, 623] width 188 height 39
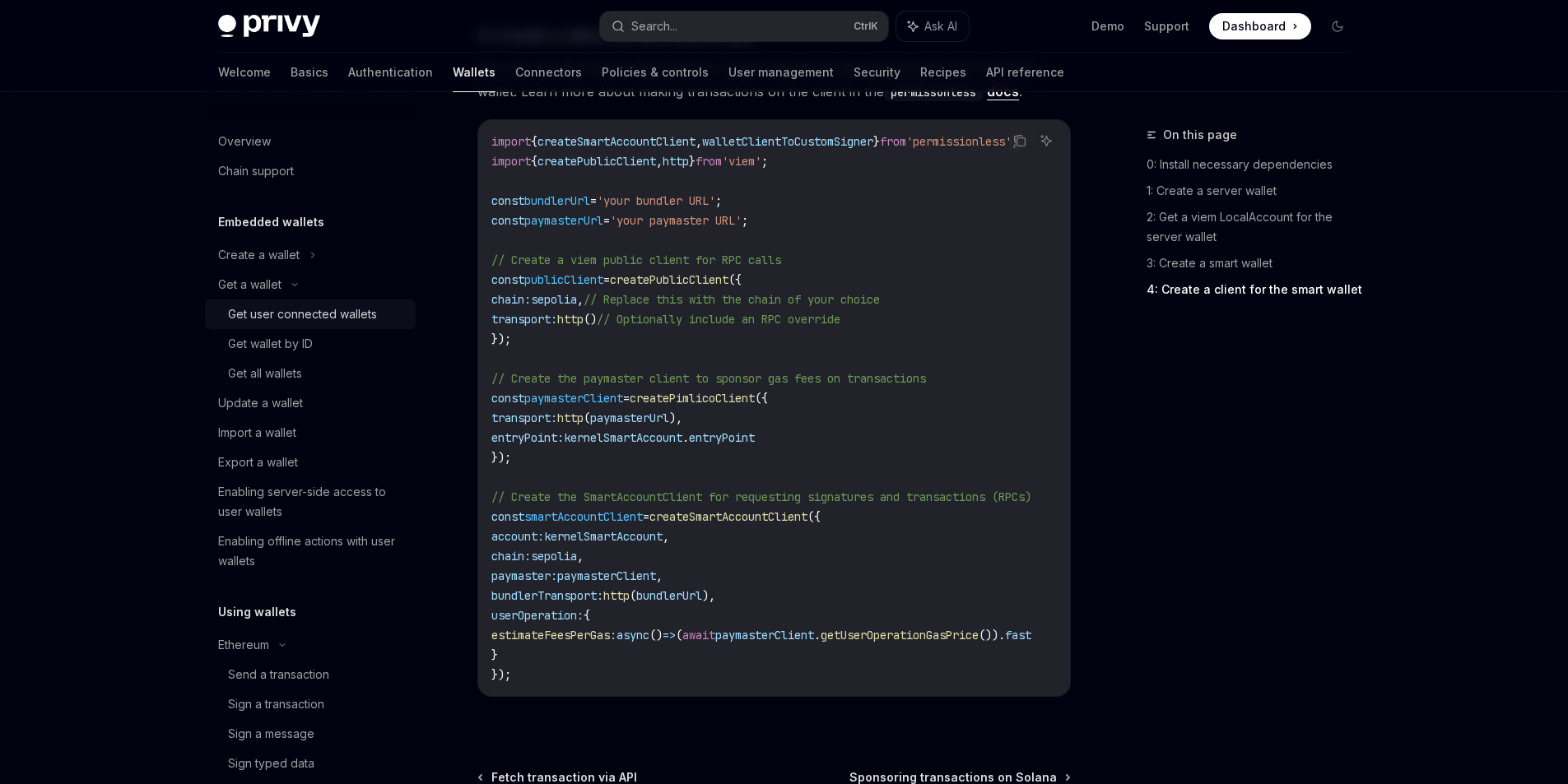
scroll to position [1906, 0]
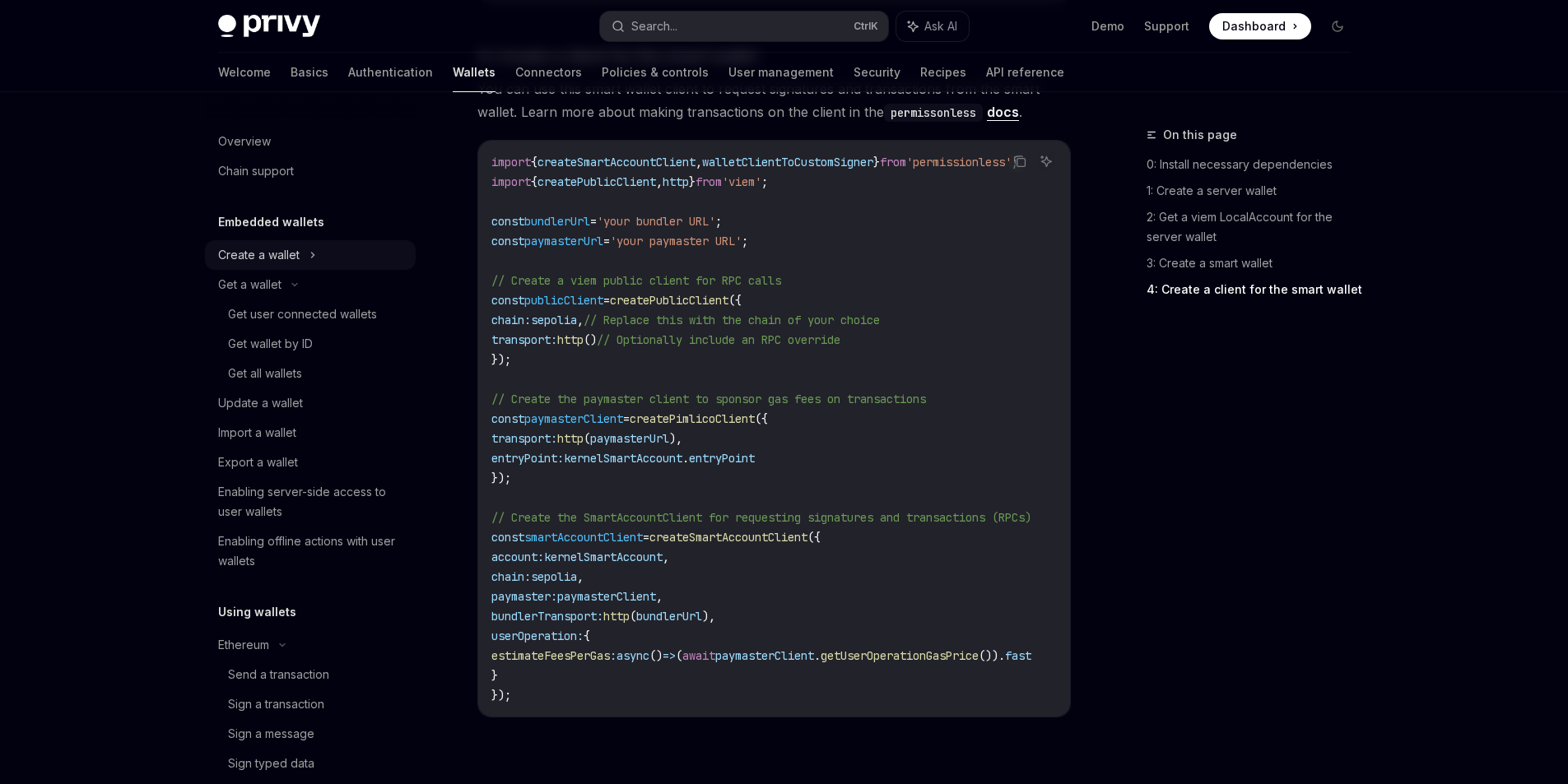
click at [241, 248] on div "Create a wallet" at bounding box center [259, 255] width 82 height 20
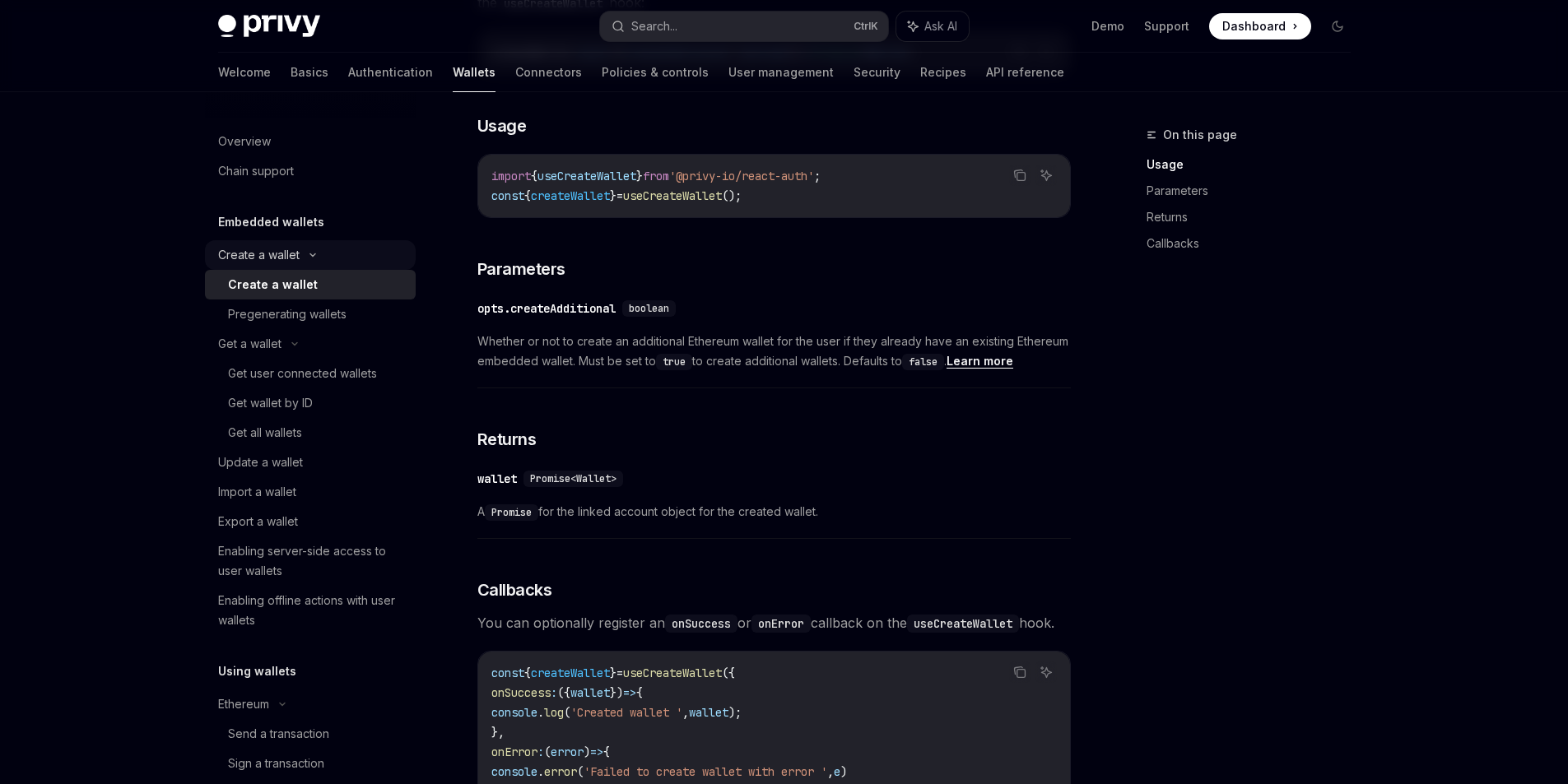
scroll to position [740, 0]
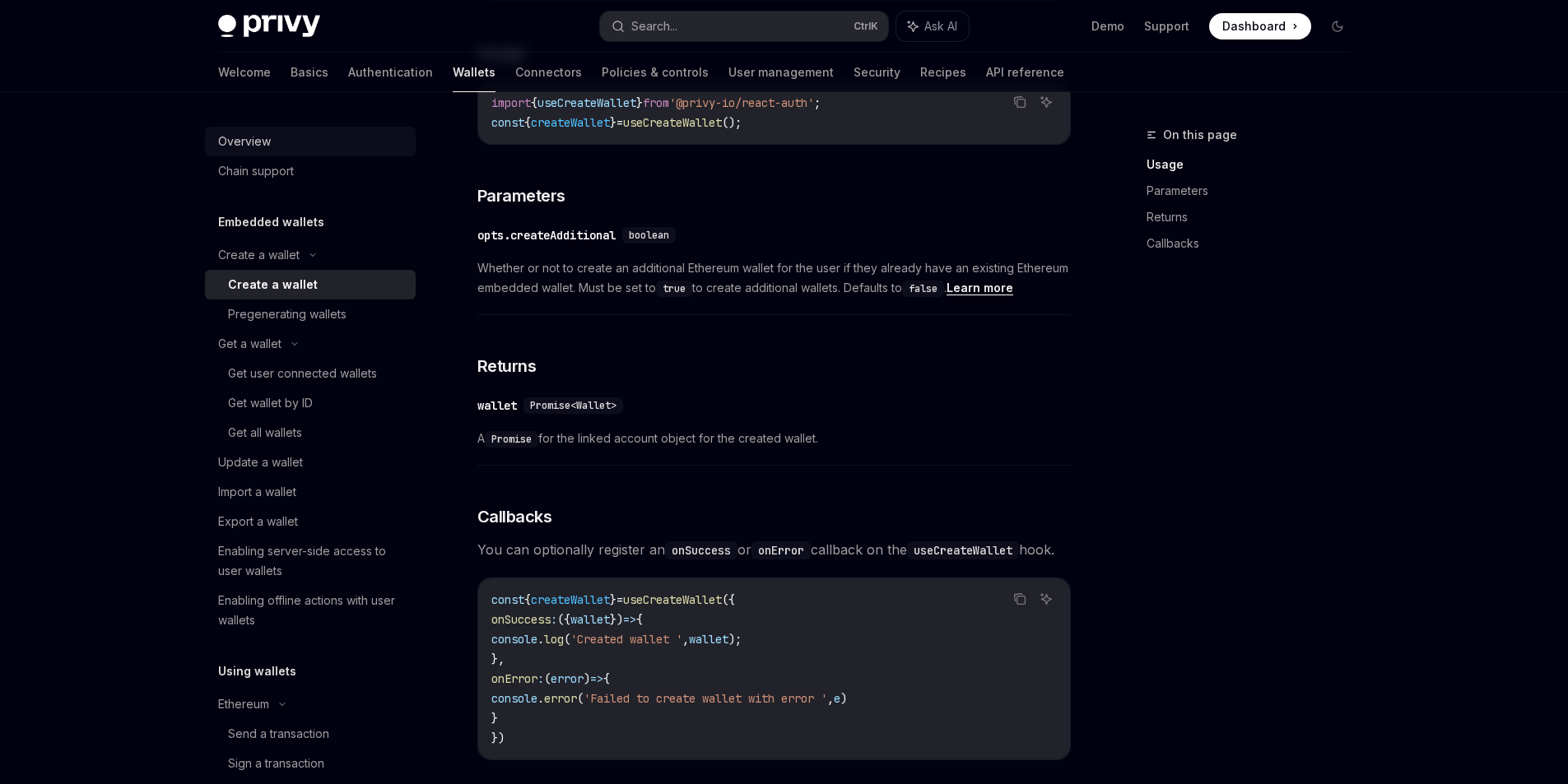
click at [257, 144] on div "Overview" at bounding box center [244, 142] width 53 height 20
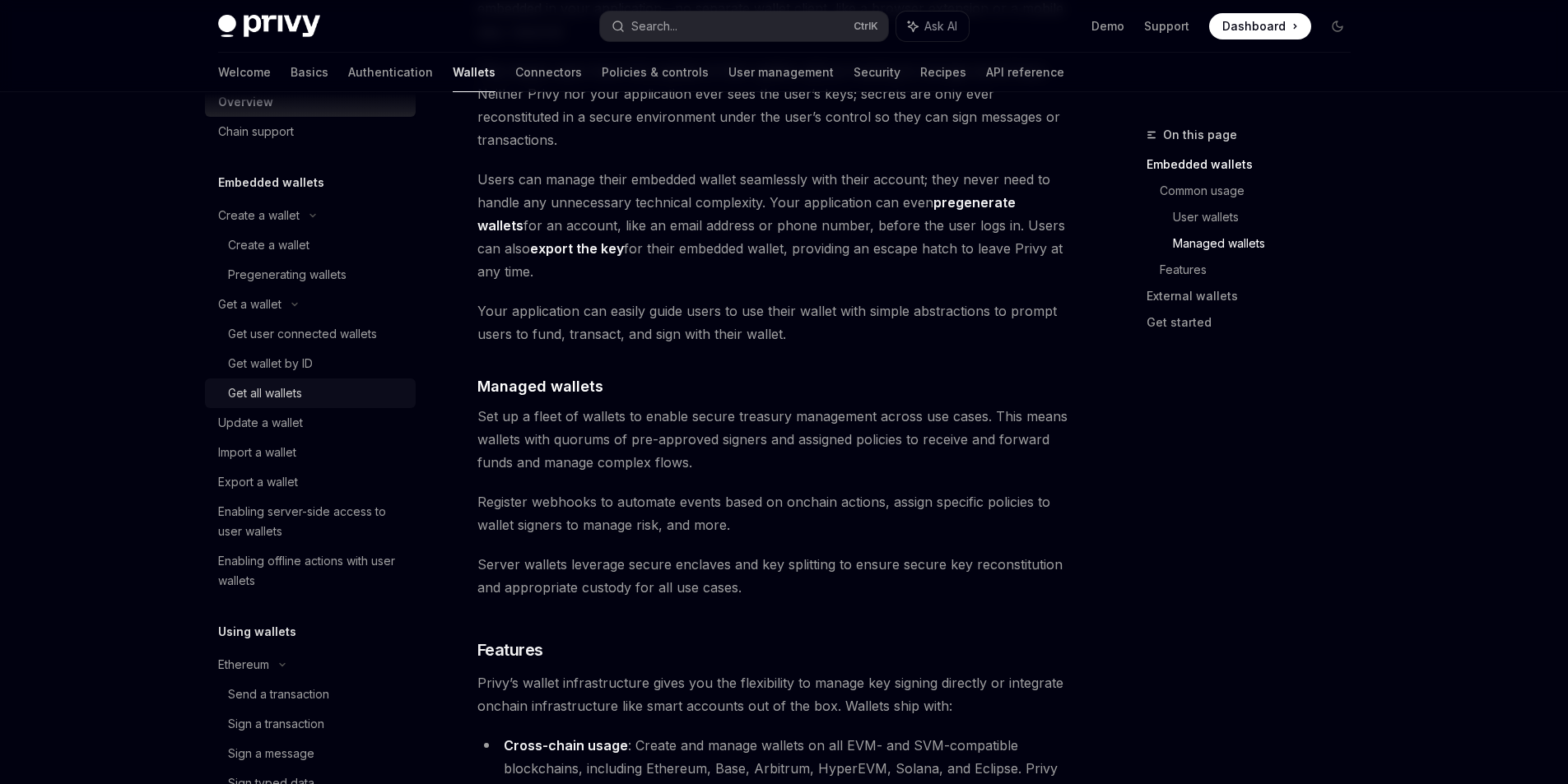
scroll to position [42, 0]
click at [277, 416] on div "Update a wallet" at bounding box center [260, 421] width 84 height 20
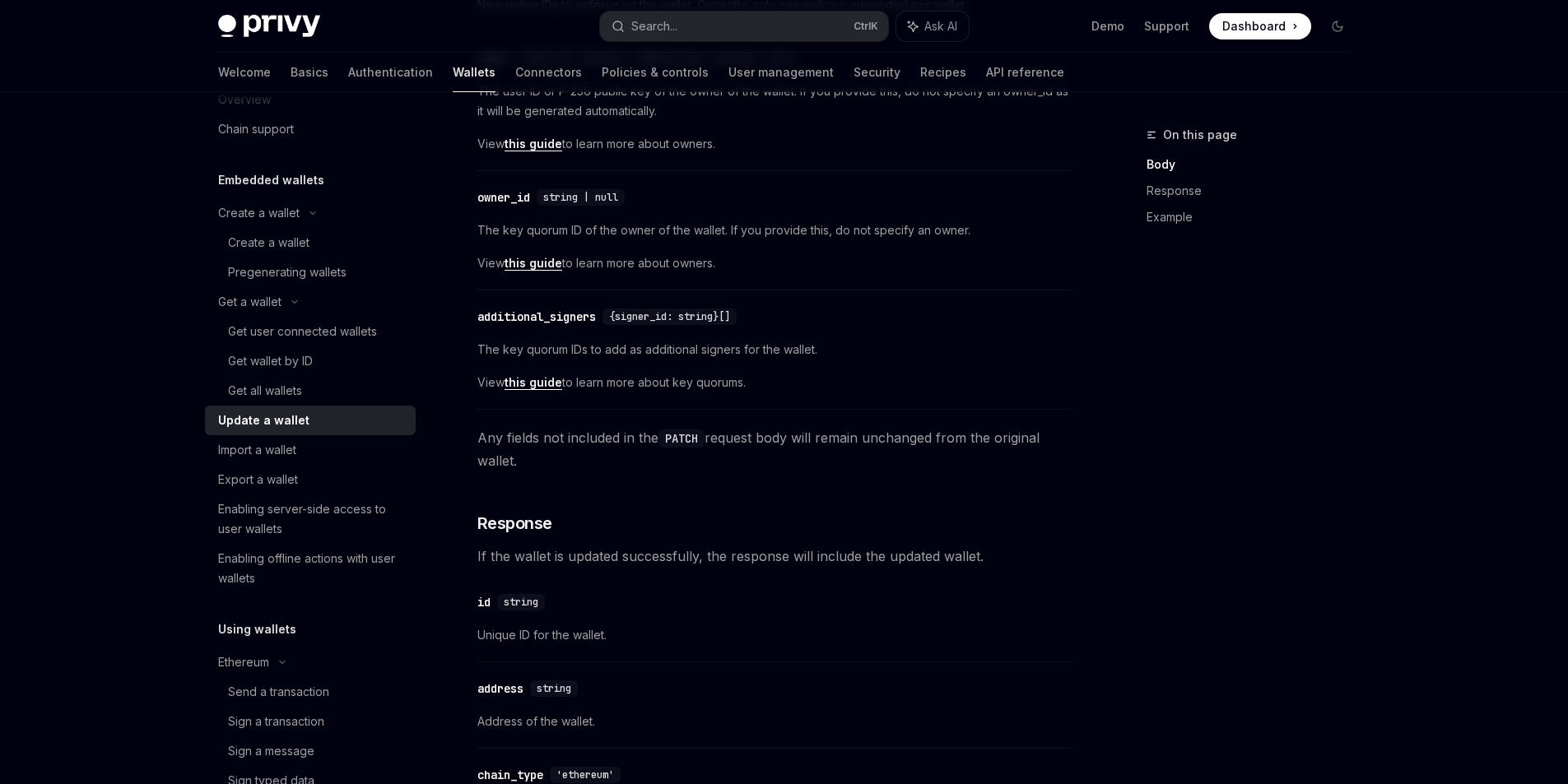
scroll to position [659, 0]
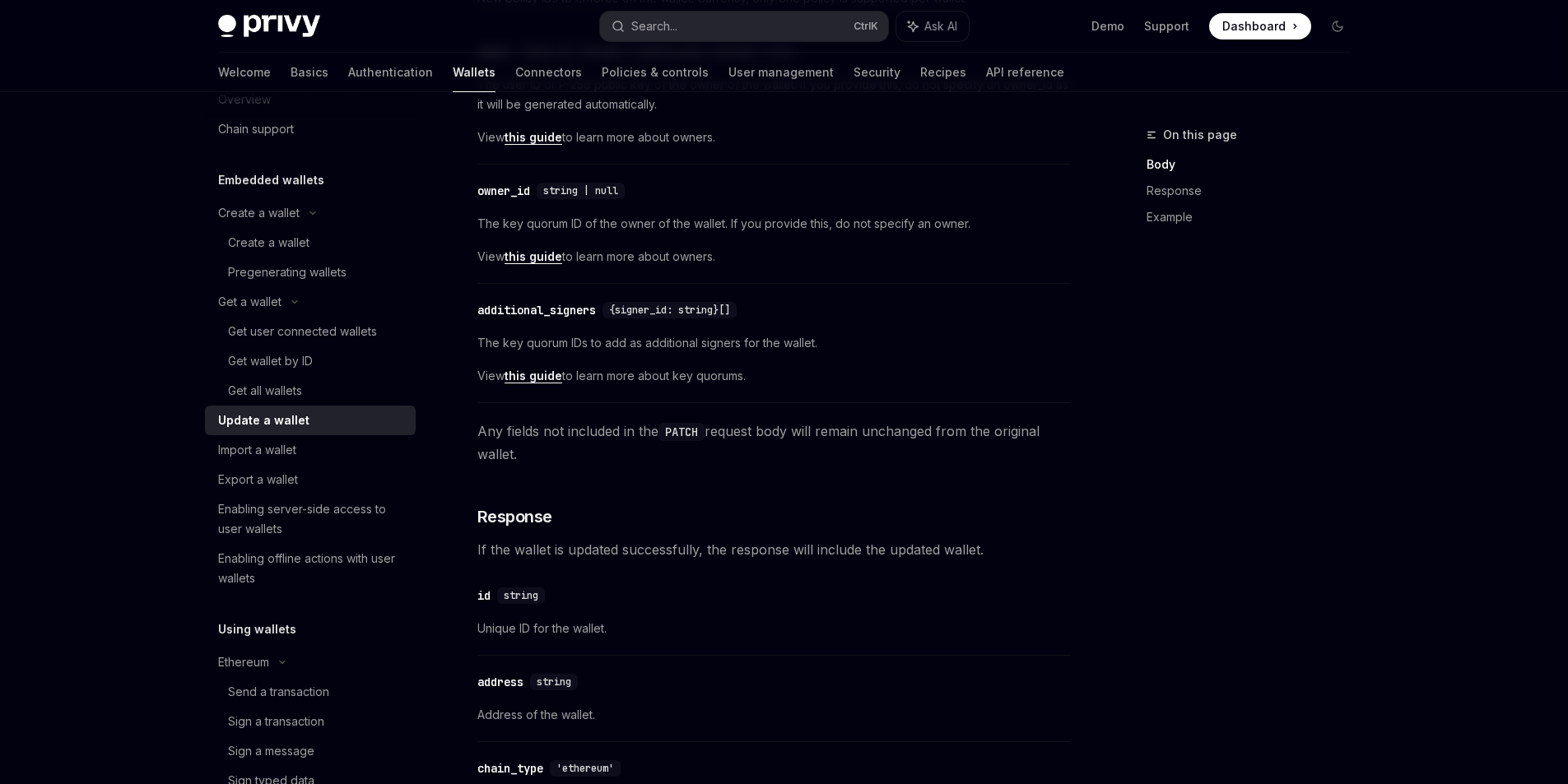
drag, startPoint x: 523, startPoint y: 341, endPoint x: 860, endPoint y: 356, distance: 337.3
click at [860, 356] on div "The key quorum IDs to add as additional signers for the wallet. View this guide…" at bounding box center [773, 360] width 593 height 53
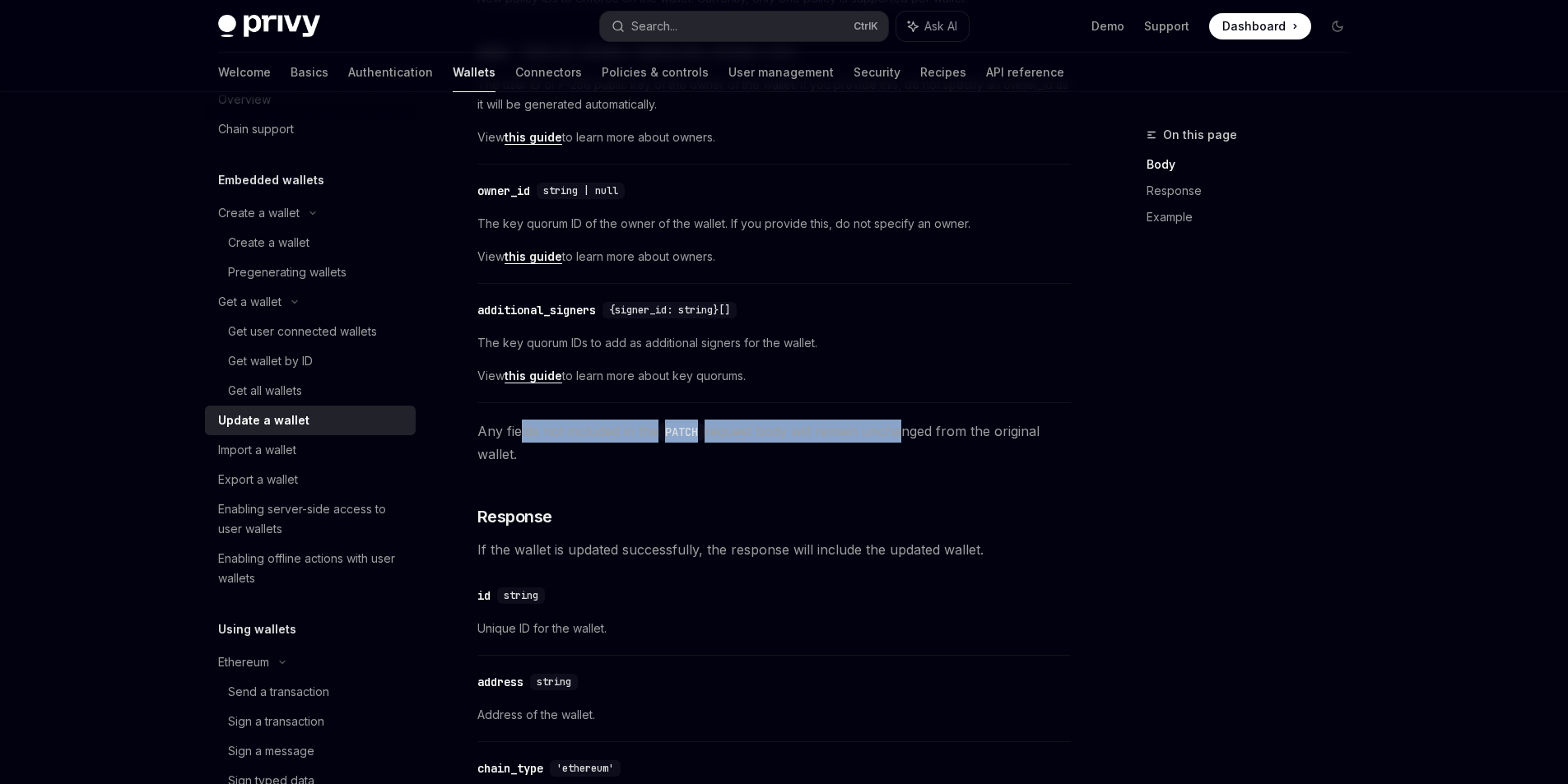
drag, startPoint x: 703, startPoint y: 422, endPoint x: 898, endPoint y: 426, distance: 195.0
click at [898, 426] on span "Any fields not included in the PATCH request body will remain unchanged from th…" at bounding box center [773, 442] width 593 height 46
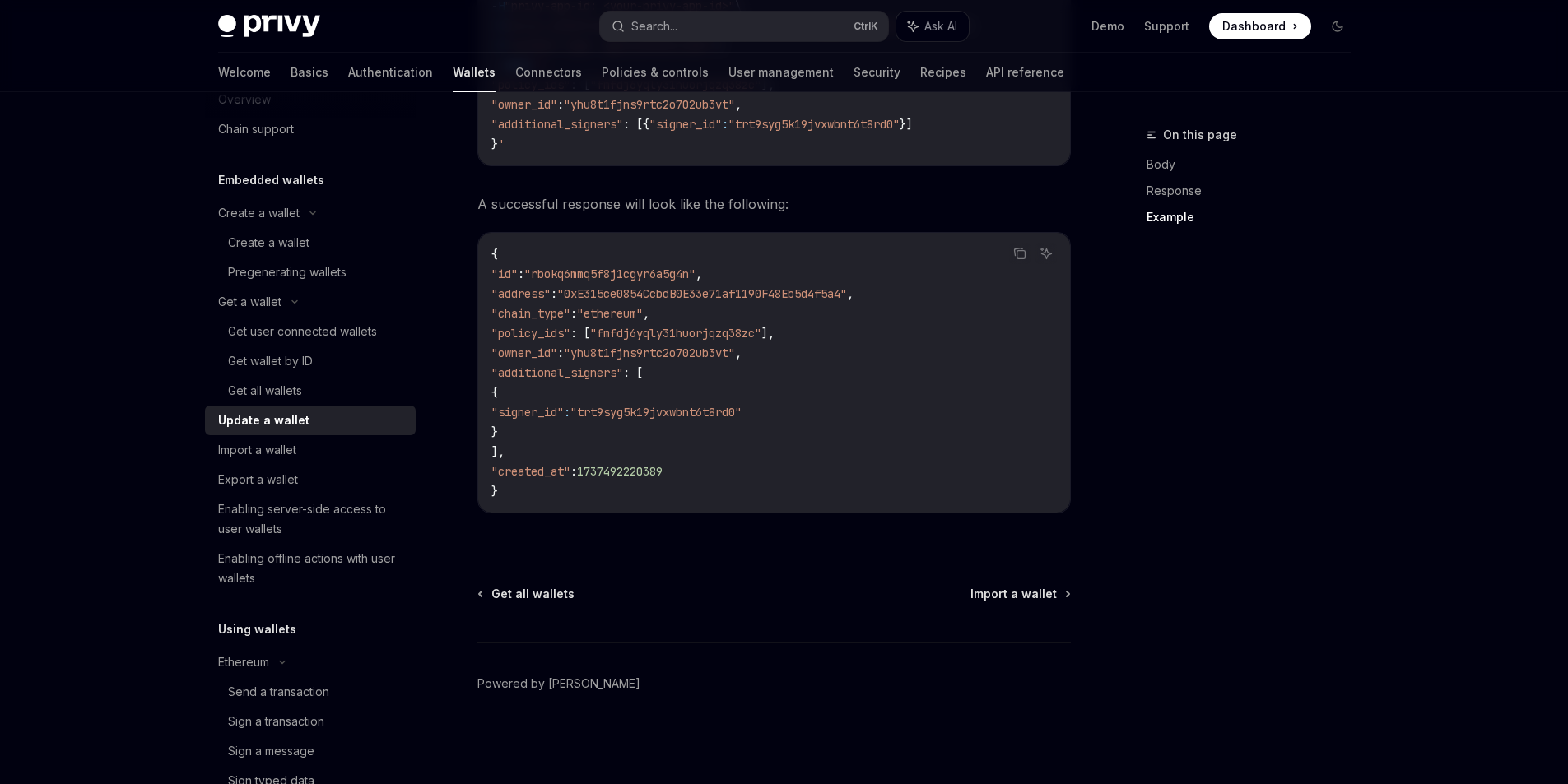
scroll to position [1921, 0]
click at [292, 442] on div "Import a wallet" at bounding box center [257, 451] width 78 height 20
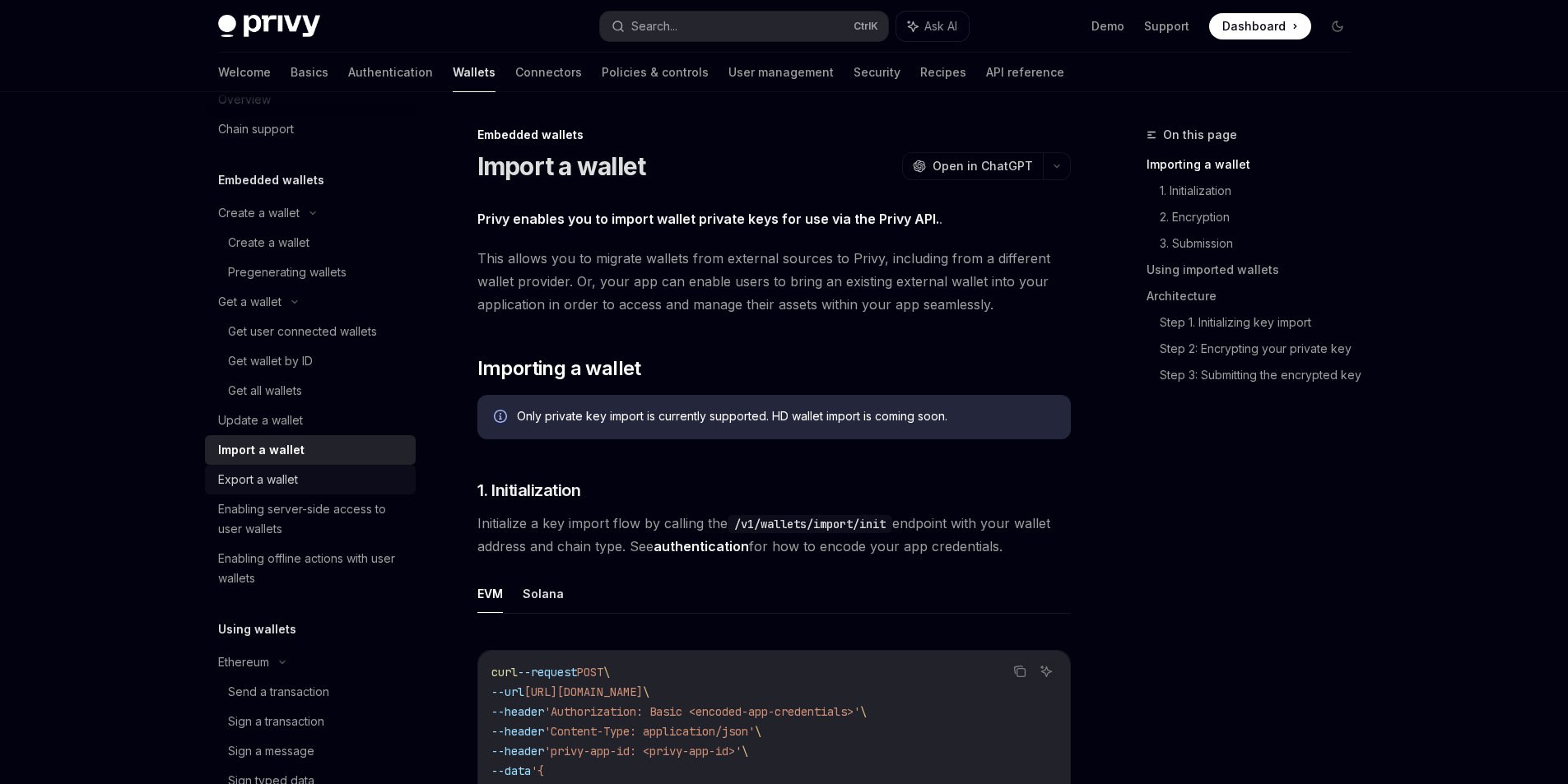
click at [286, 481] on div "Export a wallet" at bounding box center [258, 480] width 80 height 20
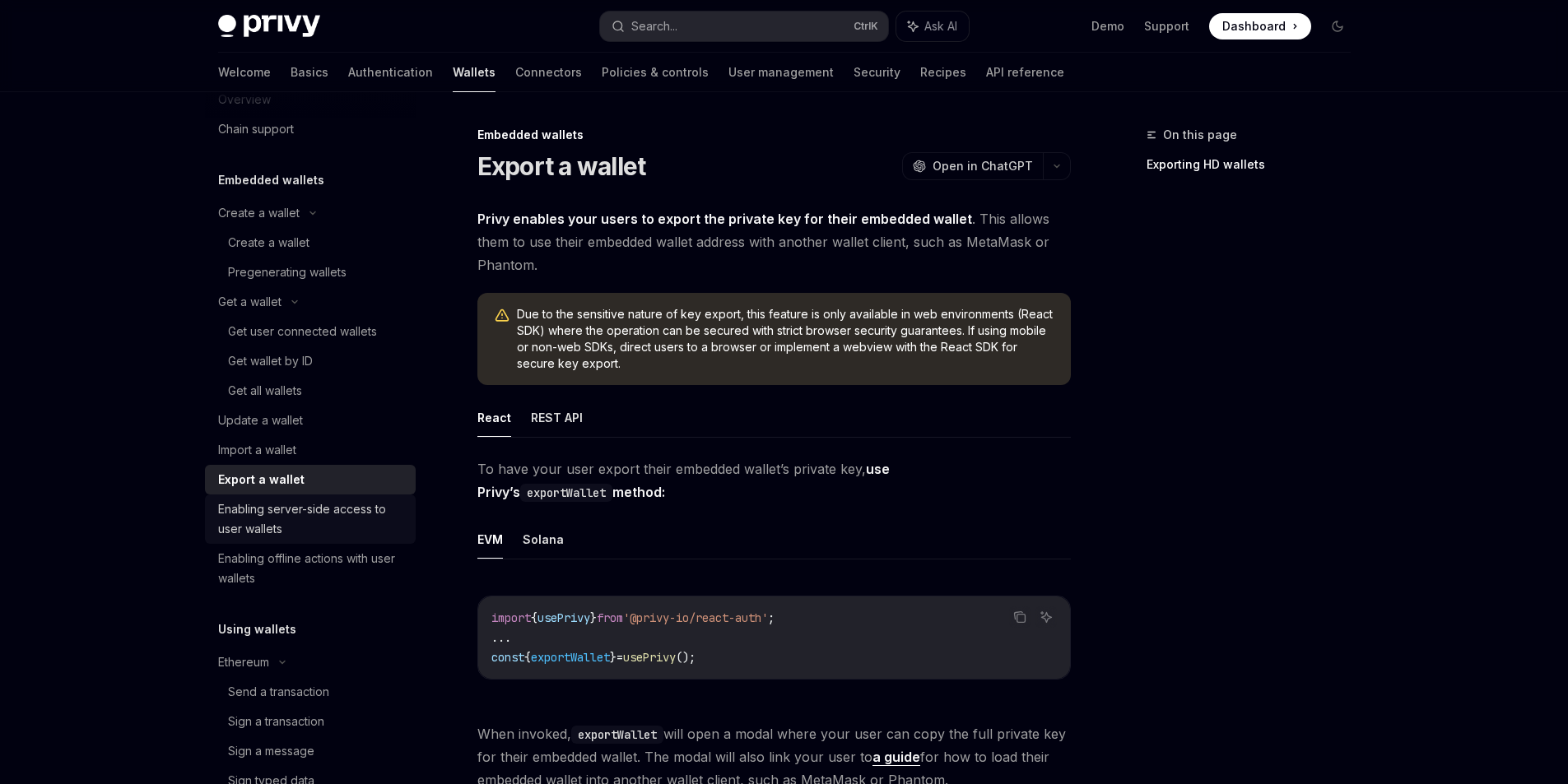
click at [288, 513] on div "Enabling server-side access to user wallets" at bounding box center [312, 519] width 188 height 39
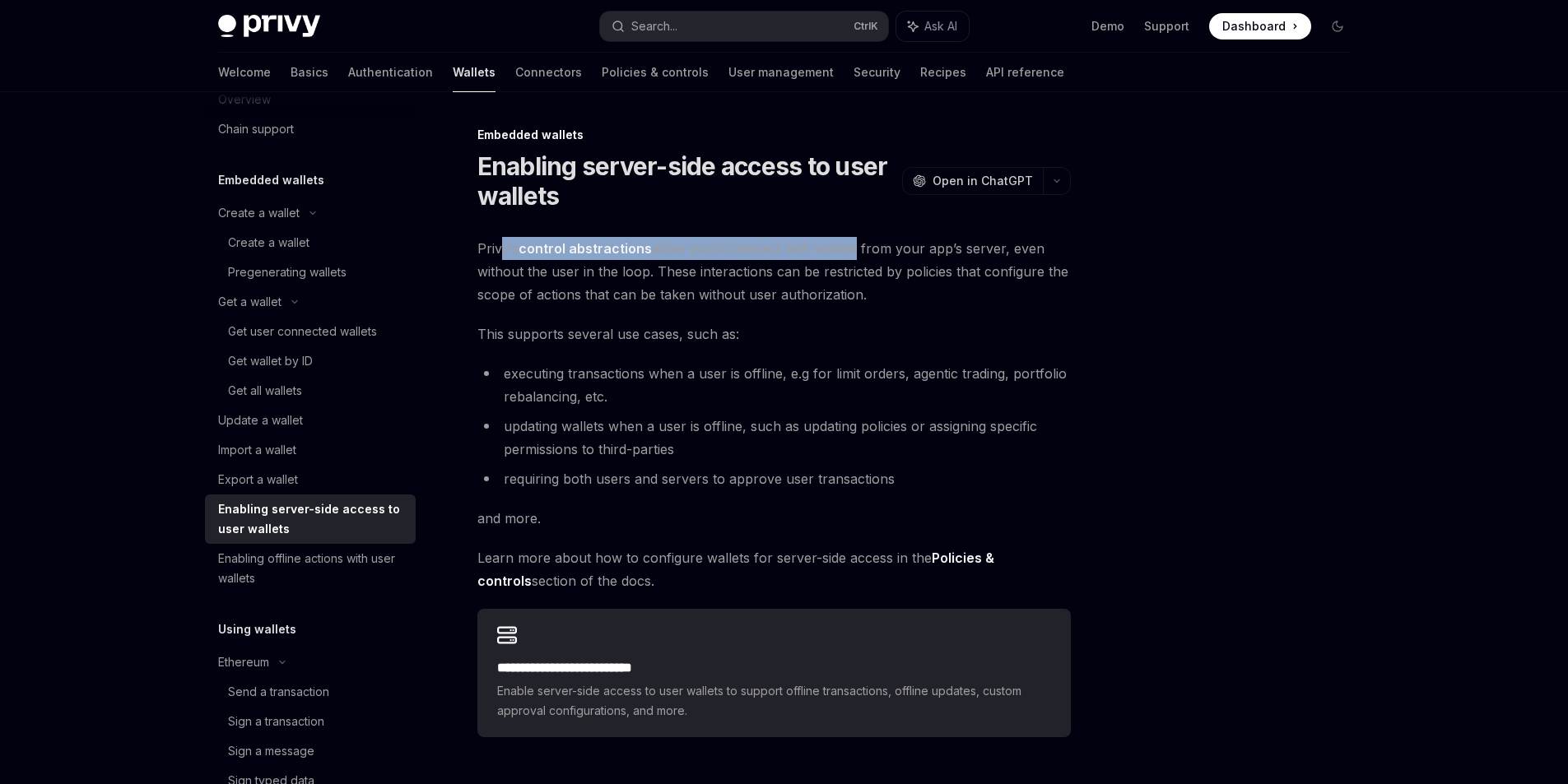
drag, startPoint x: 503, startPoint y: 254, endPoint x: 853, endPoint y: 252, distance: 350.0
click at [853, 252] on span "Privy’s control abstractions allow you to interact with wallets from your app’s…" at bounding box center [773, 272] width 593 height 69
drag, startPoint x: 799, startPoint y: 251, endPoint x: 908, endPoint y: 296, distance: 117.9
click at [908, 296] on span "Privy’s control abstractions allow you to interact with wallets from your app’s…" at bounding box center [773, 272] width 593 height 69
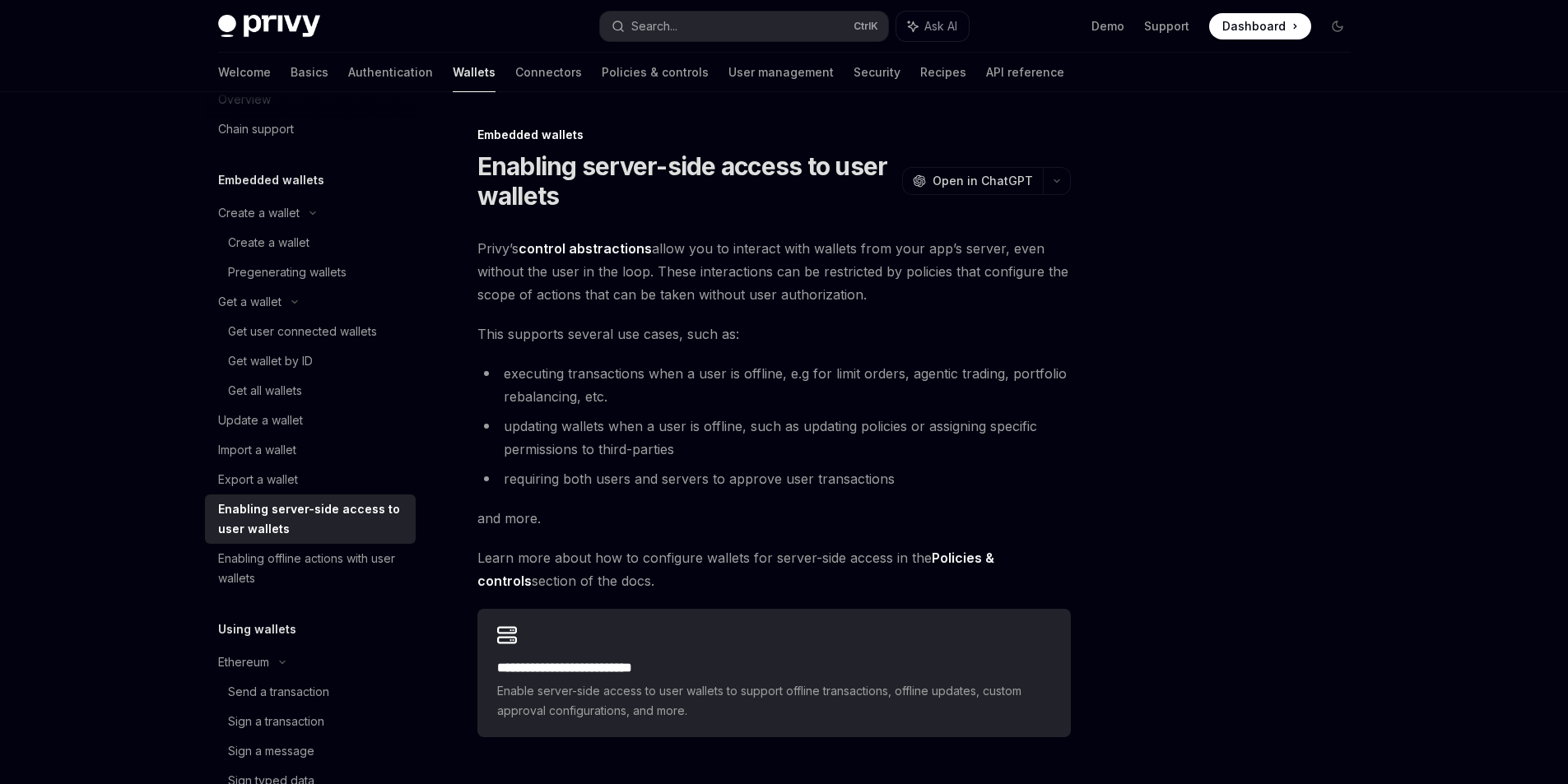
click at [908, 296] on span "Privy’s control abstractions allow you to interact with wallets from your app’s…" at bounding box center [773, 272] width 593 height 69
drag, startPoint x: 639, startPoint y: 275, endPoint x: 961, endPoint y: 303, distance: 323.2
click at [961, 303] on span "Privy’s control abstractions allow you to interact with wallets from your app’s…" at bounding box center [773, 272] width 593 height 69
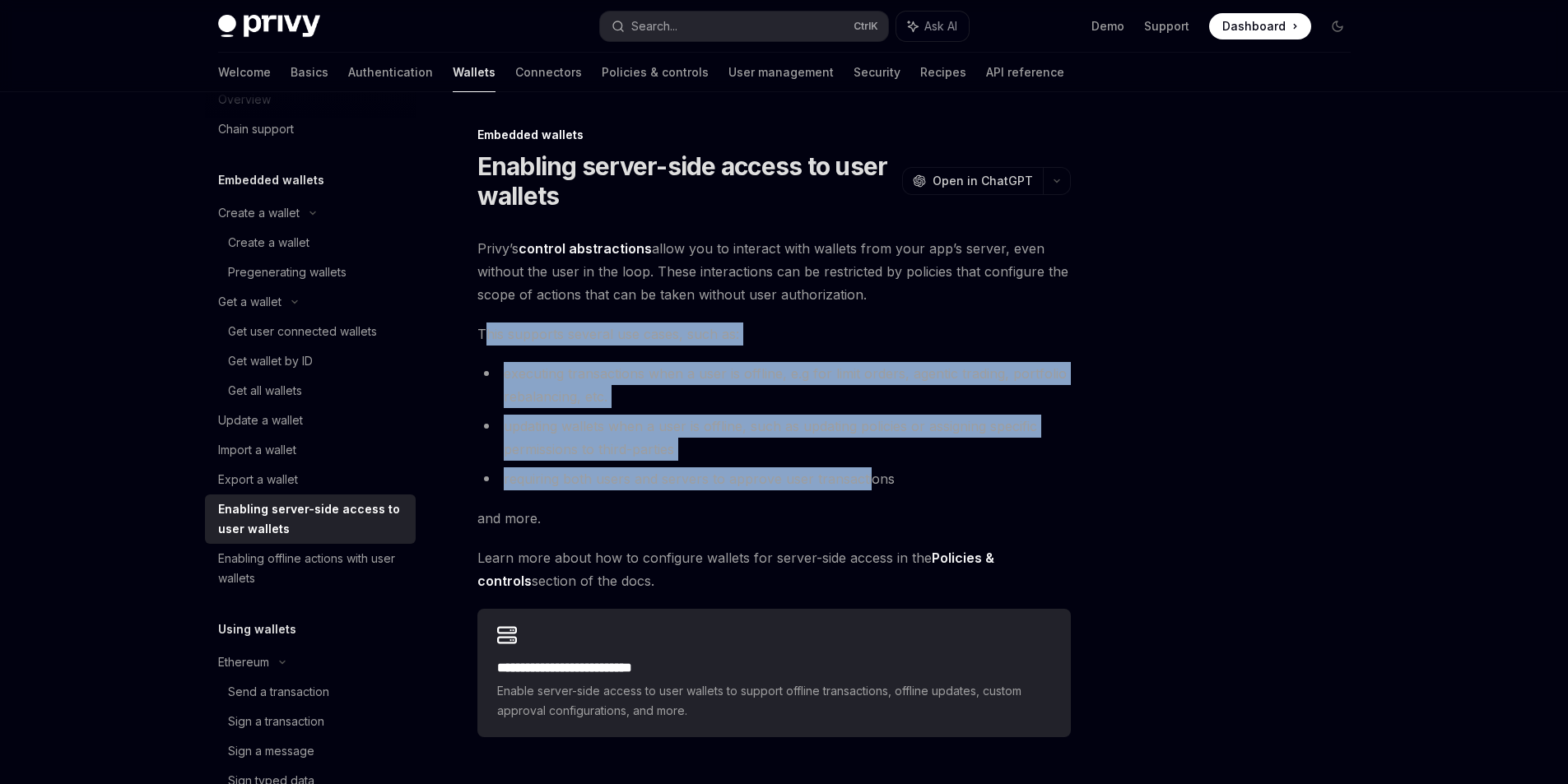
drag, startPoint x: 481, startPoint y: 316, endPoint x: 866, endPoint y: 486, distance: 420.9
click at [866, 486] on div "**********" at bounding box center [773, 487] width 593 height 501
click at [866, 486] on li "requiring both users and servers to approve user transactions" at bounding box center [773, 479] width 593 height 23
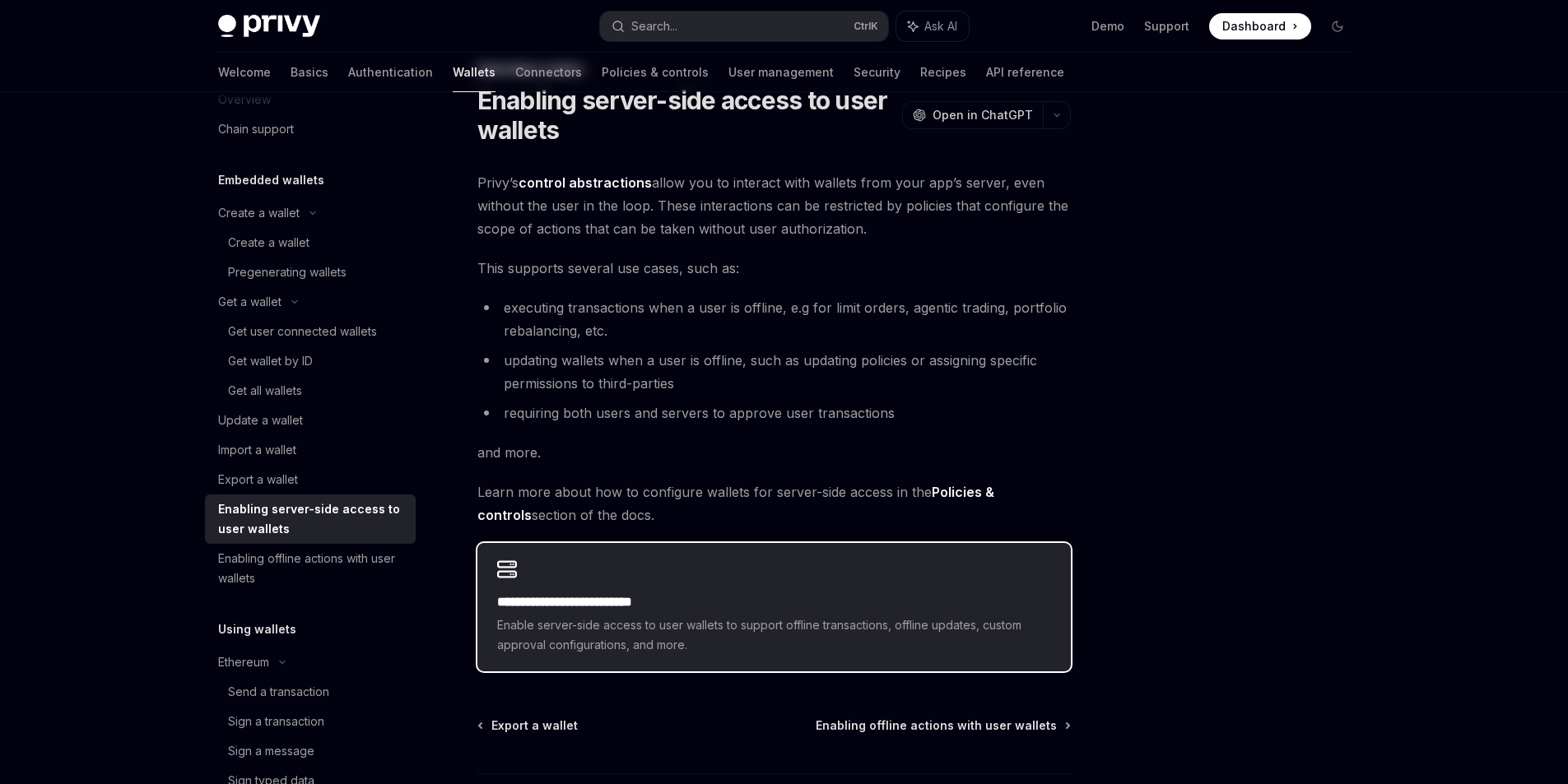
scroll to position [197, 0]
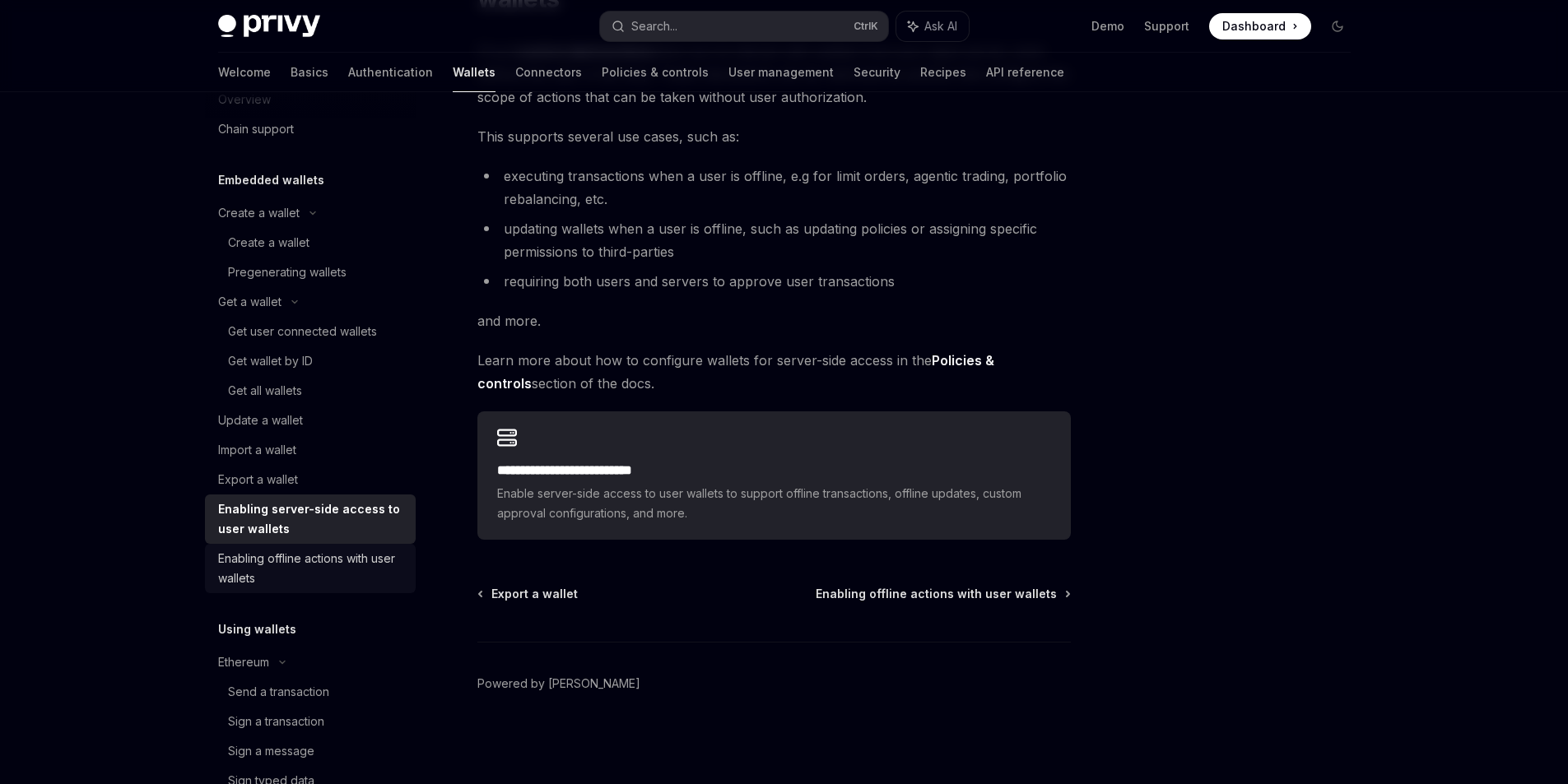
click at [281, 567] on div "Enabling offline actions with user wallets" at bounding box center [312, 568] width 188 height 39
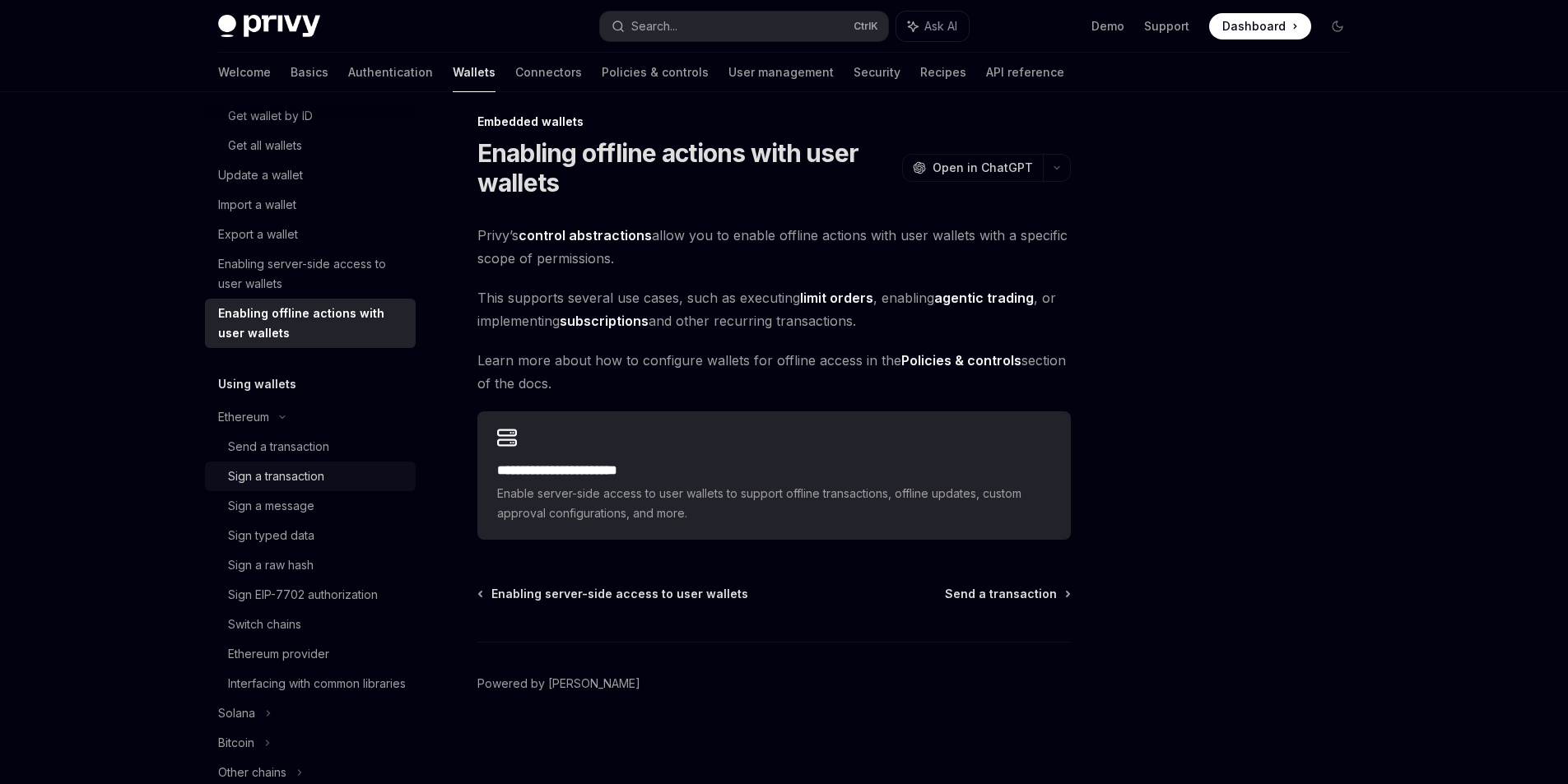
scroll to position [289, 0]
click at [288, 432] on link "Send a transaction" at bounding box center [311, 445] width 211 height 30
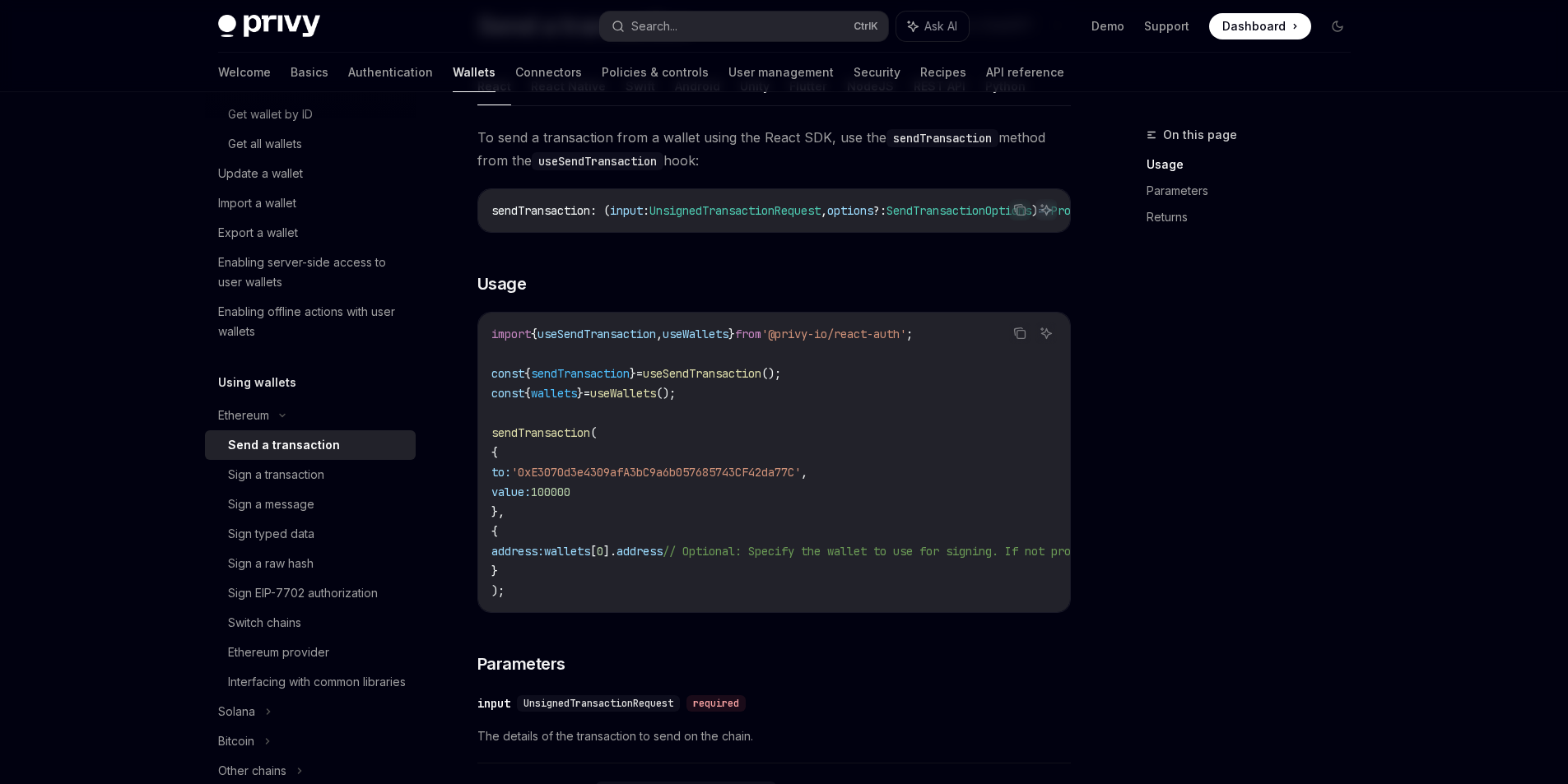
scroll to position [178, 0]
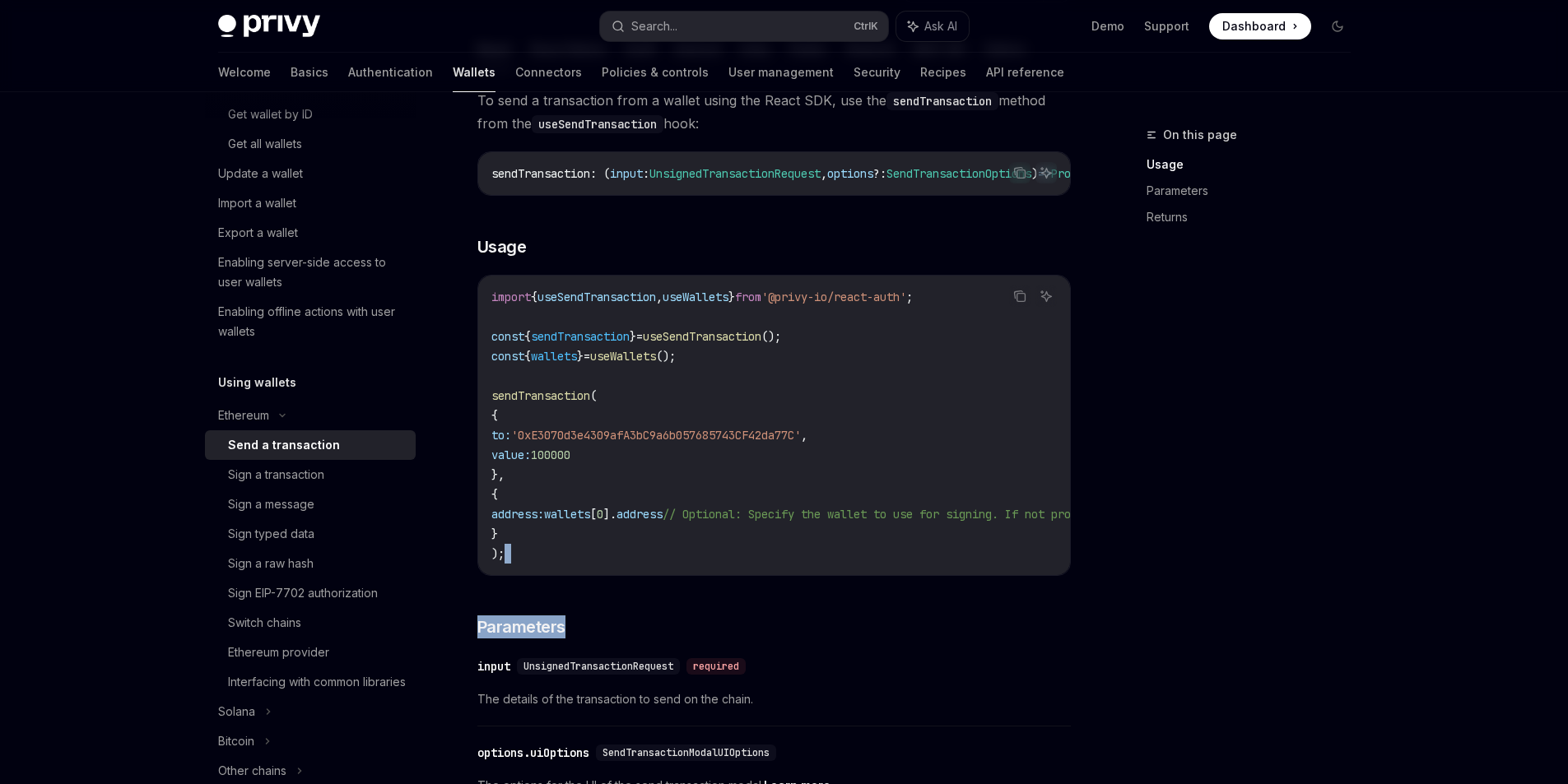
drag, startPoint x: 687, startPoint y: 589, endPoint x: 921, endPoint y: 598, distance: 234.2
click at [956, 591] on div "To send a transaction from a wallet using the React SDK, use the sendTransactio…" at bounding box center [773, 670] width 593 height 1162
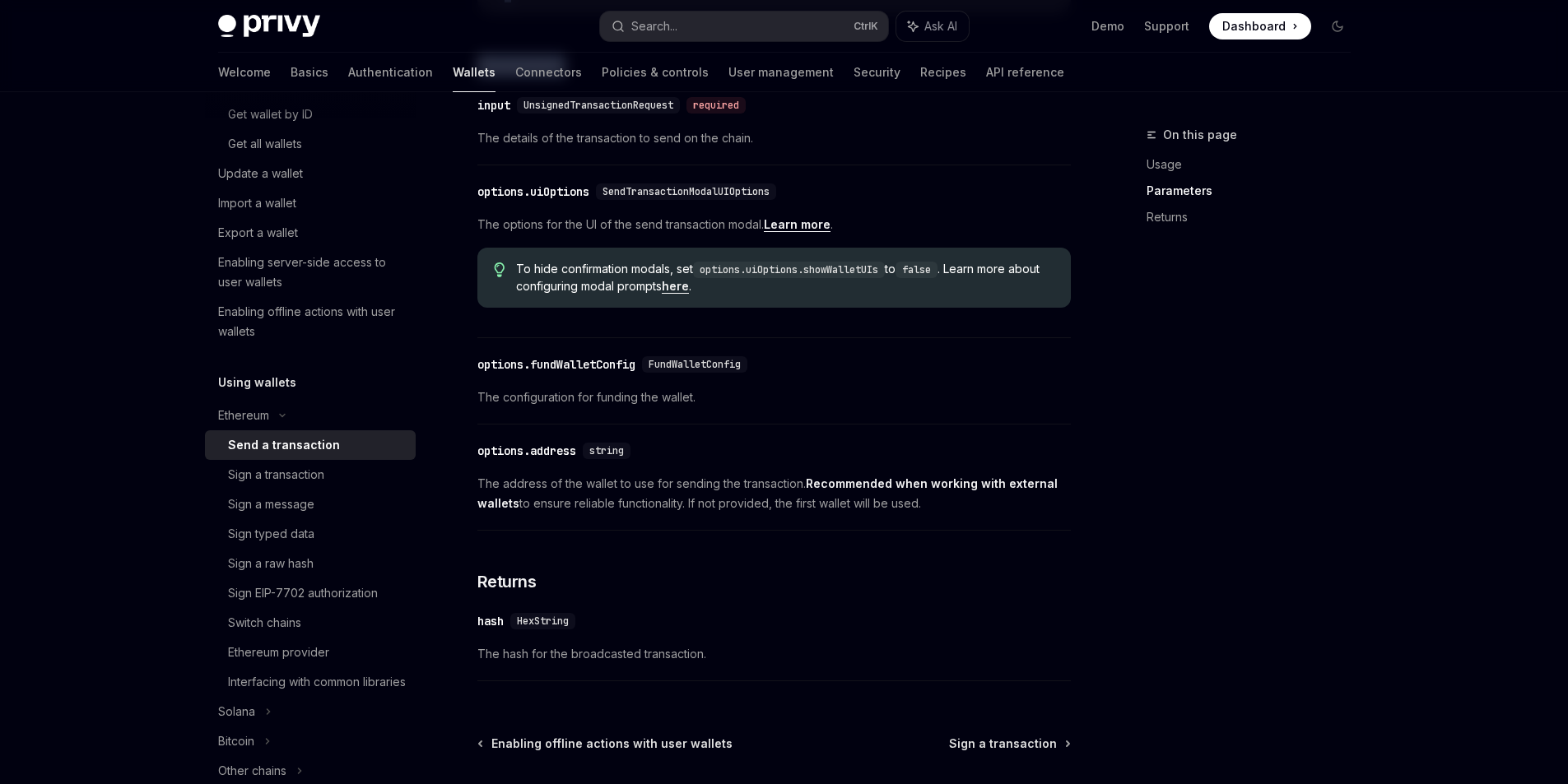
scroll to position [902, 0]
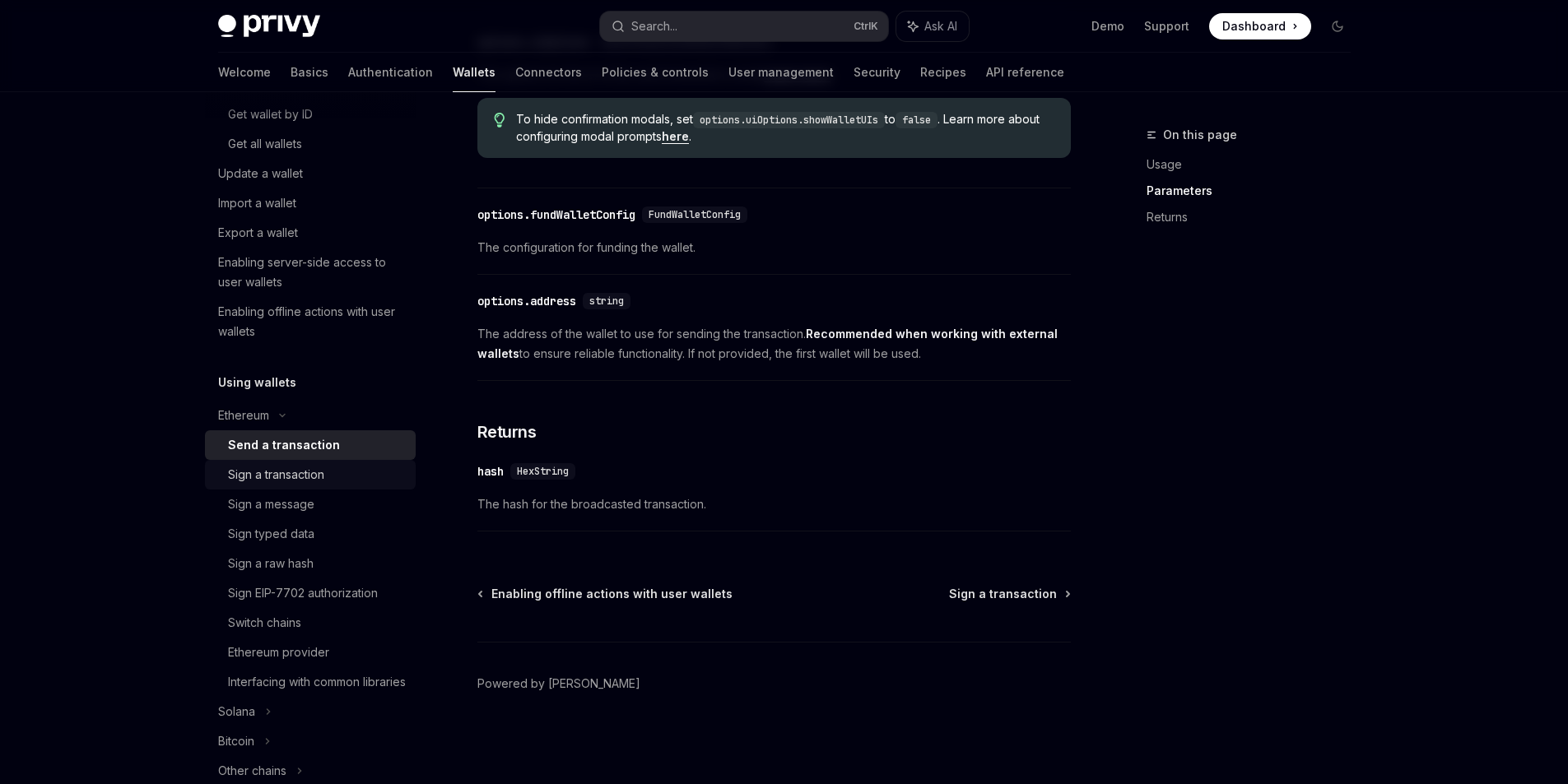
click at [326, 464] on link "Sign a transaction" at bounding box center [311, 474] width 211 height 30
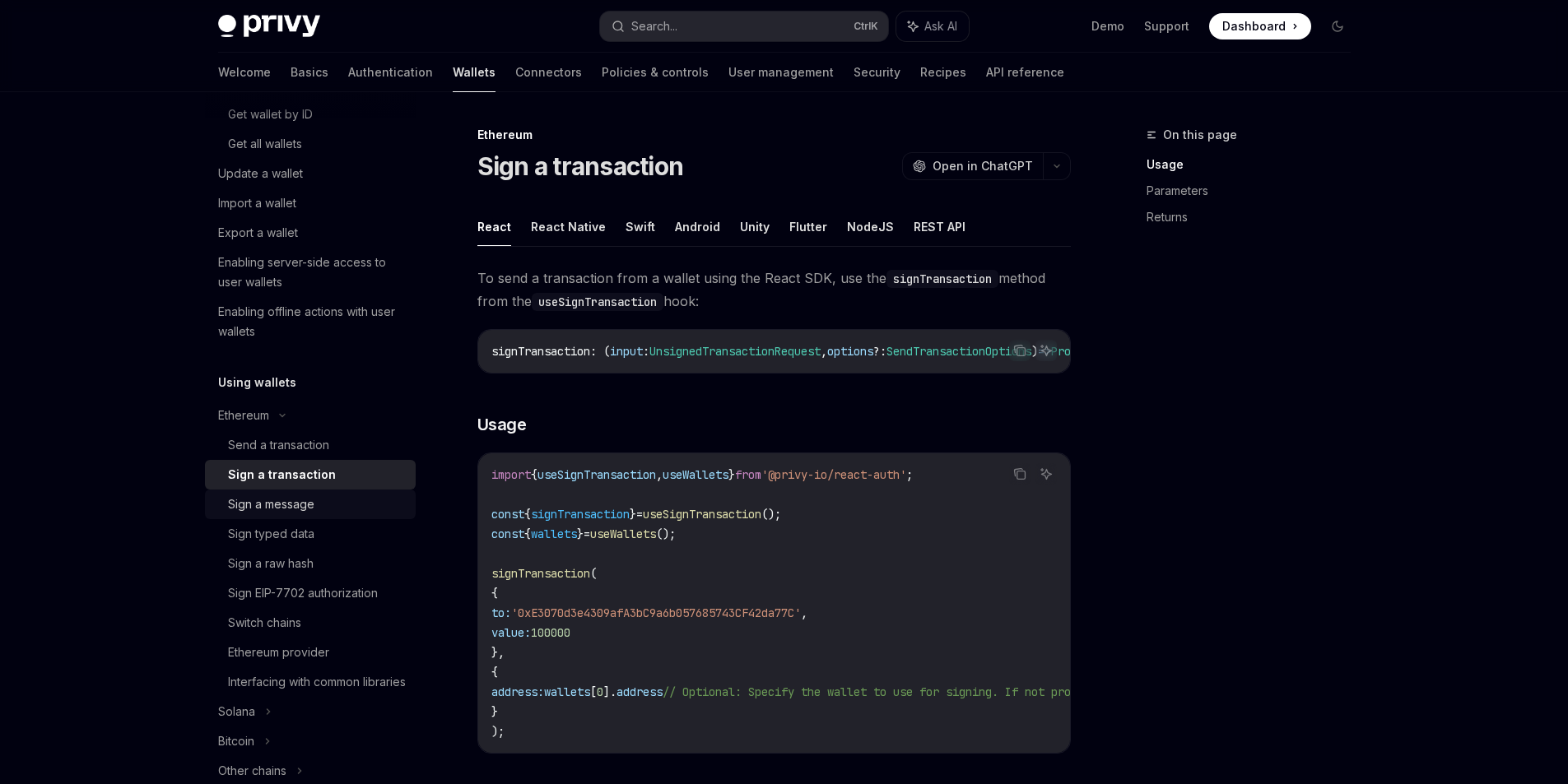
click at [315, 503] on div "Sign a message" at bounding box center [317, 504] width 178 height 20
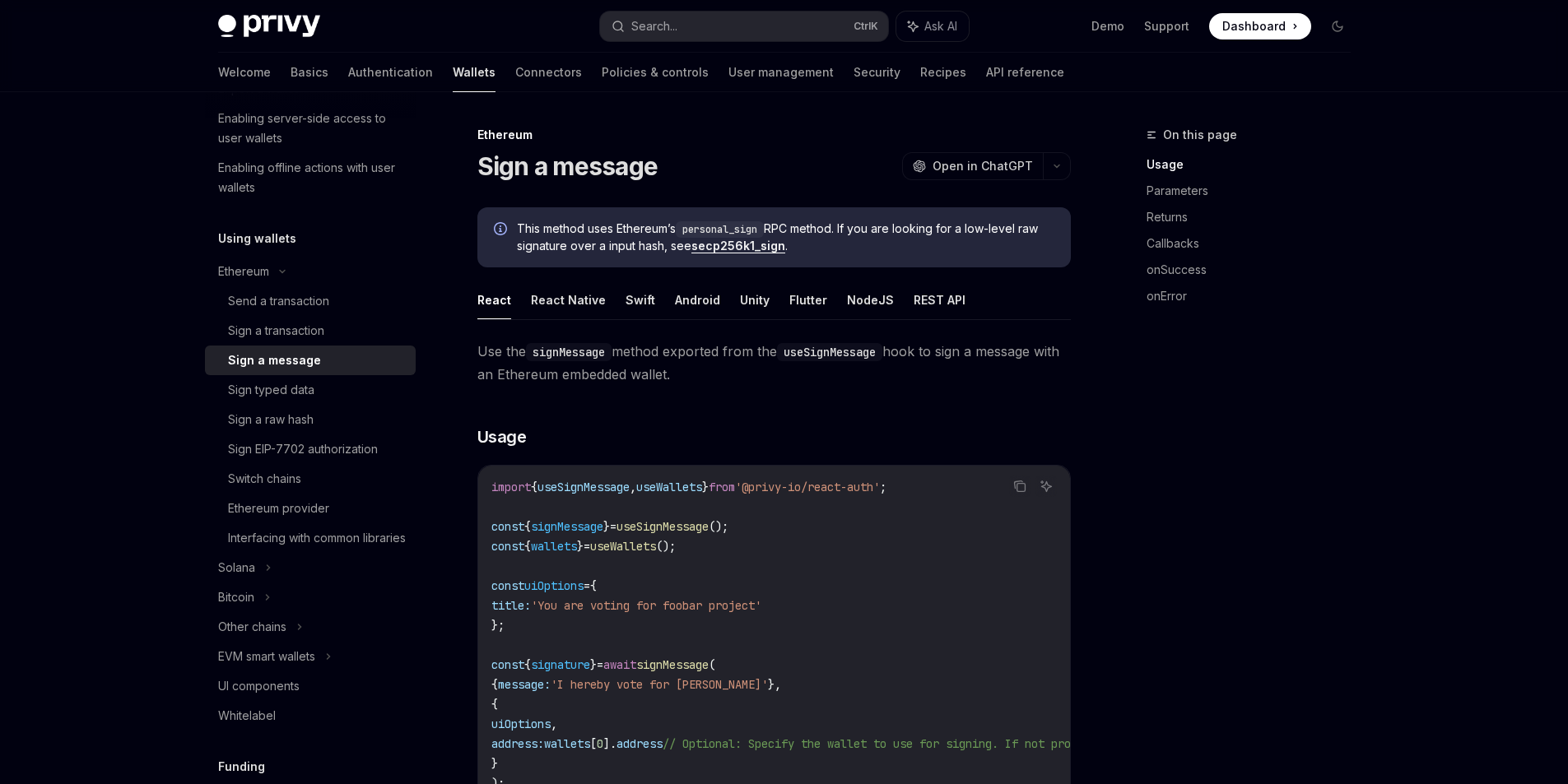
scroll to position [452, 0]
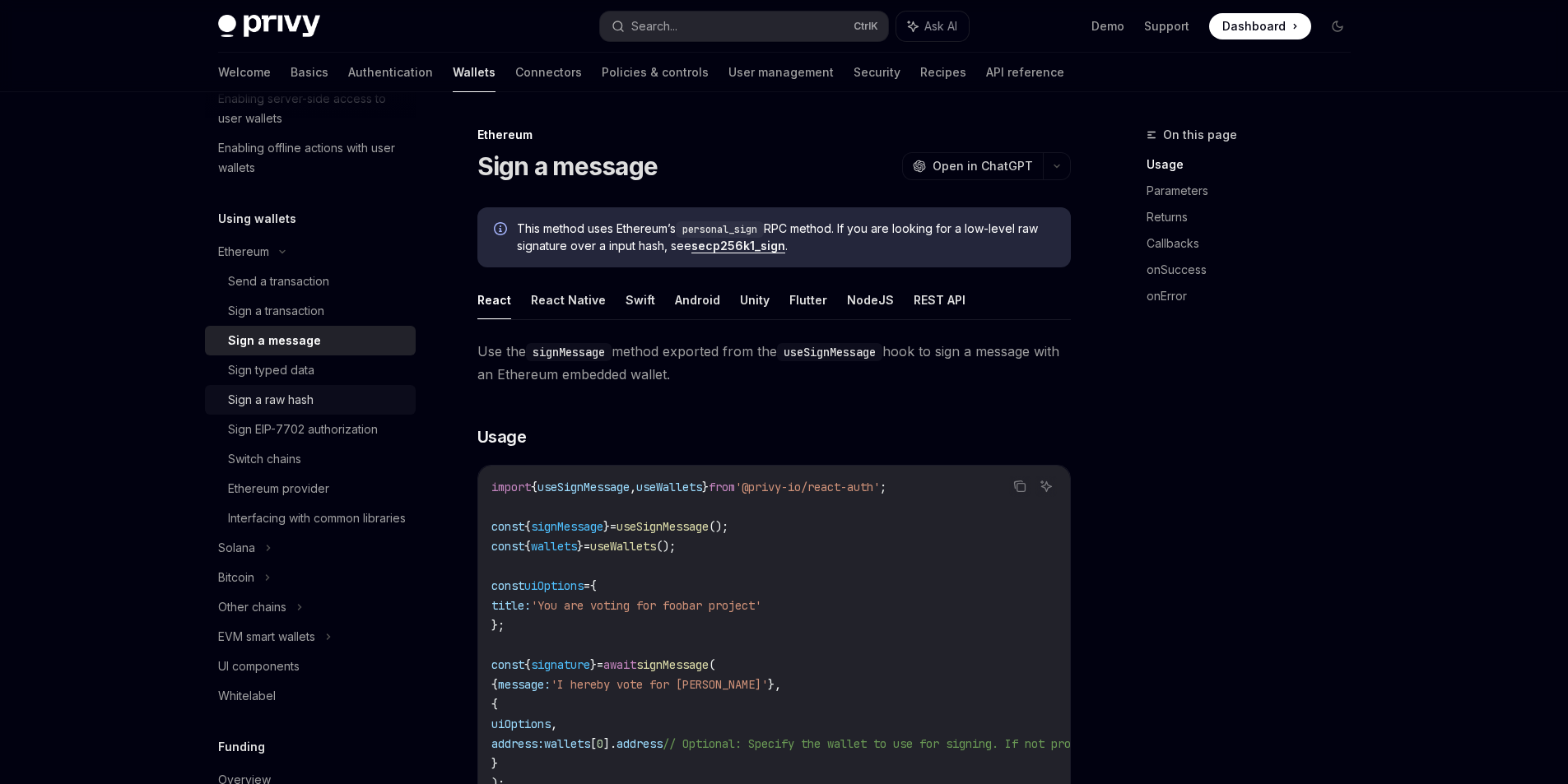
click at [327, 407] on div "Sign a raw hash" at bounding box center [317, 400] width 178 height 20
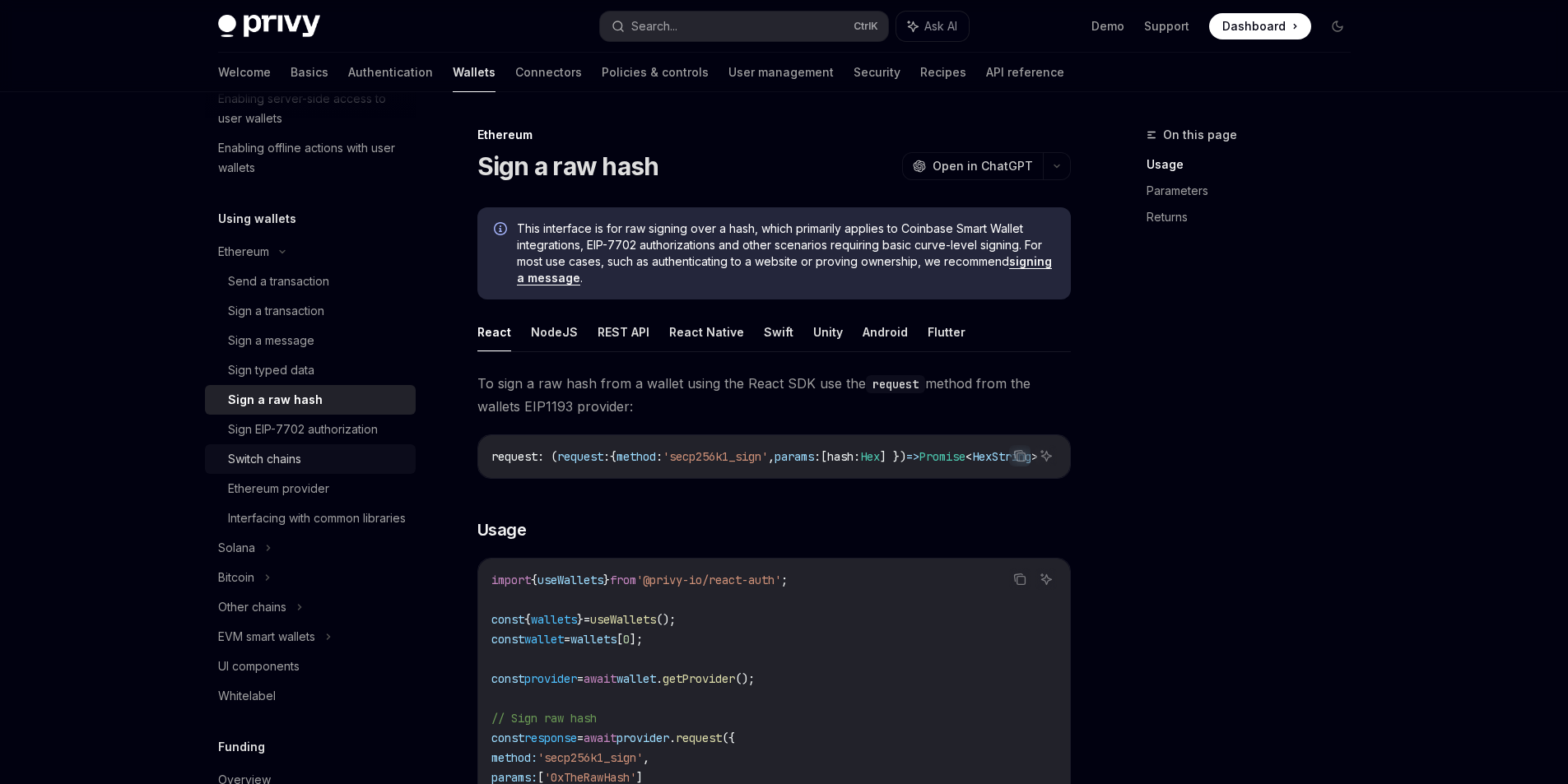
click at [313, 471] on link "Switch chains" at bounding box center [311, 459] width 211 height 30
click at [327, 499] on link "Ethereum provider" at bounding box center [311, 489] width 211 height 30
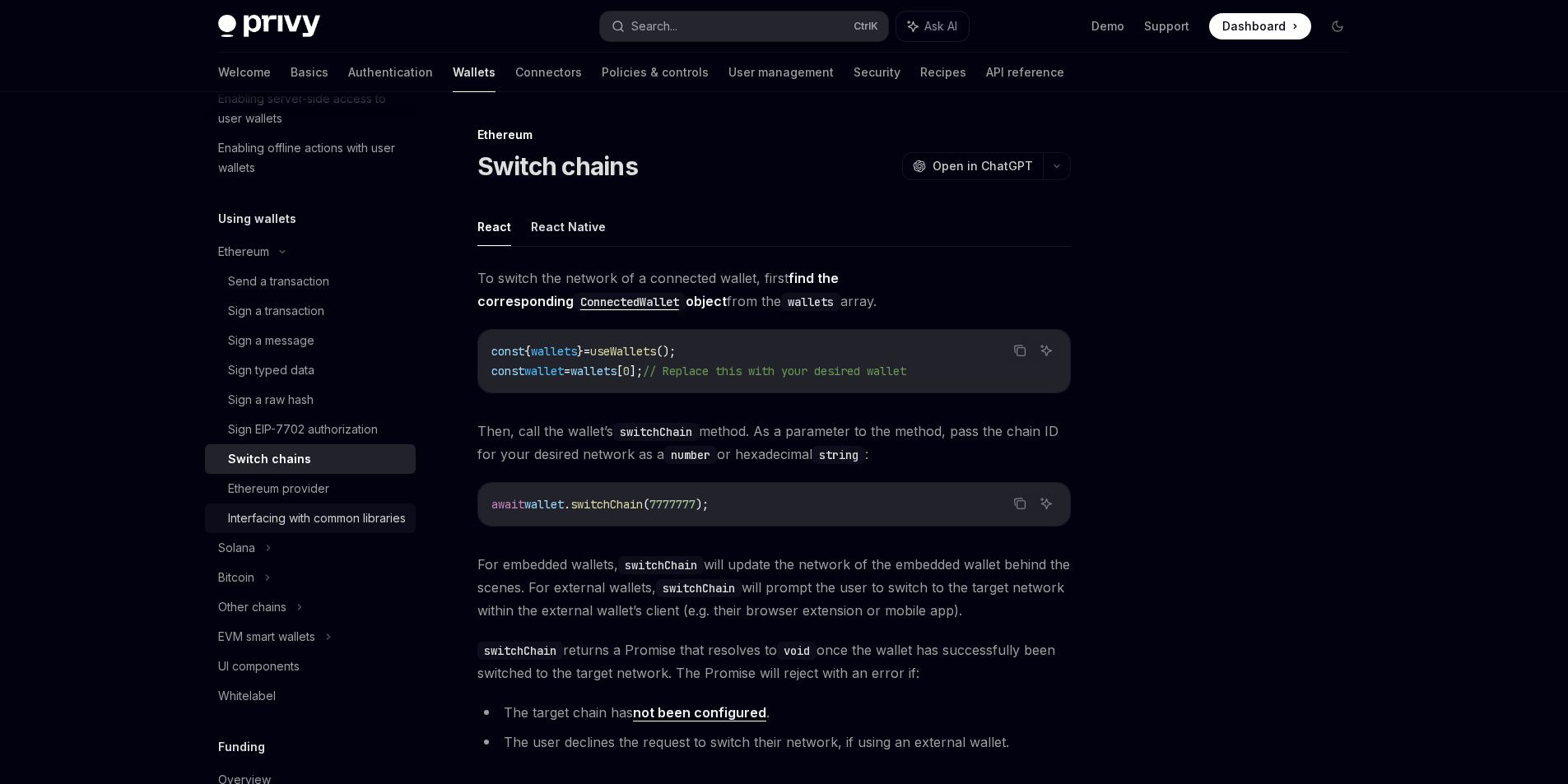
click at [330, 525] on div "Interfacing with common libraries" at bounding box center [317, 519] width 178 height 20
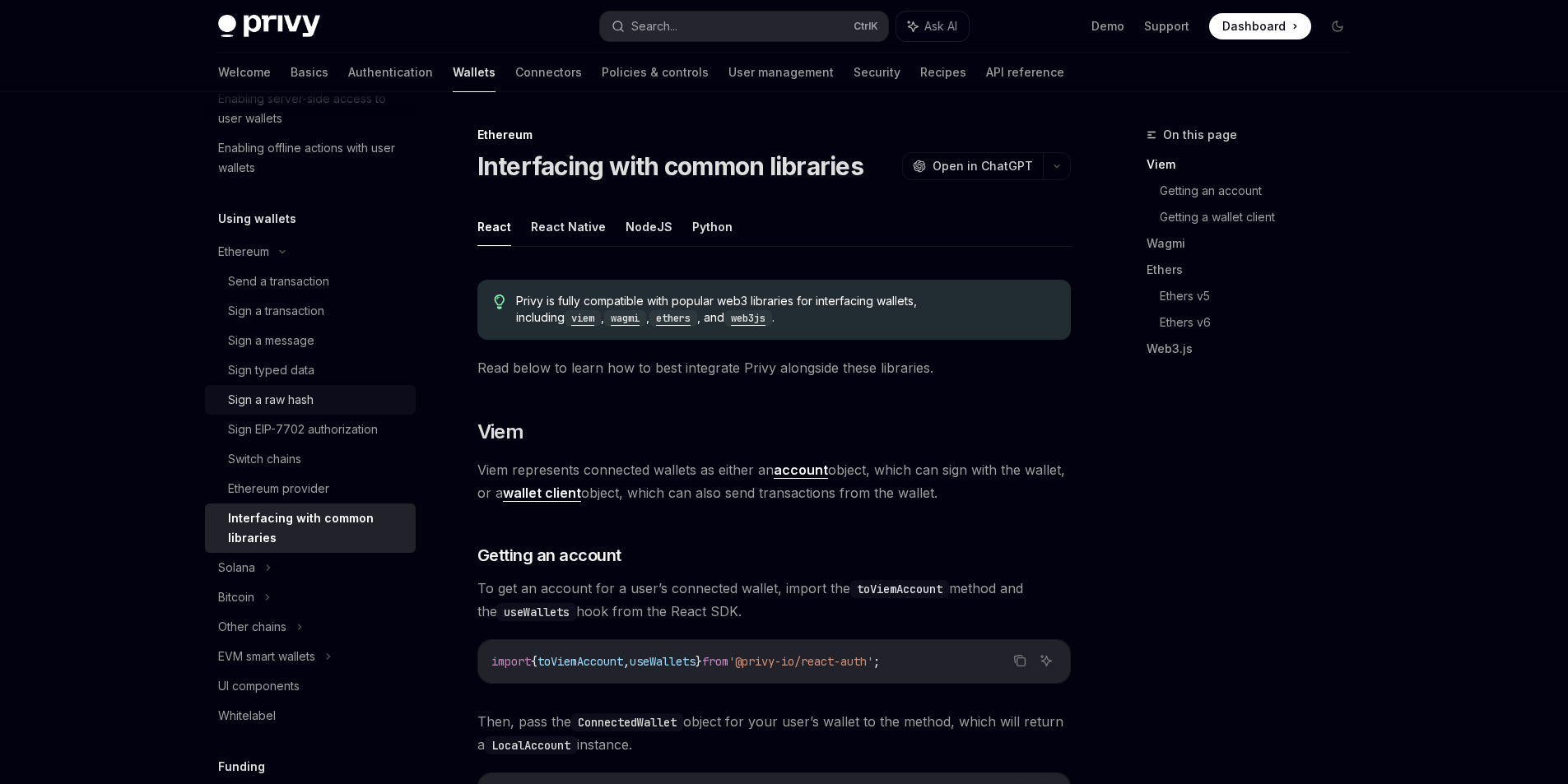
click at [302, 398] on div "Sign a raw hash" at bounding box center [271, 400] width 85 height 20
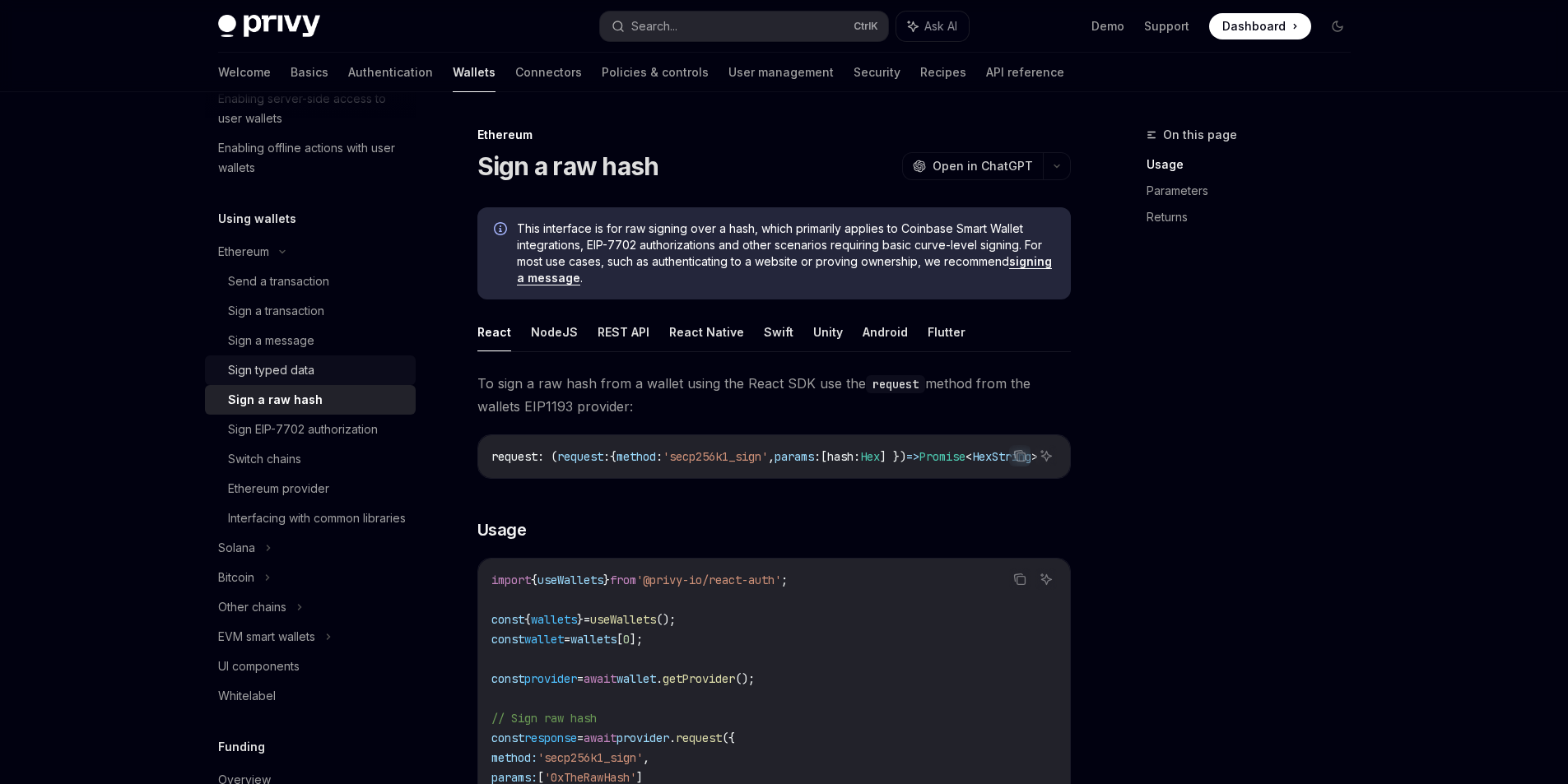
click at [327, 366] on div "Sign typed data" at bounding box center [317, 371] width 178 height 20
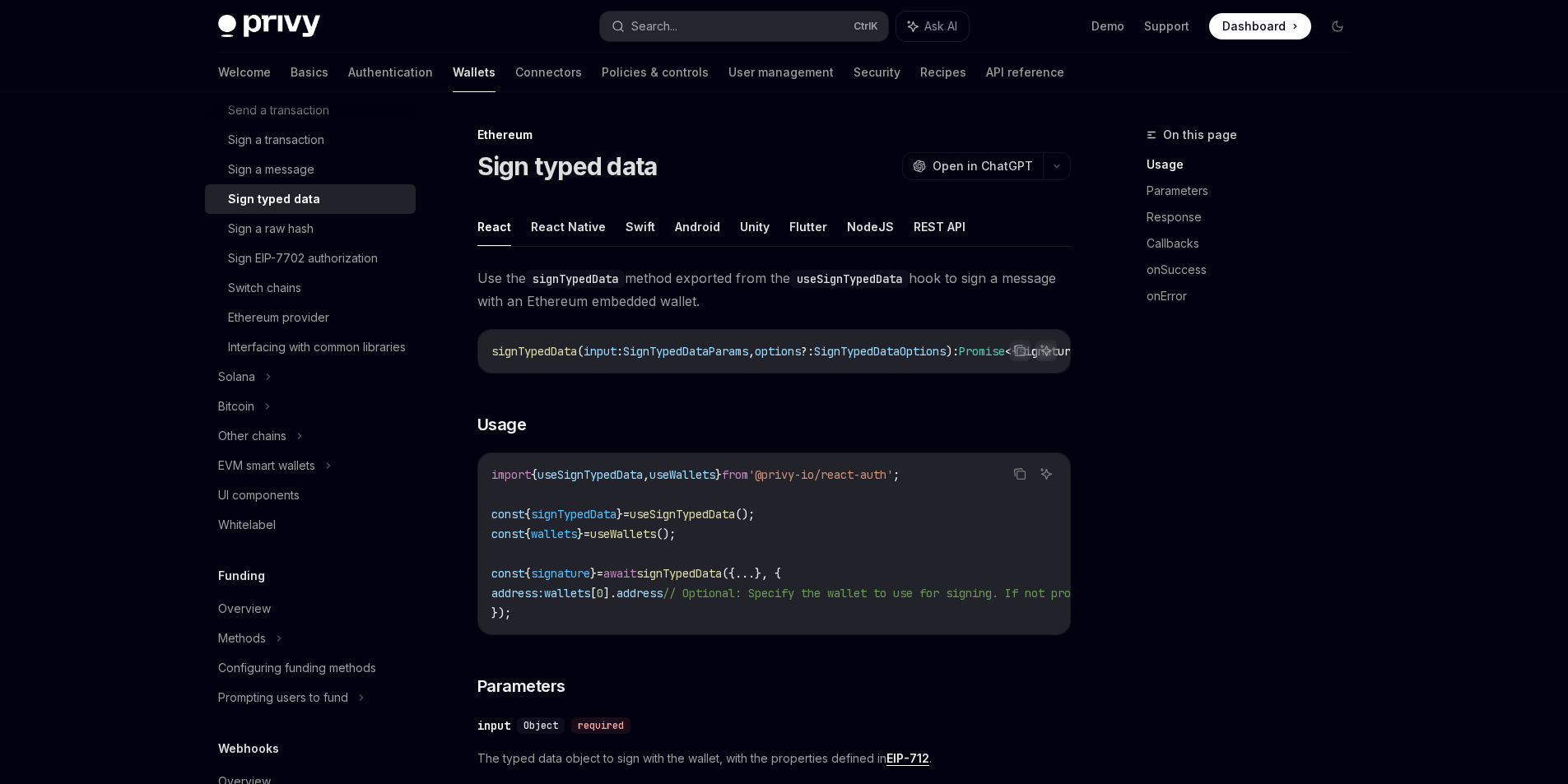
scroll to position [690, 0]
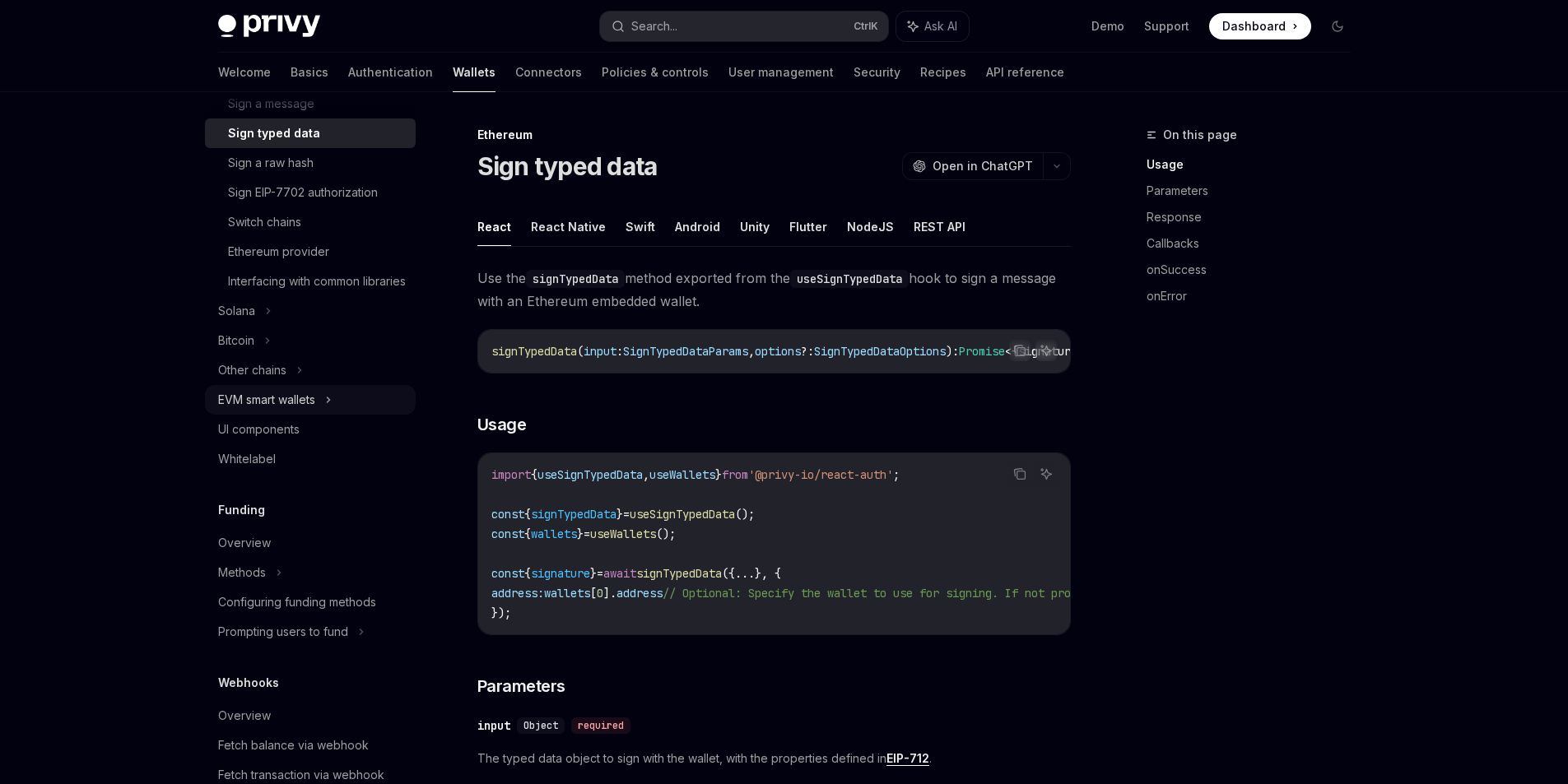
click at [315, 410] on div "EVM smart wallets" at bounding box center [266, 400] width 97 height 20
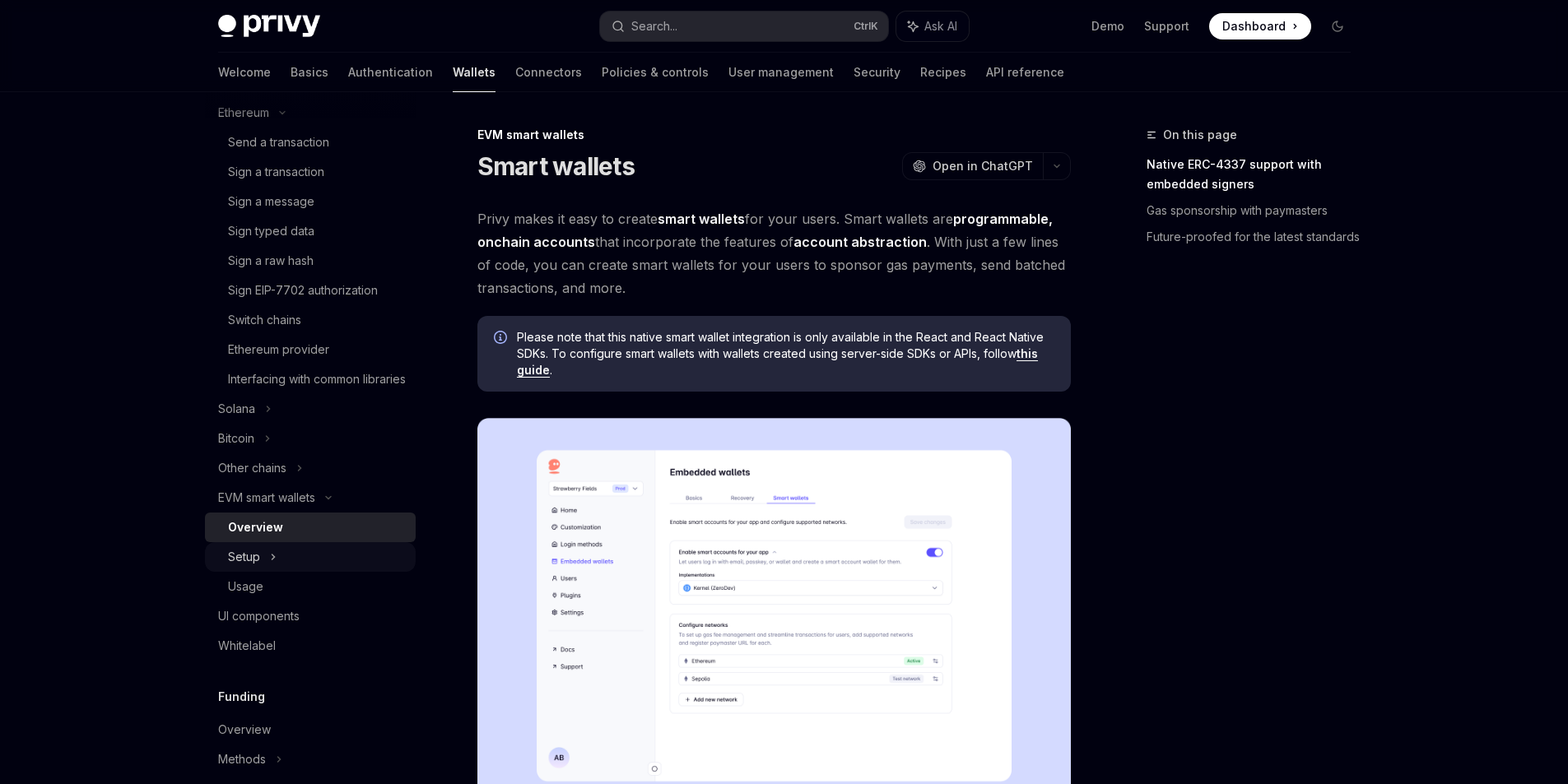
scroll to position [690, 0]
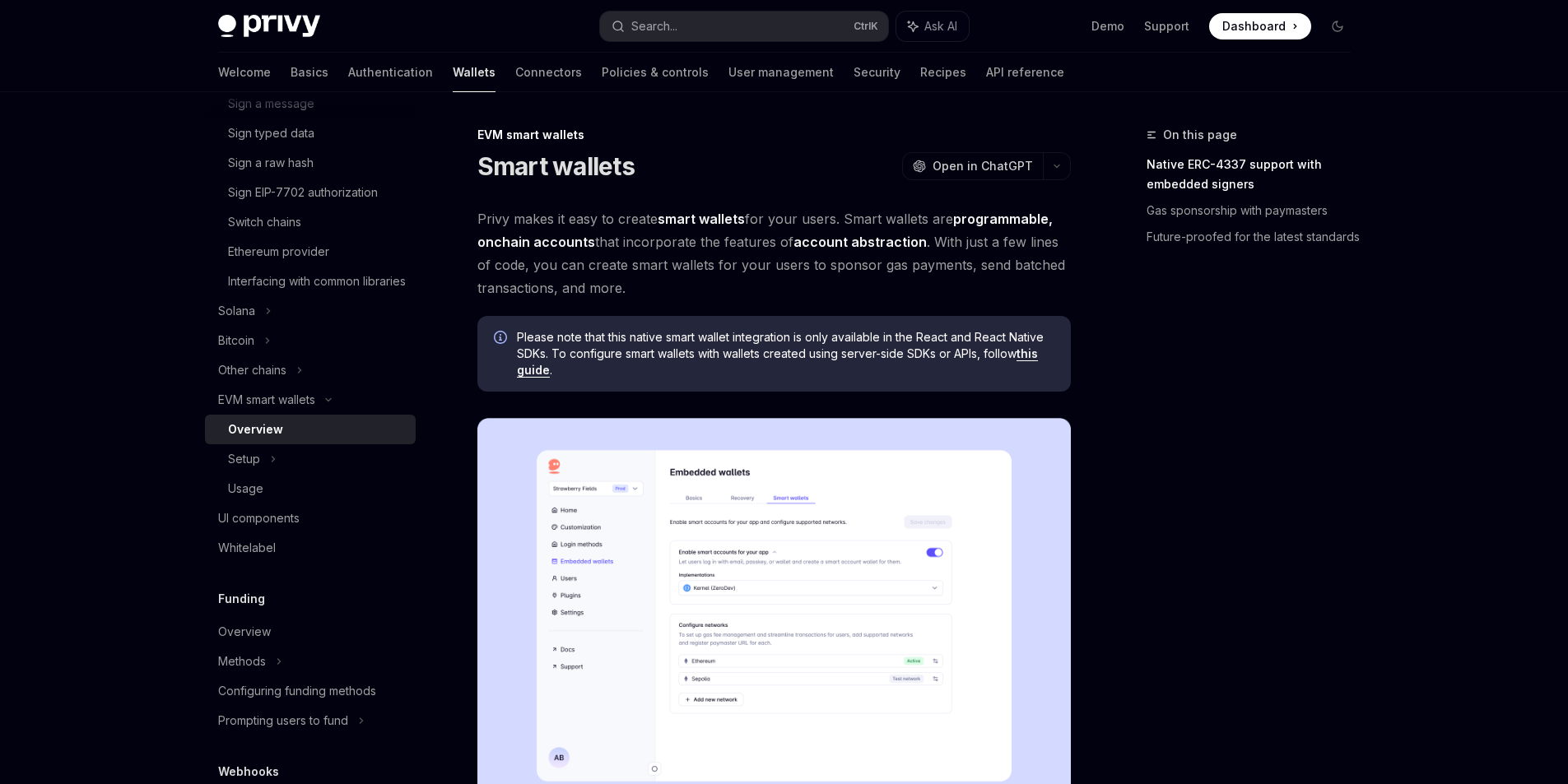
click at [313, 440] on div "Overview" at bounding box center [317, 430] width 178 height 20
type textarea "*"
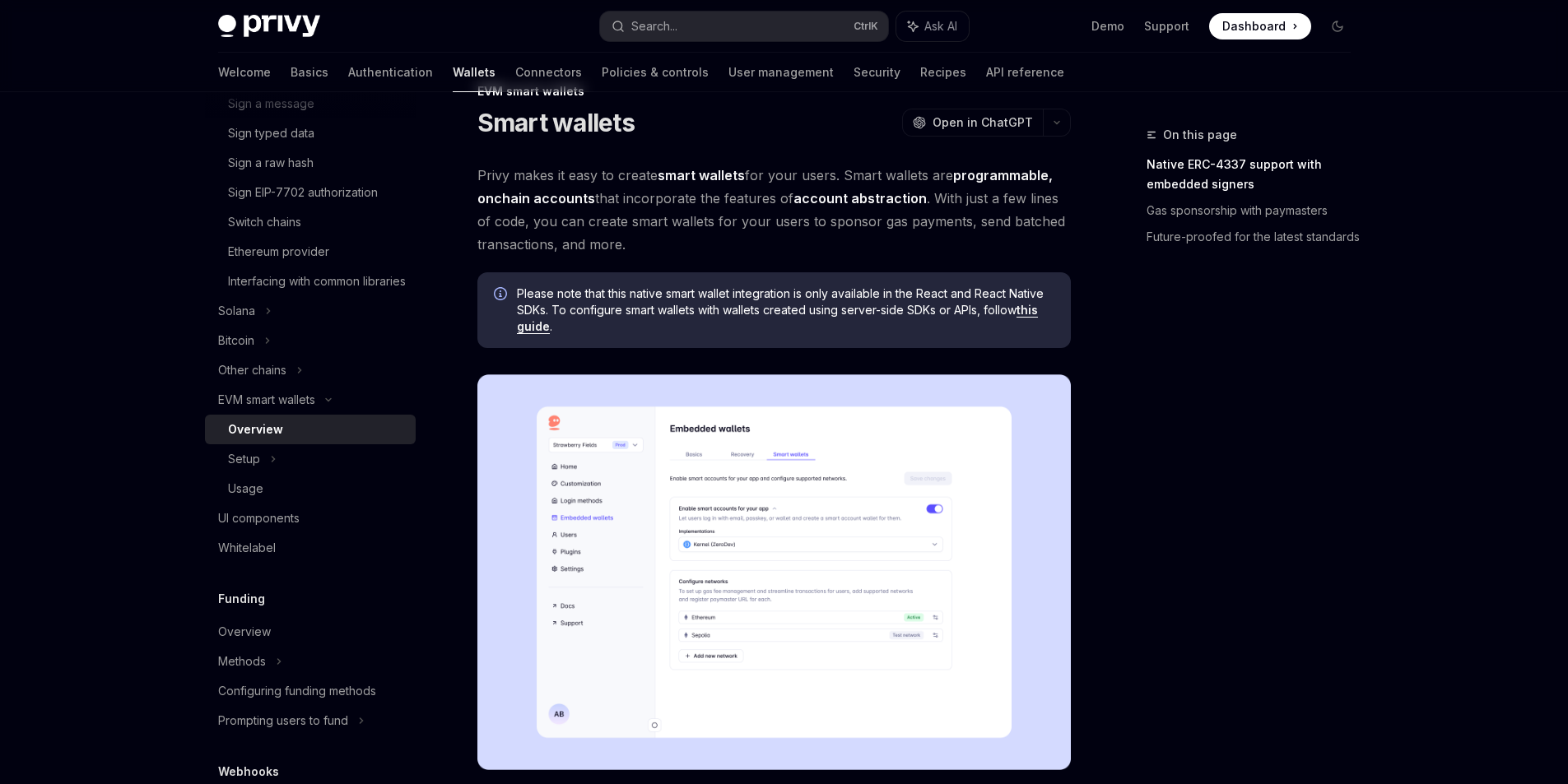
scroll to position [83, 0]
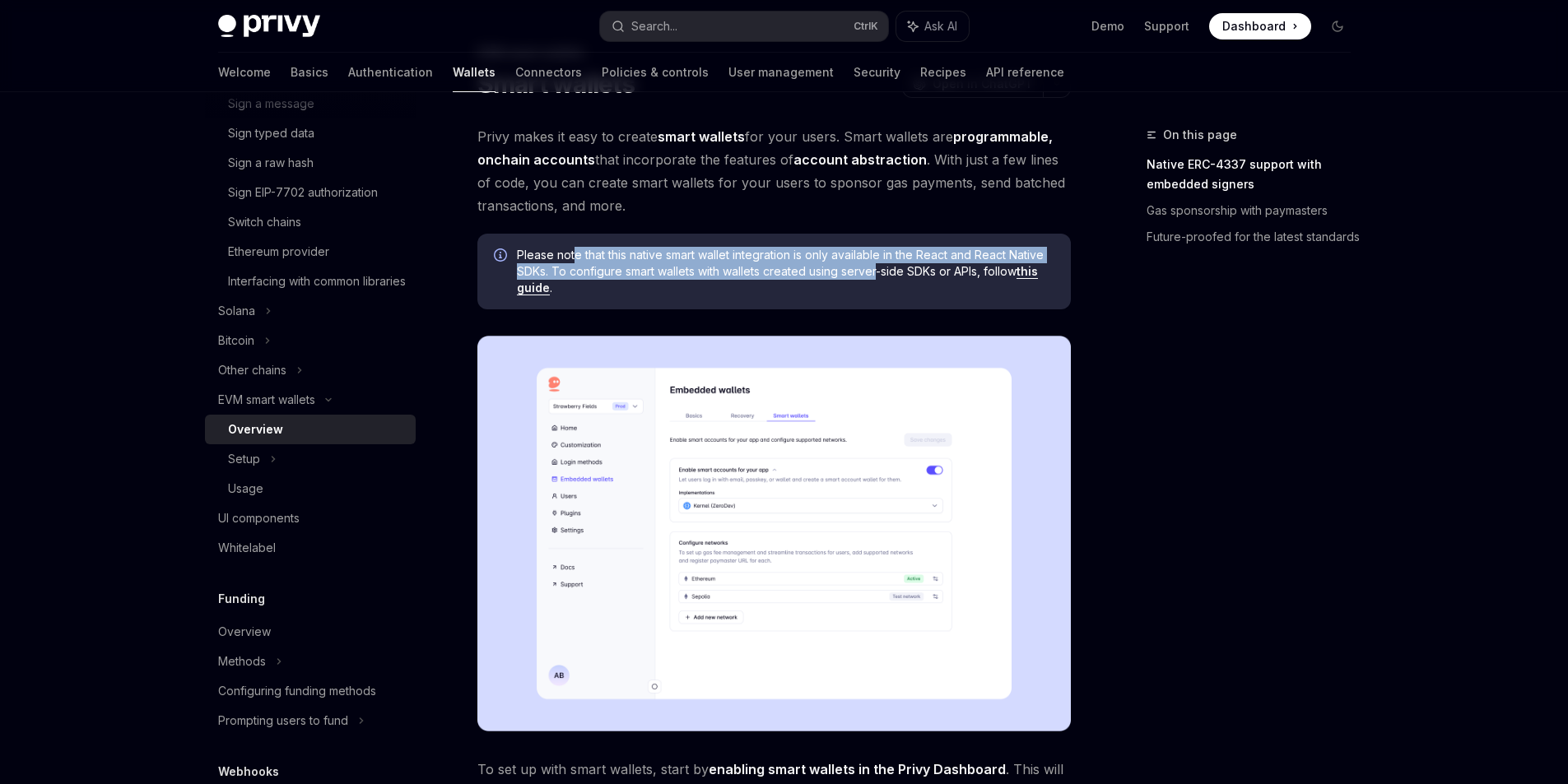
drag, startPoint x: 590, startPoint y: 252, endPoint x: 879, endPoint y: 264, distance: 289.2
click at [879, 264] on span "Please note that this native smart wallet integration is only available in the …" at bounding box center [786, 272] width 538 height 49
drag, startPoint x: 720, startPoint y: 258, endPoint x: 864, endPoint y: 273, distance: 144.8
click at [864, 273] on span "Please note that this native smart wallet integration is only available in the …" at bounding box center [786, 272] width 538 height 49
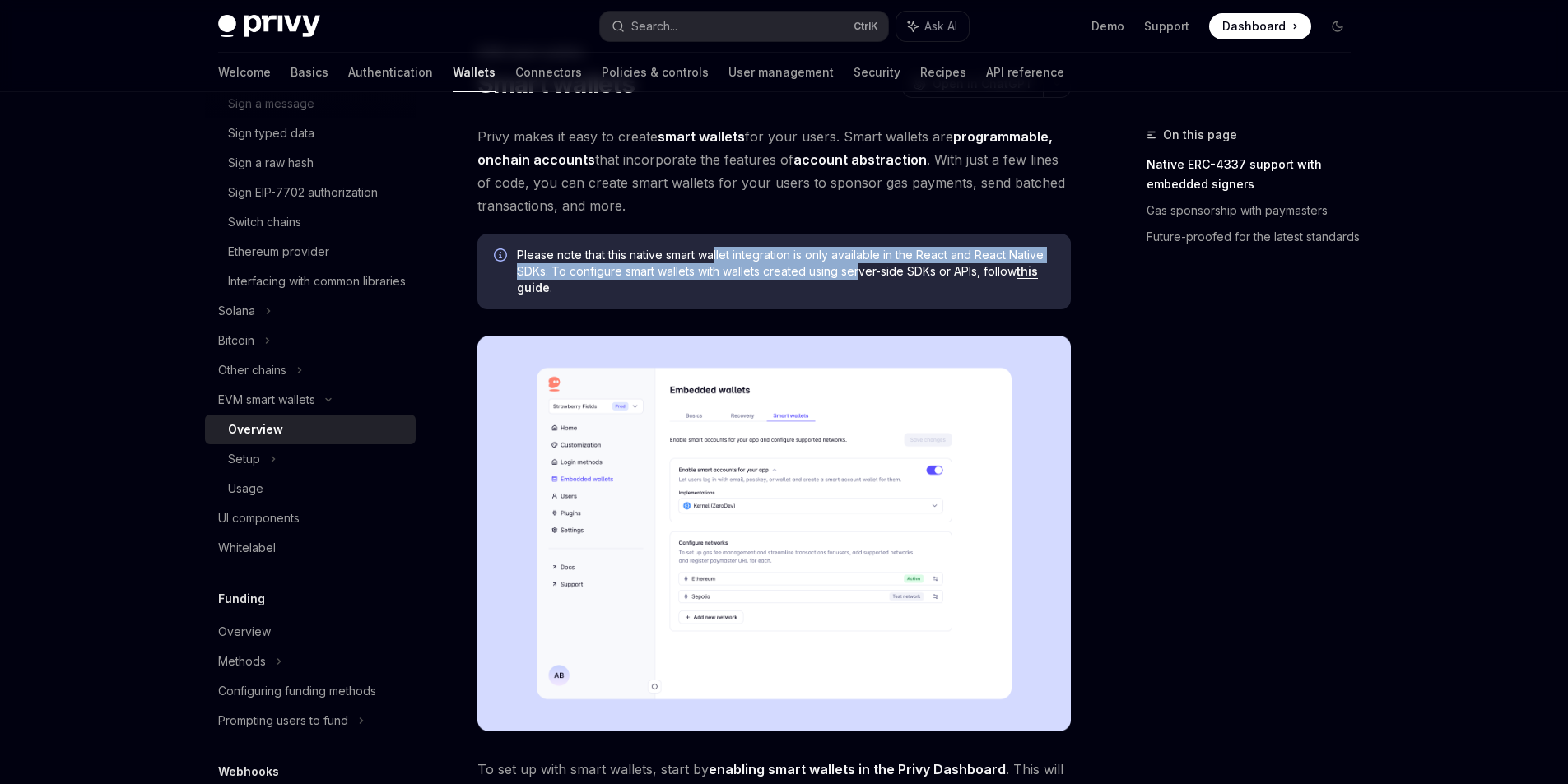
click at [864, 273] on span "Please note that this native smart wallet integration is only available in the …" at bounding box center [786, 272] width 538 height 49
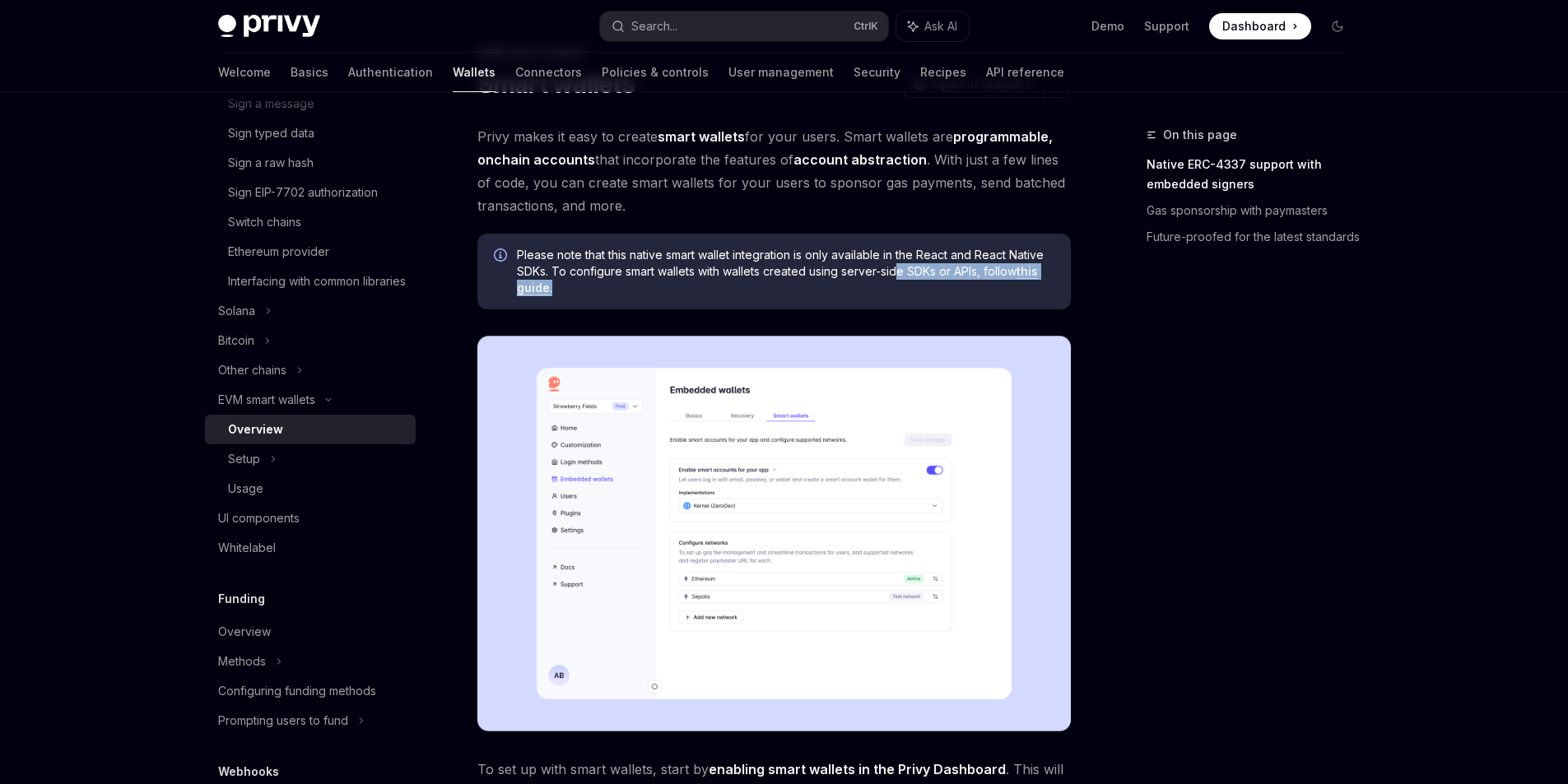
drag, startPoint x: 616, startPoint y: 282, endPoint x: 903, endPoint y: 277, distance: 287.0
click at [903, 277] on span "Please note that this native smart wallet integration is only available in the …" at bounding box center [786, 272] width 538 height 49
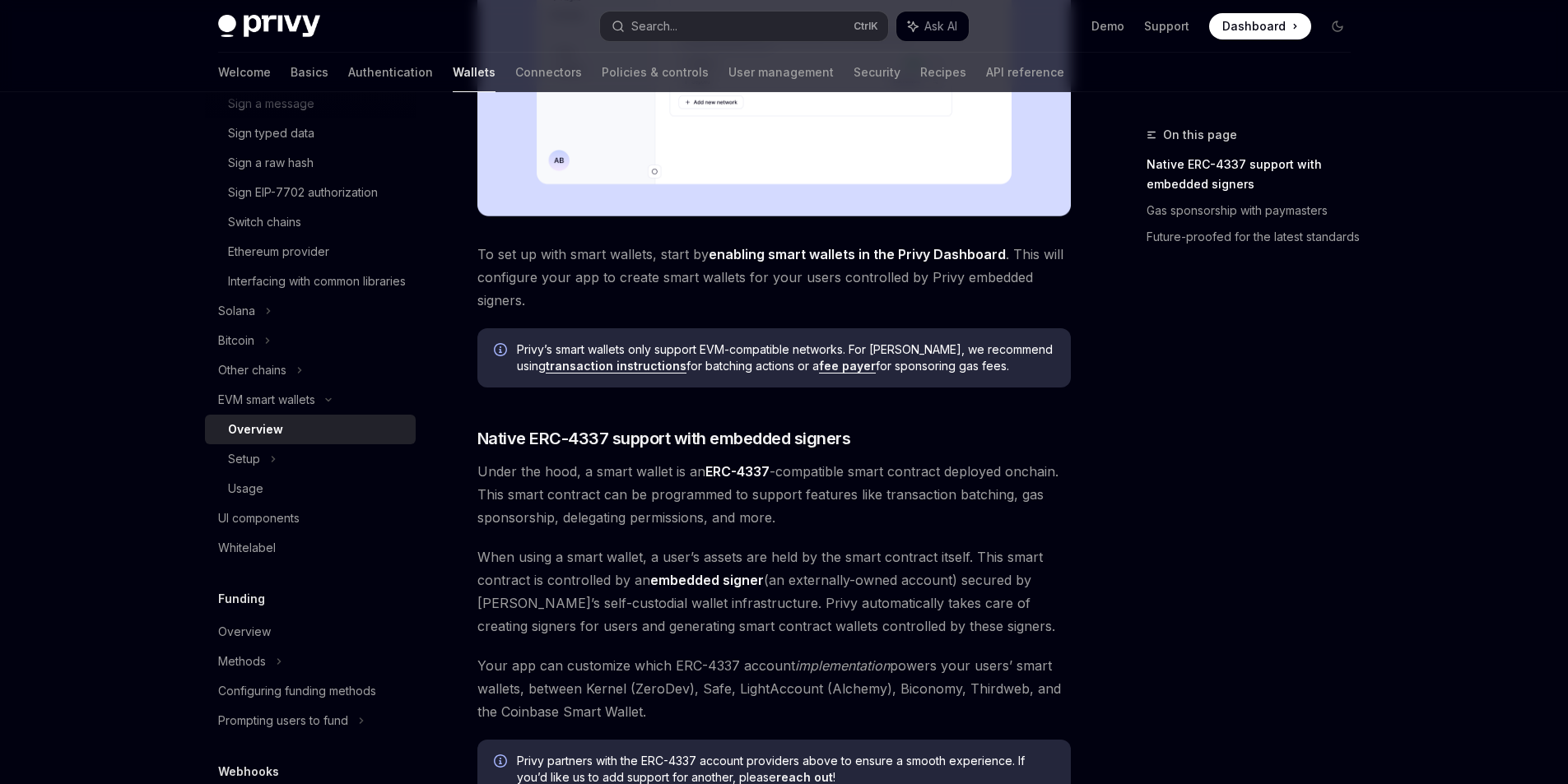
scroll to position [659, 0]
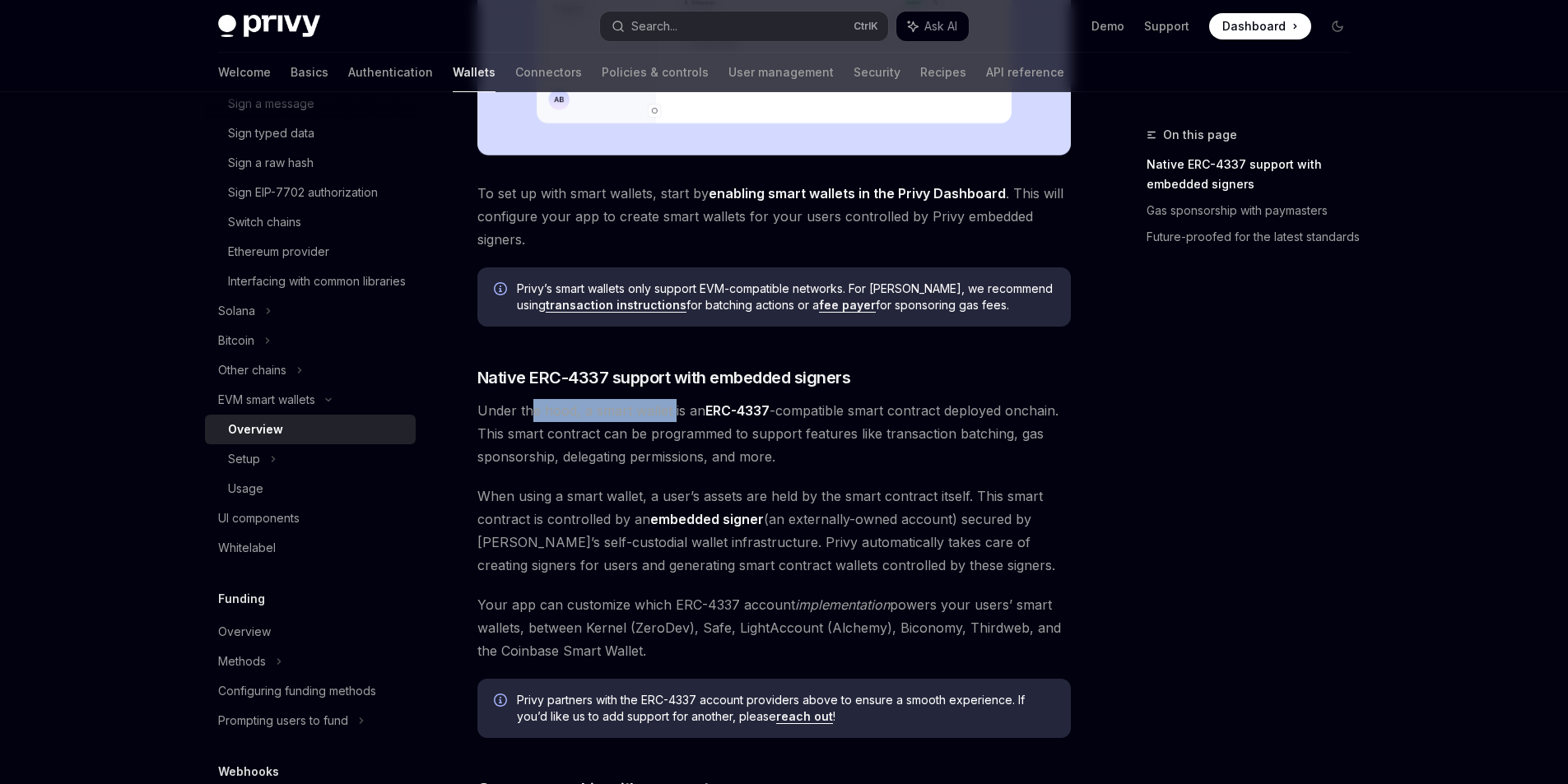
drag, startPoint x: 534, startPoint y: 410, endPoint x: 670, endPoint y: 415, distance: 136.1
click at [670, 415] on span "Under the hood, a smart wallet is an ERC-4337 -compatible smart contract deploy…" at bounding box center [773, 433] width 593 height 69
click at [897, 398] on div "Privy makes it easy to create smart wallets for your users. Smart wallets are p…" at bounding box center [773, 309] width 593 height 1519
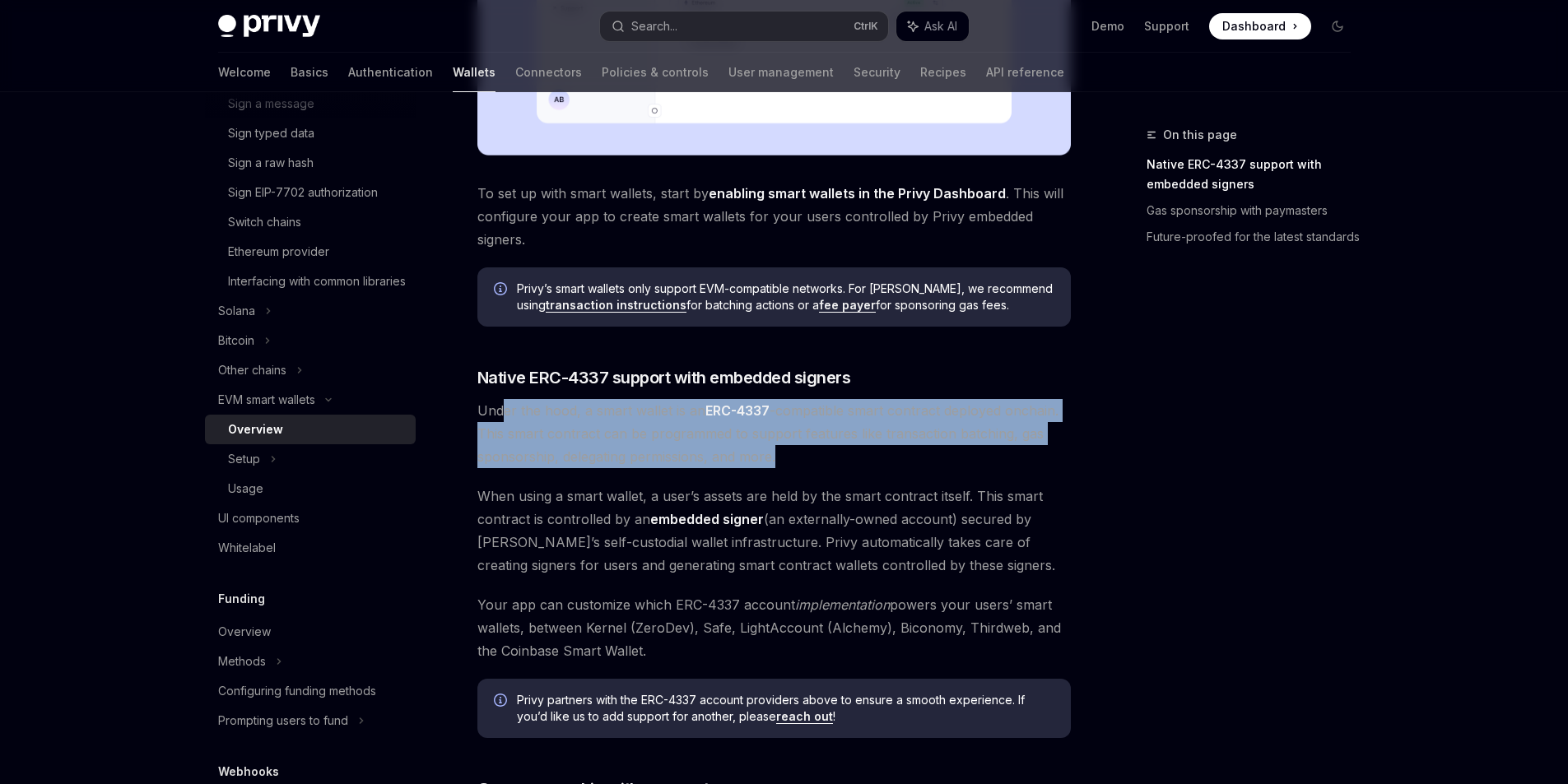
drag, startPoint x: 506, startPoint y: 422, endPoint x: 807, endPoint y: 458, distance: 303.1
click at [807, 458] on span "Under the hood, a smart wallet is an ERC-4337 -compatible smart contract deploy…" at bounding box center [773, 433] width 593 height 69
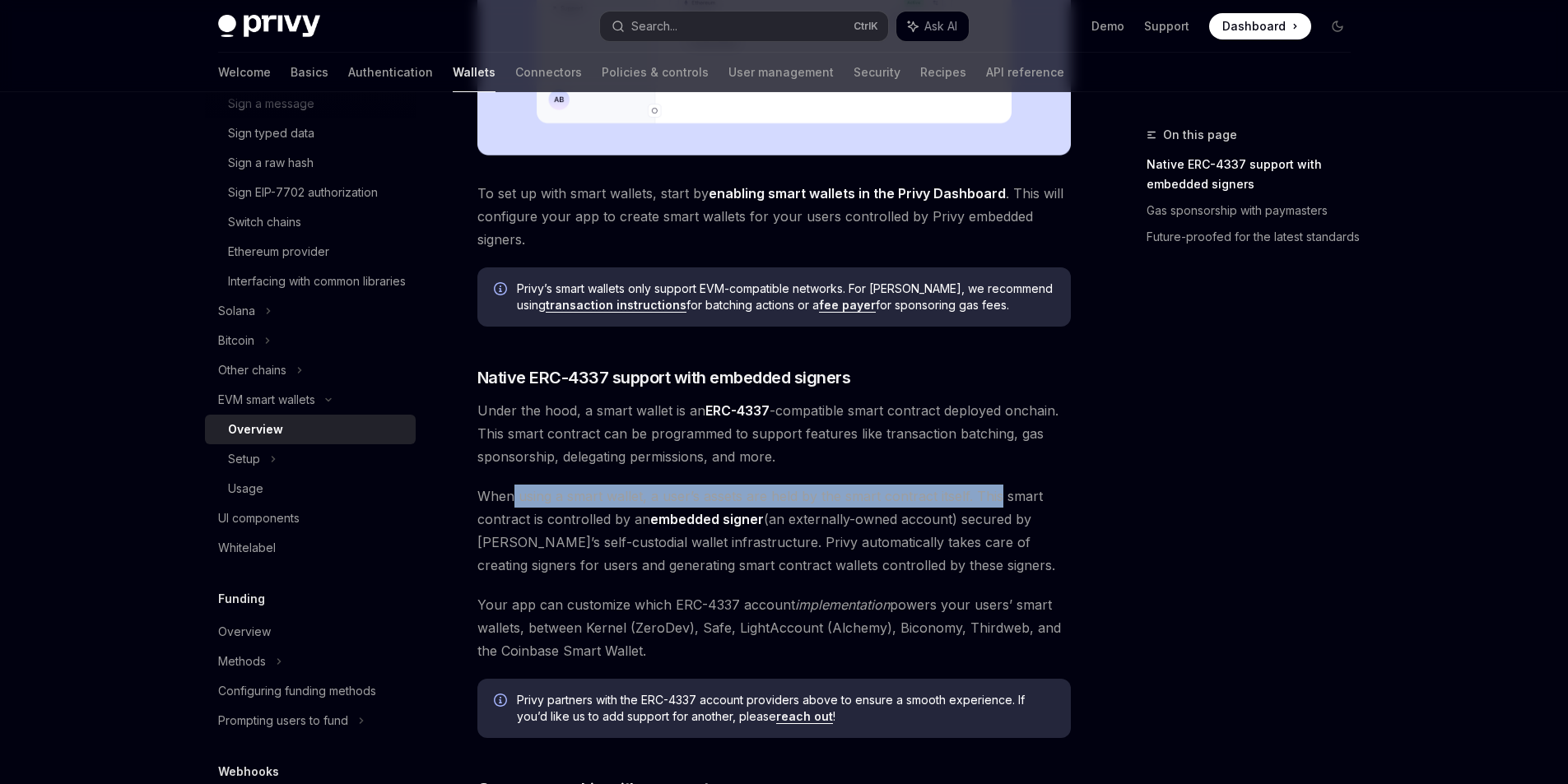
drag, startPoint x: 511, startPoint y: 486, endPoint x: 997, endPoint y: 481, distance: 486.0
click at [997, 481] on div "Privy makes it easy to create smart wallets for your users. Smart wallets are p…" at bounding box center [773, 309] width 593 height 1519
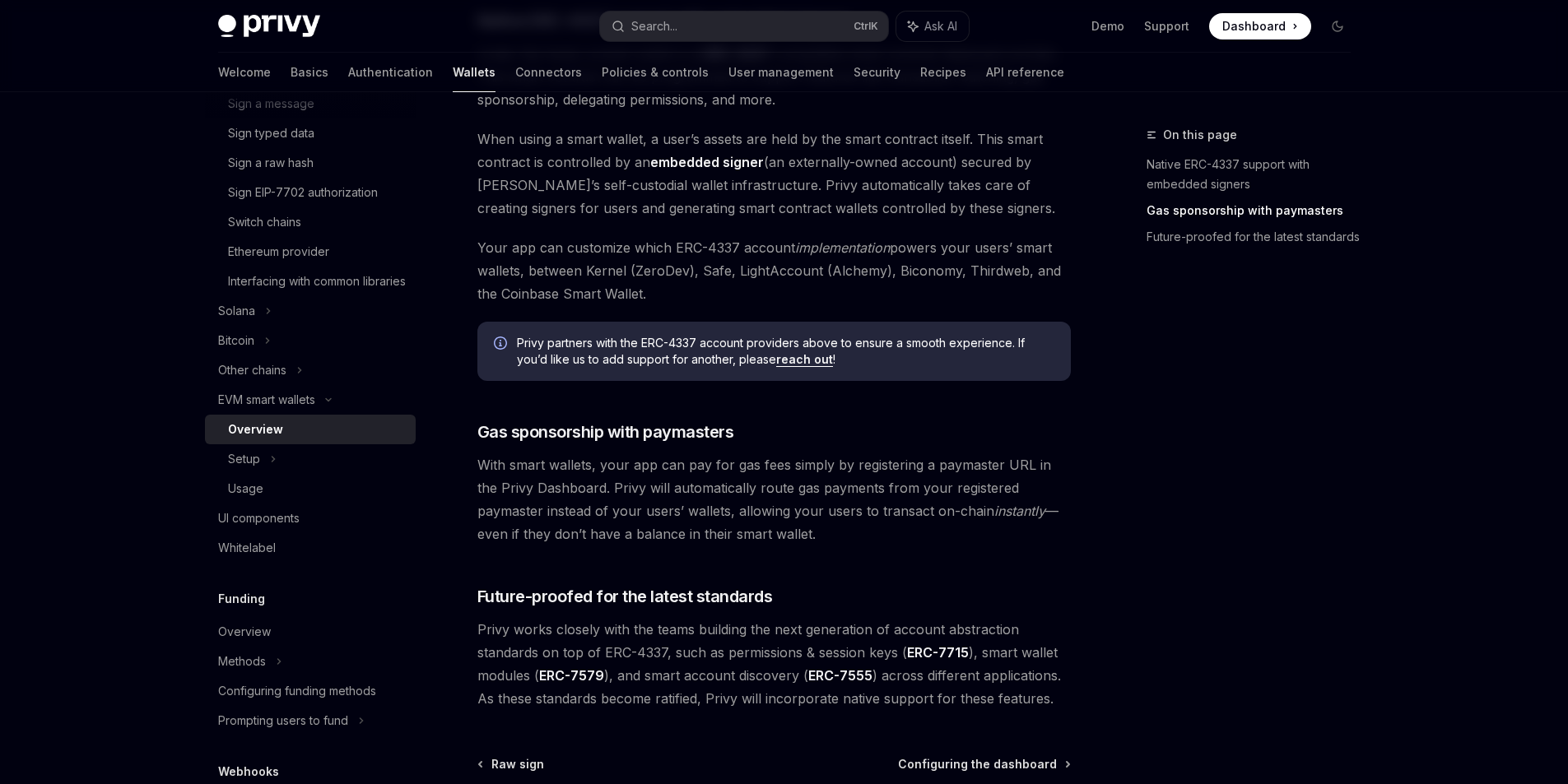
scroll to position [1152, 0]
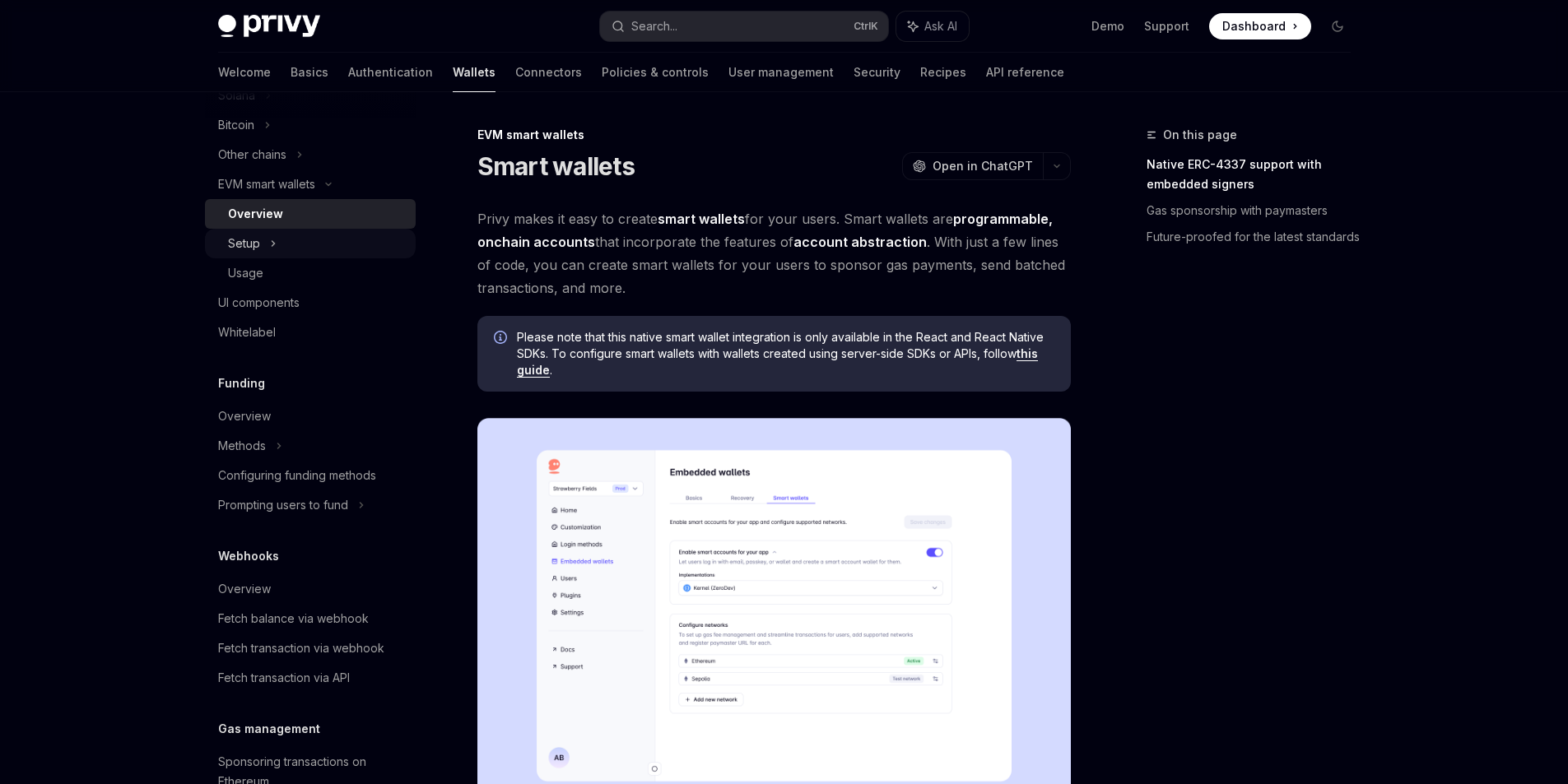
scroll to position [494, 0]
drag, startPoint x: 819, startPoint y: 221, endPoint x: 941, endPoint y: 217, distance: 122.1
click at [941, 217] on span "Privy makes it easy to create smart wallets for your users. Smart wallets are p…" at bounding box center [773, 253] width 593 height 92
drag, startPoint x: 688, startPoint y: 241, endPoint x: 842, endPoint y: 237, distance: 154.1
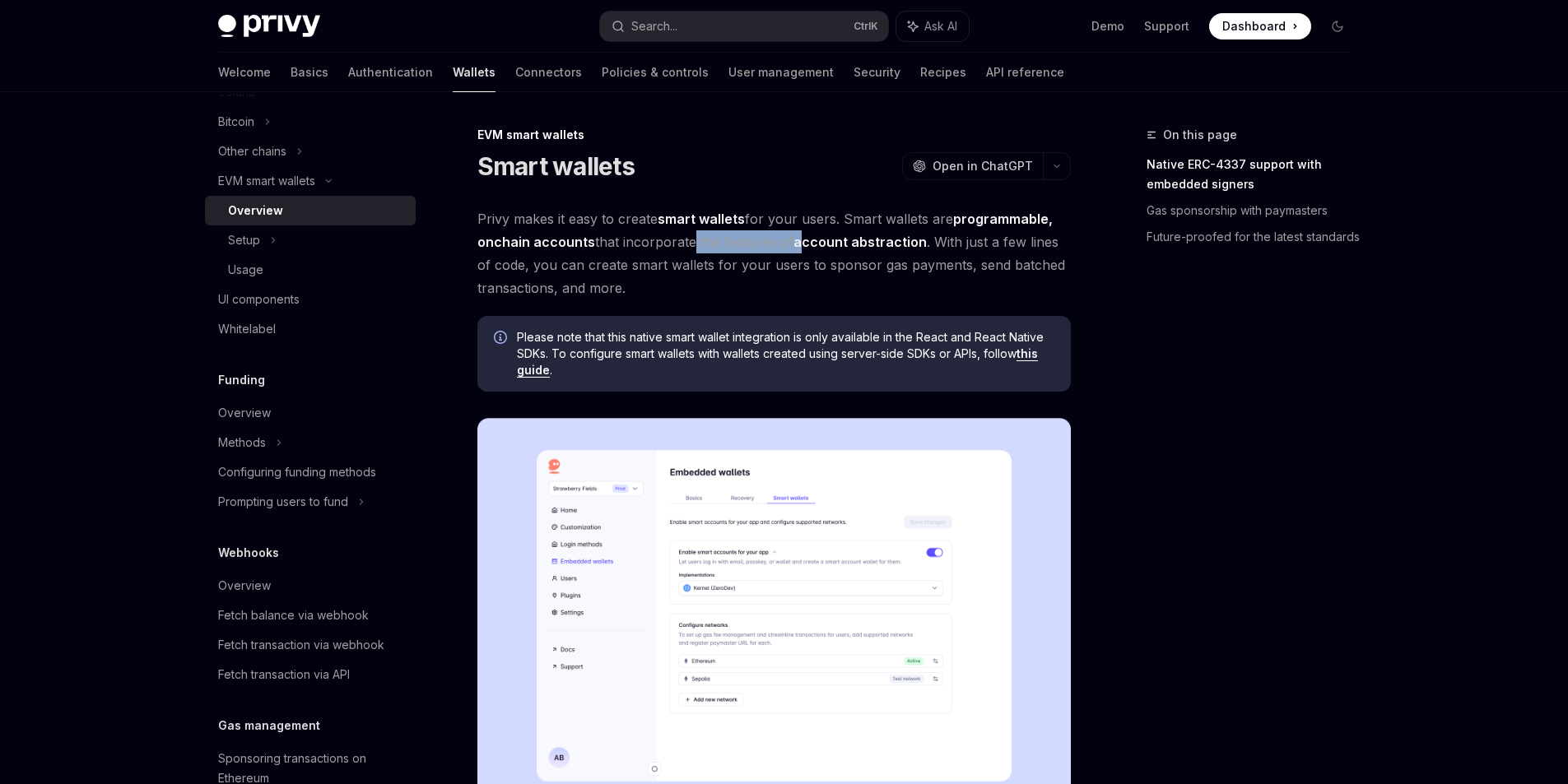
click at [827, 239] on span "Privy makes it easy to create smart wallets for your users. Smart wallets are p…" at bounding box center [773, 253] width 593 height 92
click at [948, 239] on span "Privy makes it easy to create smart wallets for your users. Smart wallets are p…" at bounding box center [773, 253] width 593 height 92
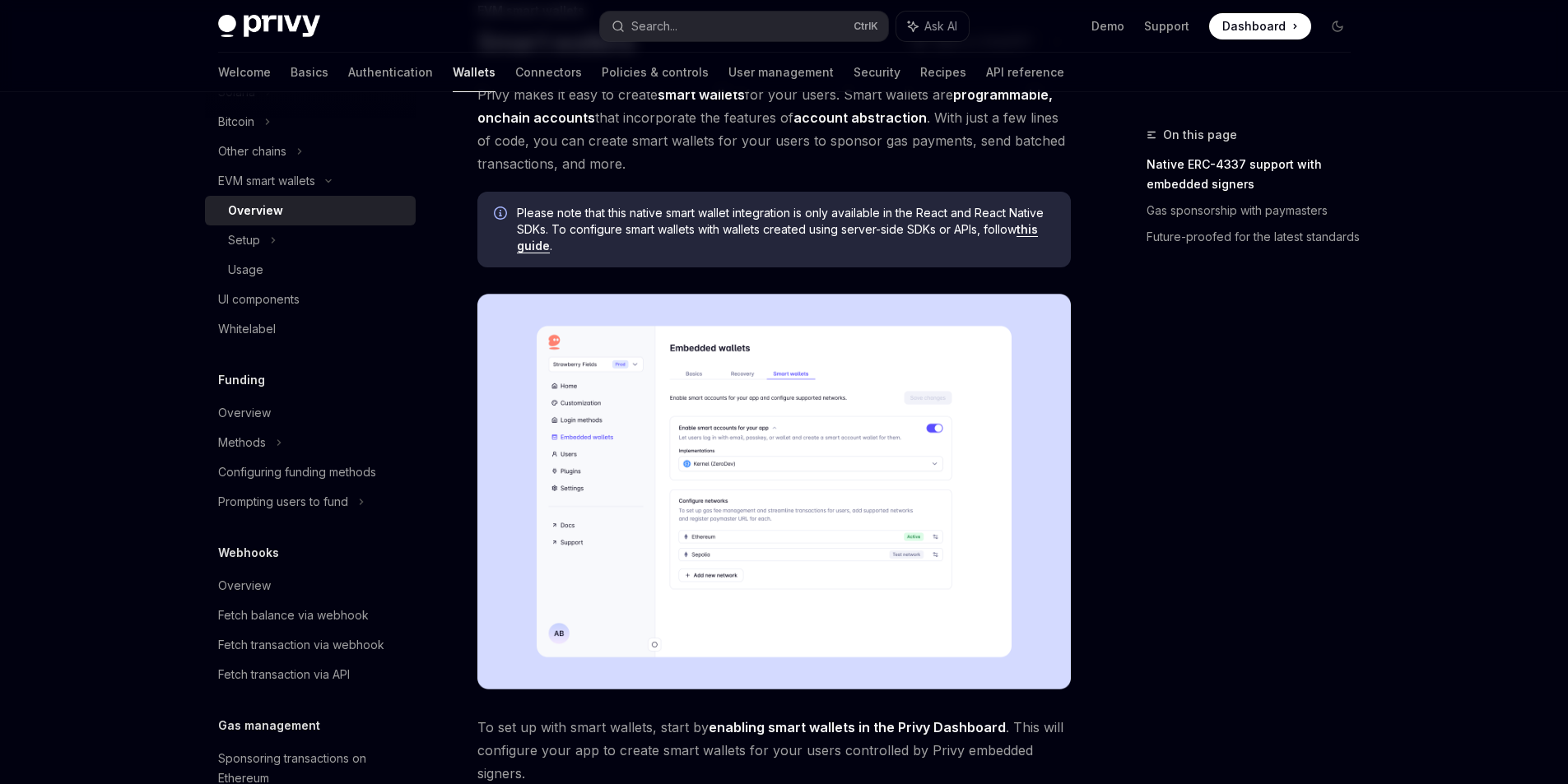
scroll to position [0, 0]
